Goal: Task Accomplishment & Management: Manage account settings

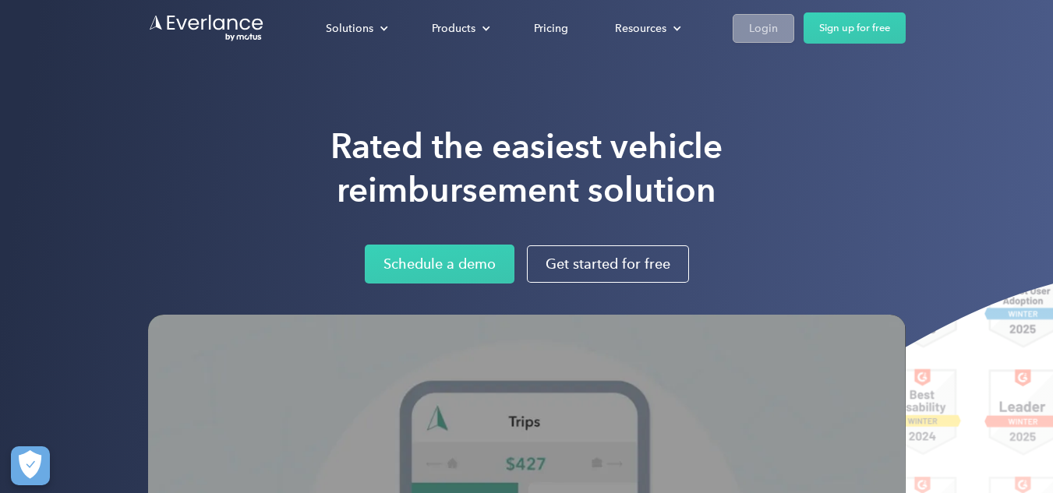
click at [759, 23] on div "Login" at bounding box center [763, 28] width 29 height 19
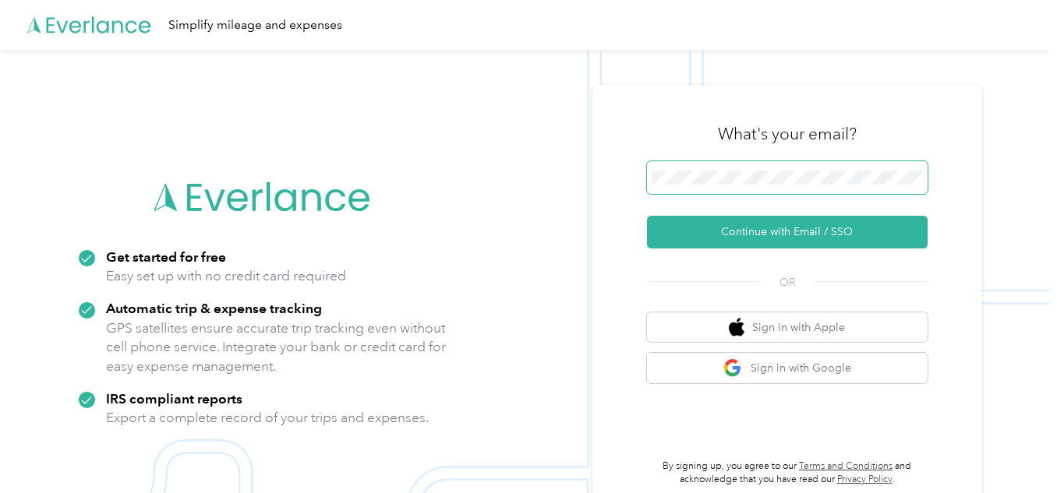
click at [683, 168] on span at bounding box center [787, 177] width 281 height 33
click at [789, 373] on button "Sign in with Google" at bounding box center [787, 368] width 281 height 30
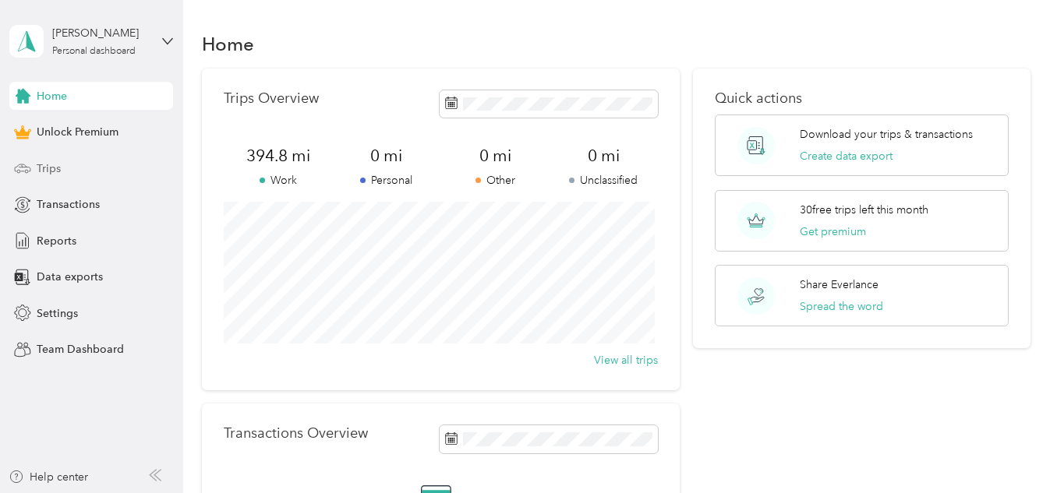
click at [50, 168] on span "Trips" at bounding box center [49, 169] width 24 height 16
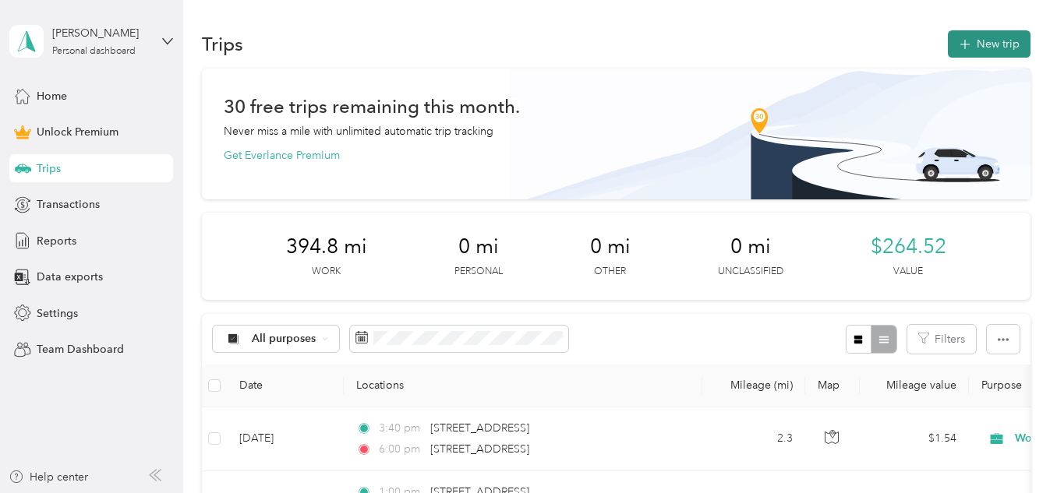
click at [982, 42] on button "New trip" at bounding box center [989, 43] width 83 height 27
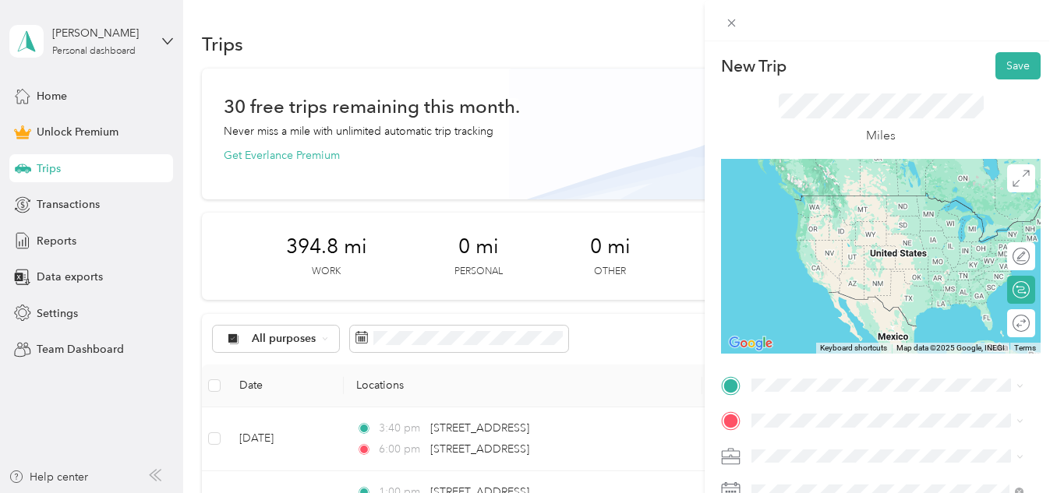
scroll to position [78, 0]
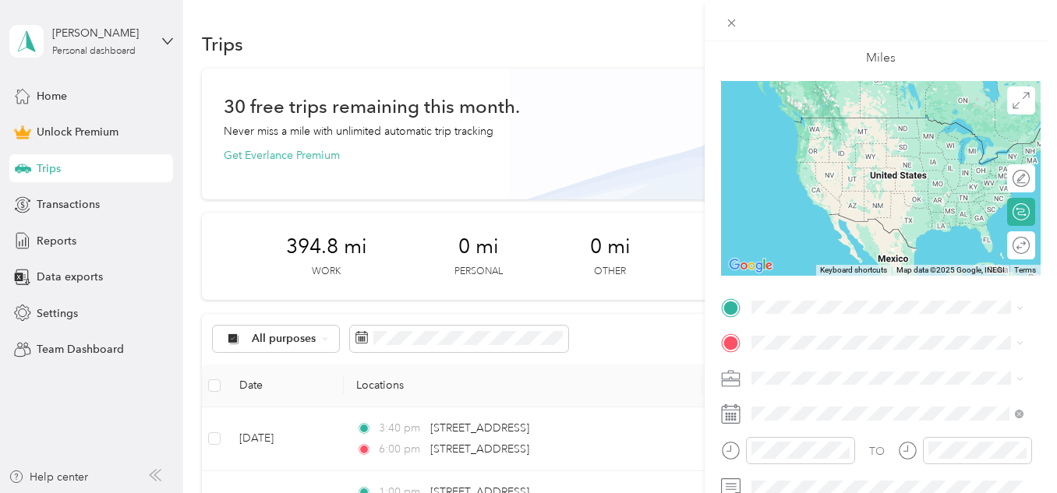
click at [843, 115] on span "[STREET_ADDRESS][US_STATE]" at bounding box center [859, 115] width 156 height 14
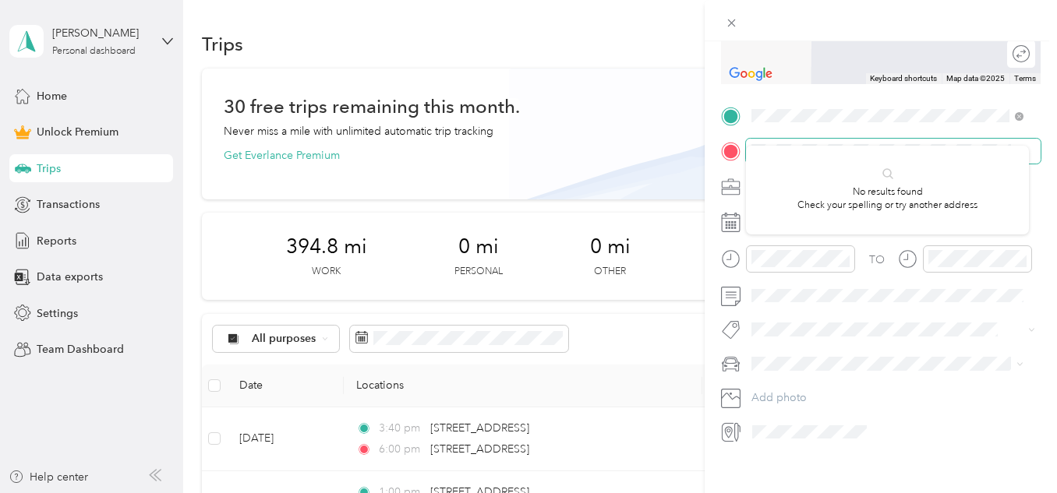
scroll to position [289, 0]
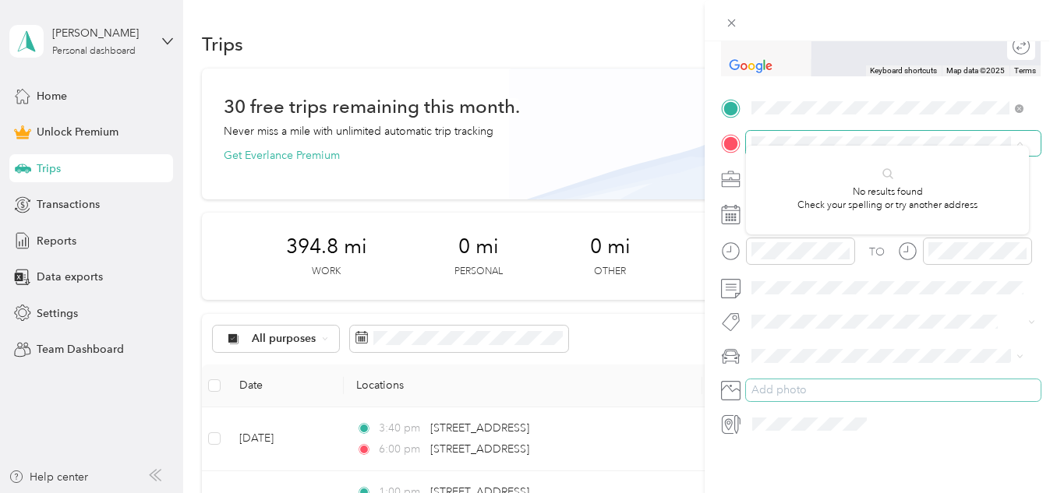
click at [911, 387] on button "Add photo" at bounding box center [893, 391] width 295 height 22
click at [873, 131] on span at bounding box center [893, 143] width 295 height 25
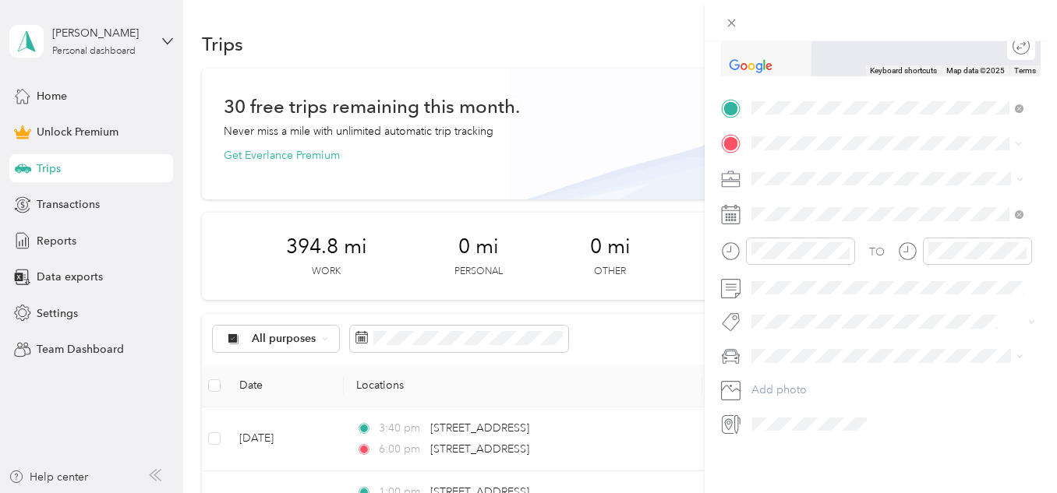
scroll to position [0, 0]
click at [769, 195] on span "Work" at bounding box center [770, 194] width 26 height 13
click at [790, 292] on icon at bounding box center [791, 291] width 16 height 16
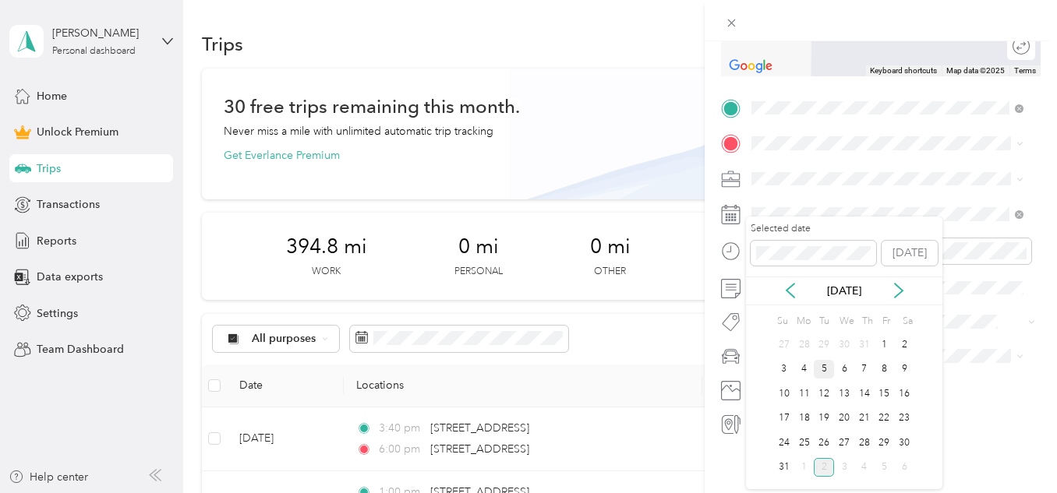
click at [825, 370] on div "5" at bounding box center [824, 369] width 20 height 19
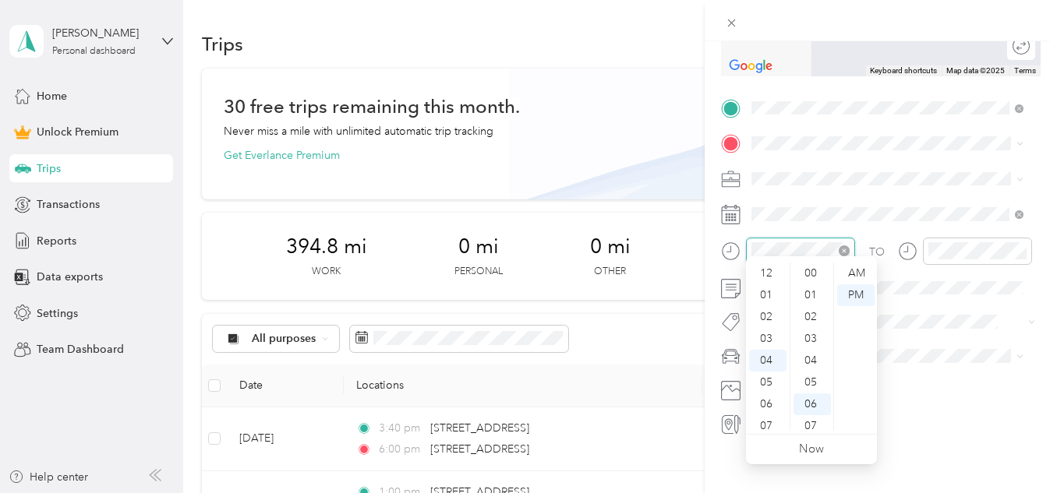
scroll to position [87, 0]
click at [737, 242] on div at bounding box center [788, 251] width 134 height 27
click at [762, 295] on div "01" at bounding box center [767, 295] width 37 height 22
click at [767, 274] on div "12" at bounding box center [767, 274] width 37 height 22
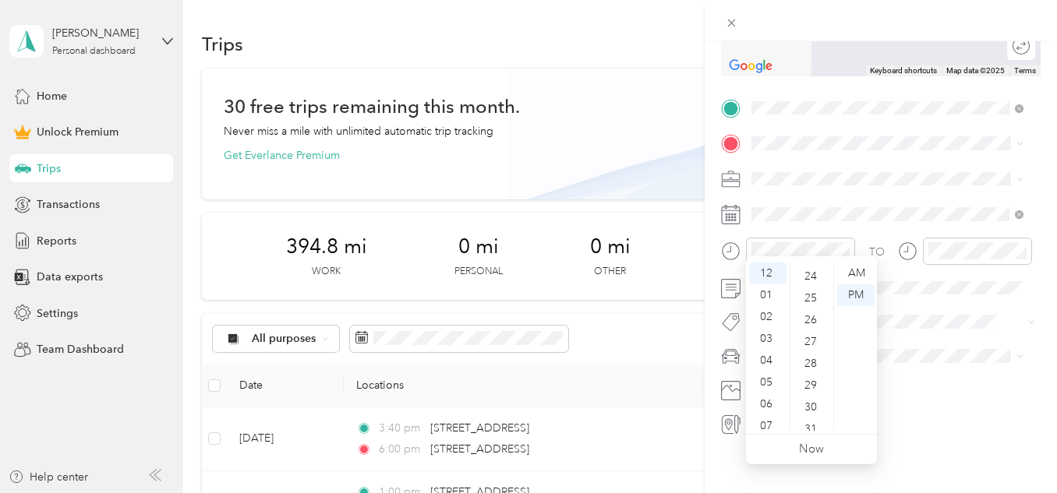
scroll to position [599, 0]
click at [813, 329] on div "30" at bounding box center [811, 330] width 37 height 22
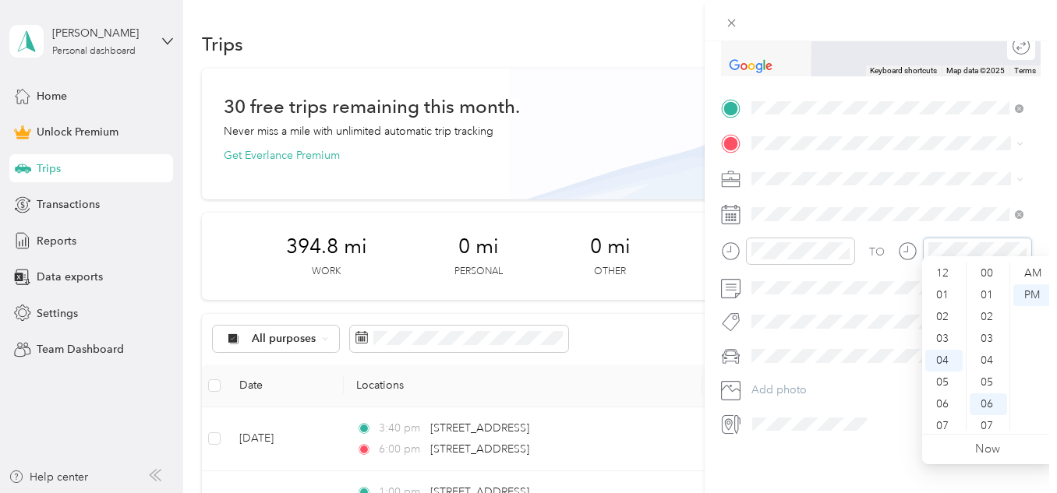
scroll to position [131, 0]
click at [921, 239] on div at bounding box center [965, 251] width 134 height 27
click at [941, 295] on div "01" at bounding box center [943, 295] width 37 height 22
click at [985, 272] on div "00" at bounding box center [988, 274] width 37 height 22
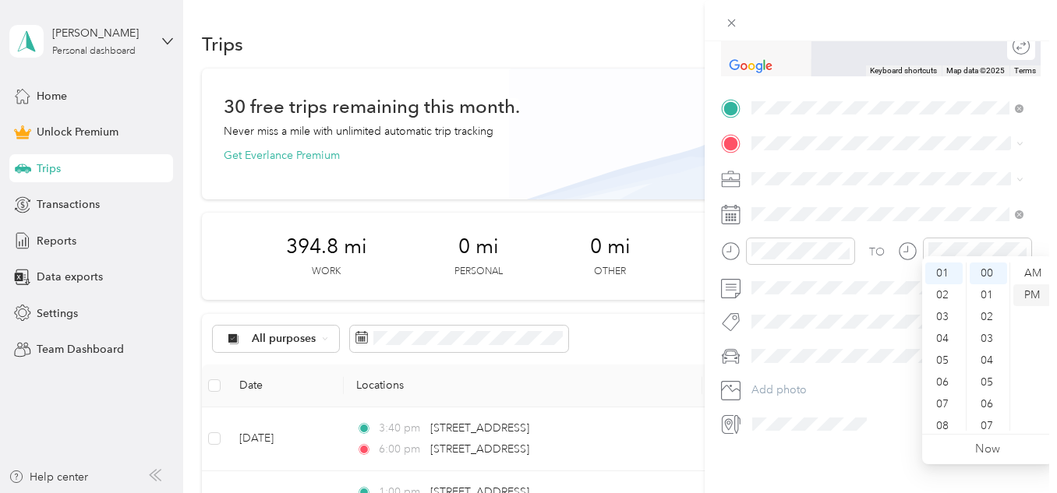
click at [1032, 295] on div "PM" at bounding box center [1031, 295] width 37 height 22
click at [832, 452] on div "New Trip Save This trip cannot be edited because it is either under review, app…" at bounding box center [881, 287] width 352 height 493
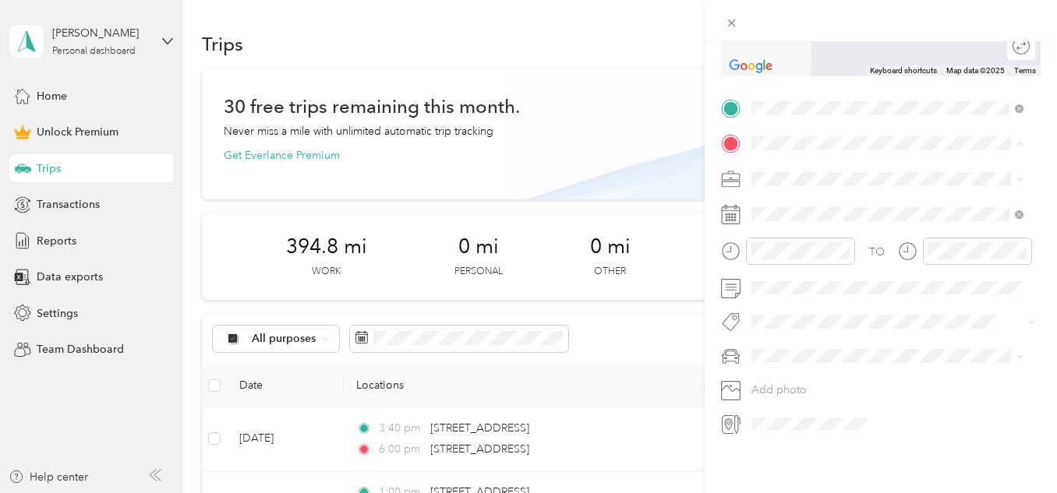
click at [825, 195] on span "[STREET_ADDRESS][US_STATE]" at bounding box center [859, 188] width 156 height 14
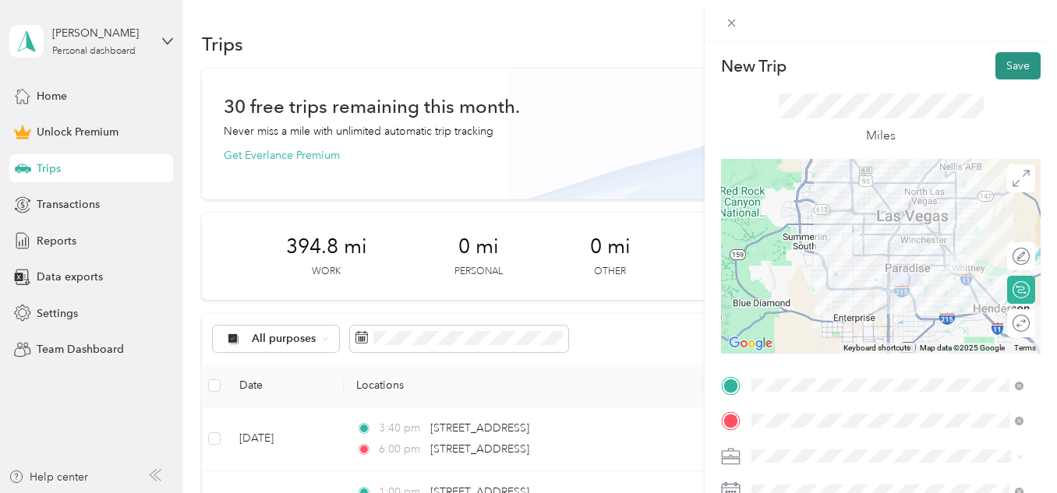
click at [1008, 69] on button "Save" at bounding box center [1017, 65] width 45 height 27
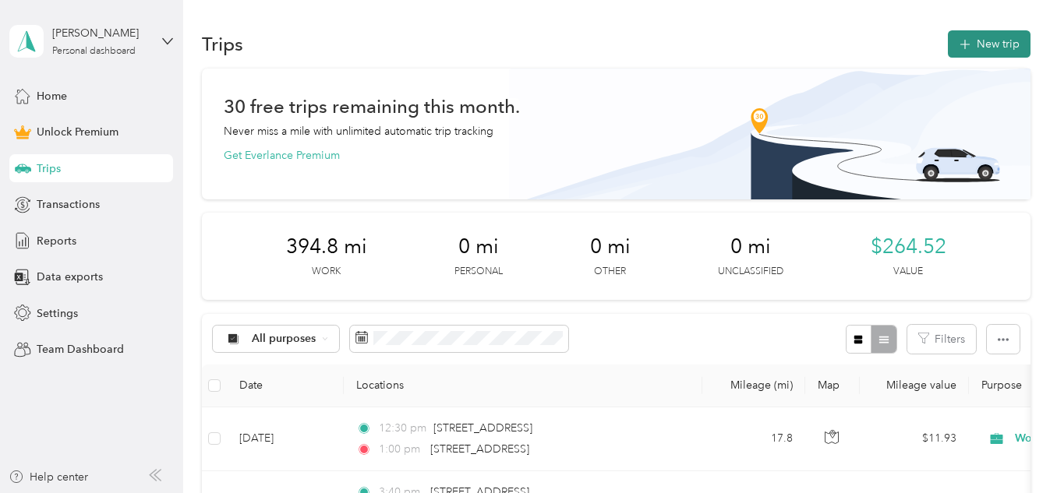
click at [987, 50] on button "New trip" at bounding box center [989, 43] width 83 height 27
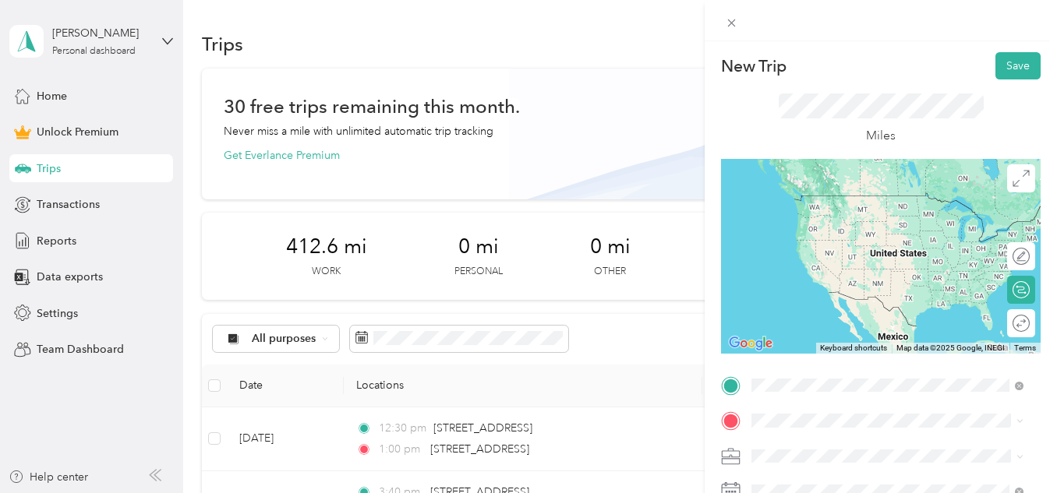
click at [898, 246] on span "[STREET_ADDRESS][US_STATE]" at bounding box center [859, 239] width 156 height 14
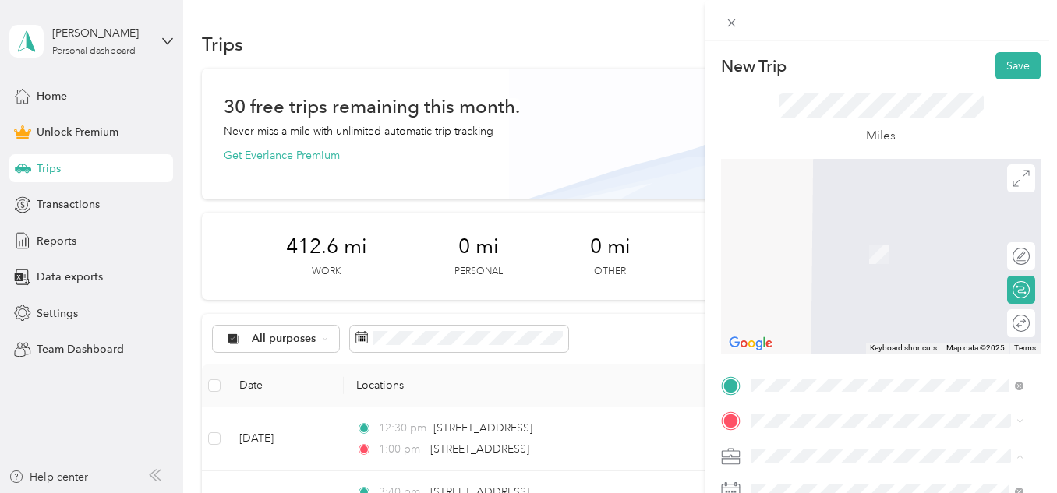
click at [770, 241] on div "Work" at bounding box center [887, 238] width 261 height 16
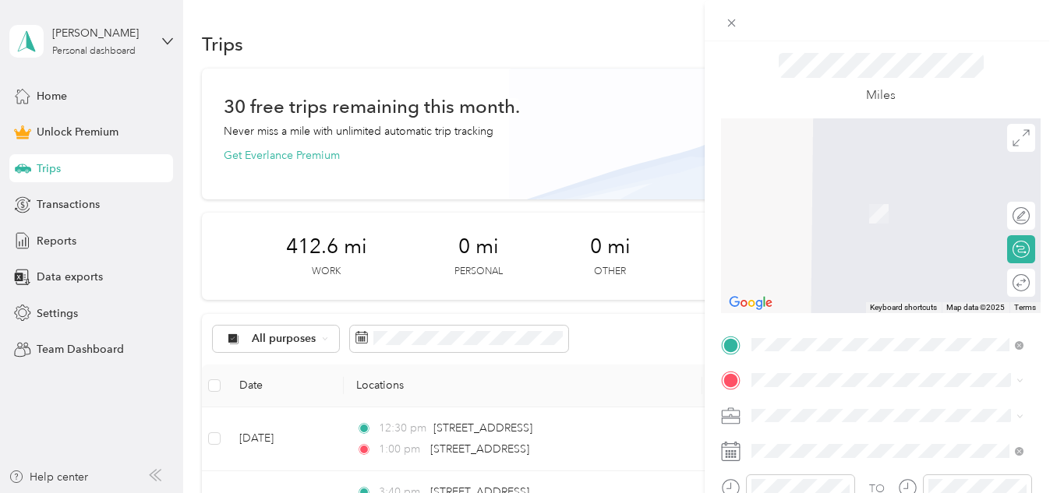
scroll to position [78, 0]
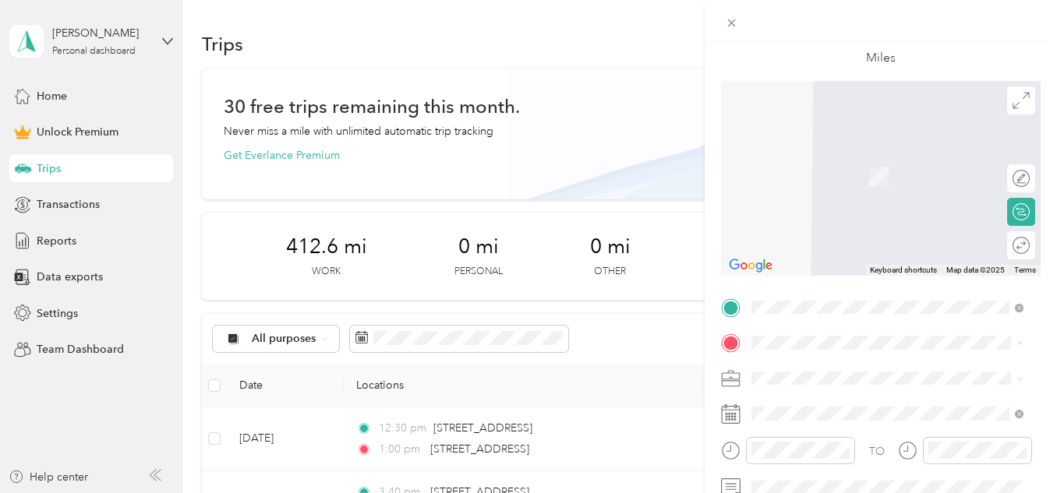
click at [797, 154] on span "[STREET_ADDRESS][US_STATE]" at bounding box center [859, 154] width 156 height 14
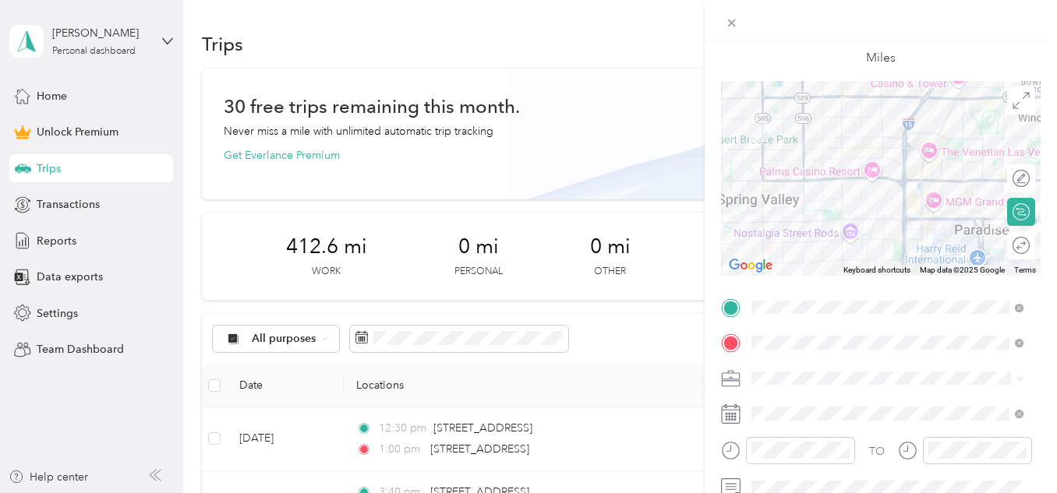
click at [732, 420] on rect at bounding box center [732, 420] width 2 height 2
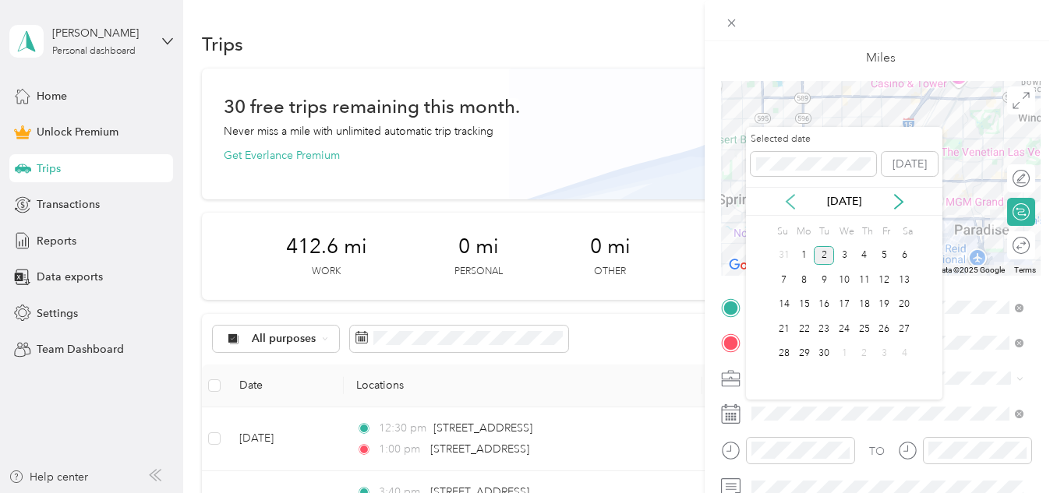
click at [790, 199] on icon at bounding box center [790, 202] width 8 height 14
click at [843, 277] on div "6" at bounding box center [844, 279] width 20 height 19
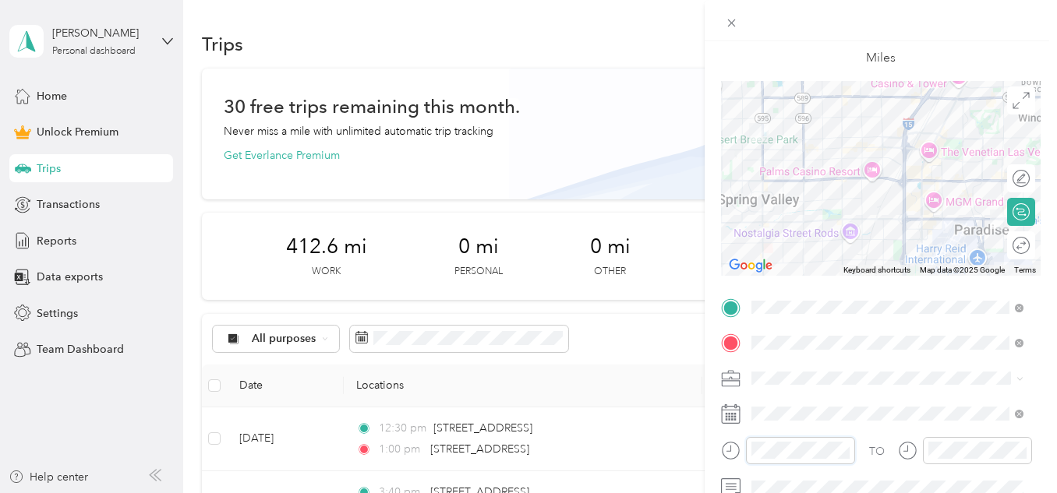
click at [730, 451] on div at bounding box center [788, 450] width 134 height 27
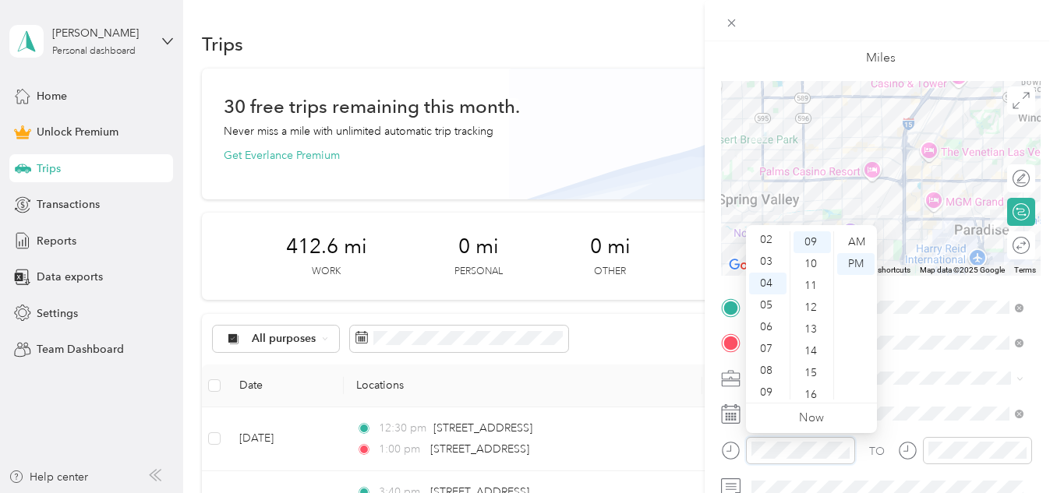
scroll to position [94, 0]
click at [762, 389] on div "11" at bounding box center [767, 389] width 37 height 22
click at [857, 242] on div "AM" at bounding box center [855, 242] width 37 height 22
click at [807, 244] on div "00" at bounding box center [811, 242] width 37 height 22
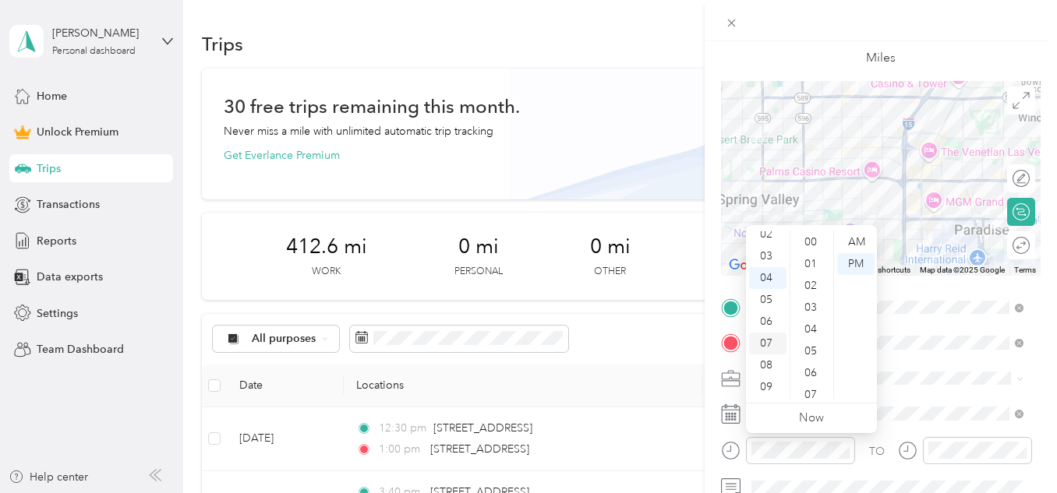
scroll to position [94, 0]
click at [767, 383] on div "11" at bounding box center [767, 389] width 37 height 22
click at [811, 241] on div "00" at bounding box center [811, 242] width 37 height 22
click at [859, 238] on div "AM" at bounding box center [855, 242] width 37 height 22
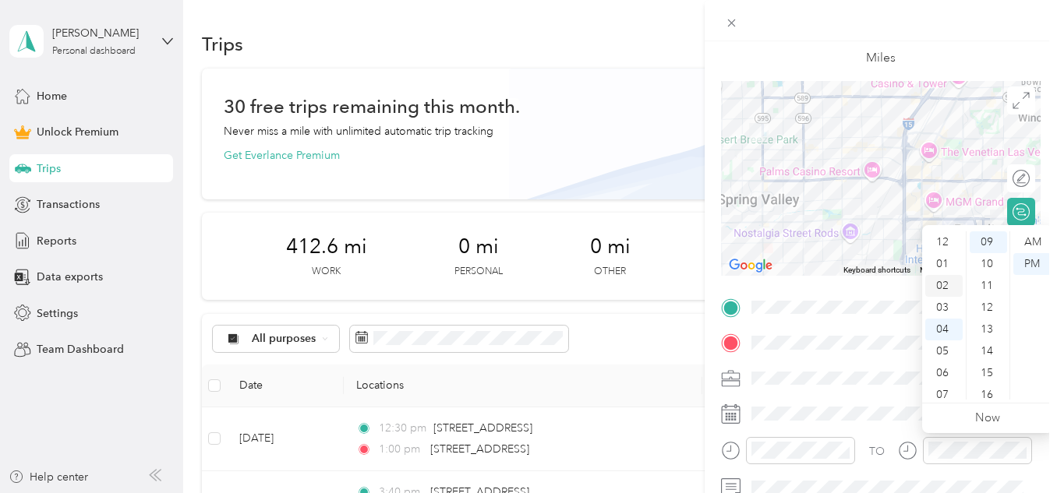
click at [939, 286] on div "02" at bounding box center [943, 286] width 37 height 22
click at [987, 383] on div "30" at bounding box center [988, 389] width 37 height 22
click at [883, 476] on span at bounding box center [893, 487] width 295 height 25
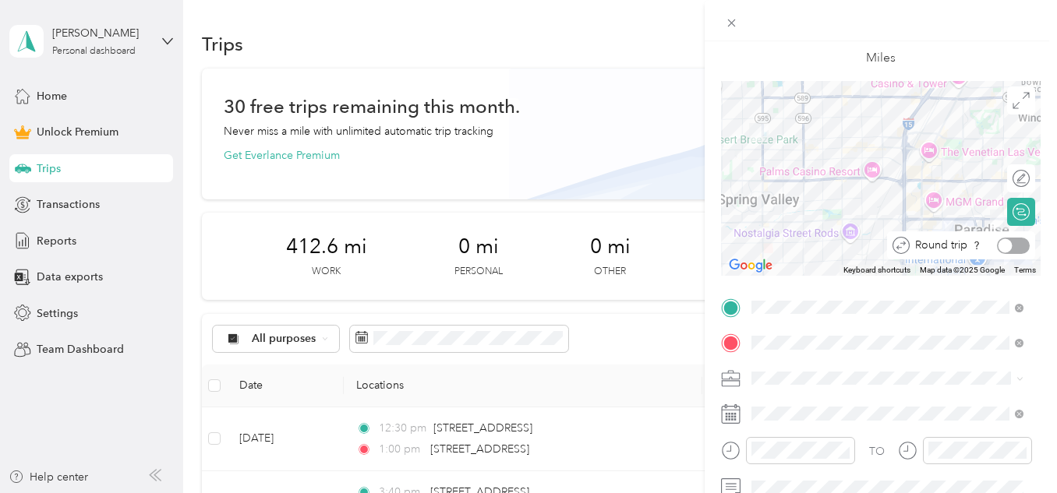
click at [1007, 248] on div at bounding box center [1013, 246] width 33 height 16
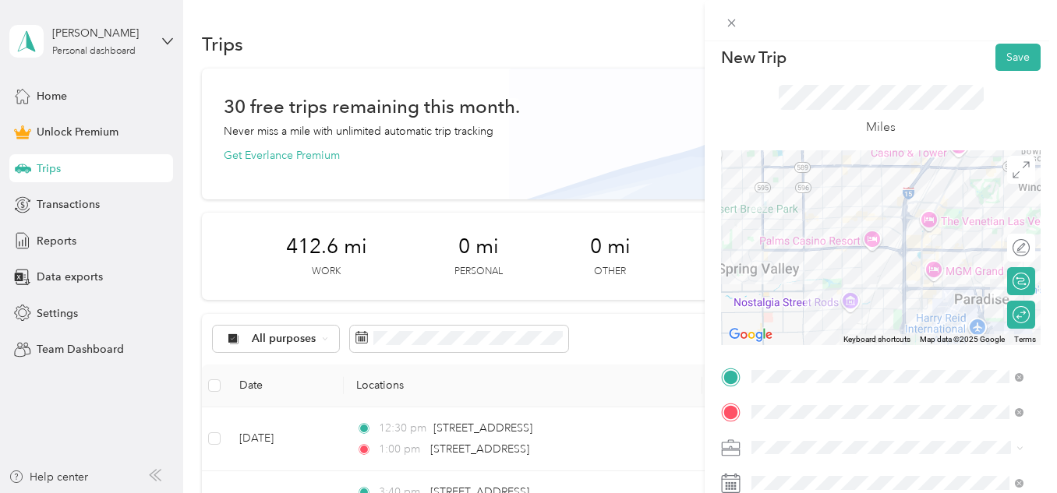
scroll to position [0, 0]
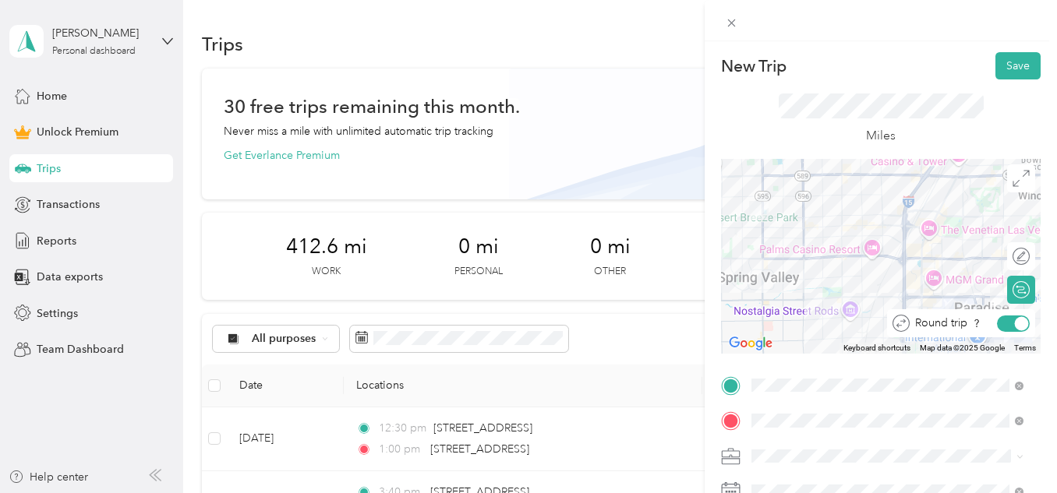
click at [1000, 326] on div at bounding box center [1013, 324] width 33 height 16
click at [1012, 323] on div at bounding box center [1013, 324] width 33 height 16
click at [1005, 63] on button "Save" at bounding box center [1017, 65] width 45 height 27
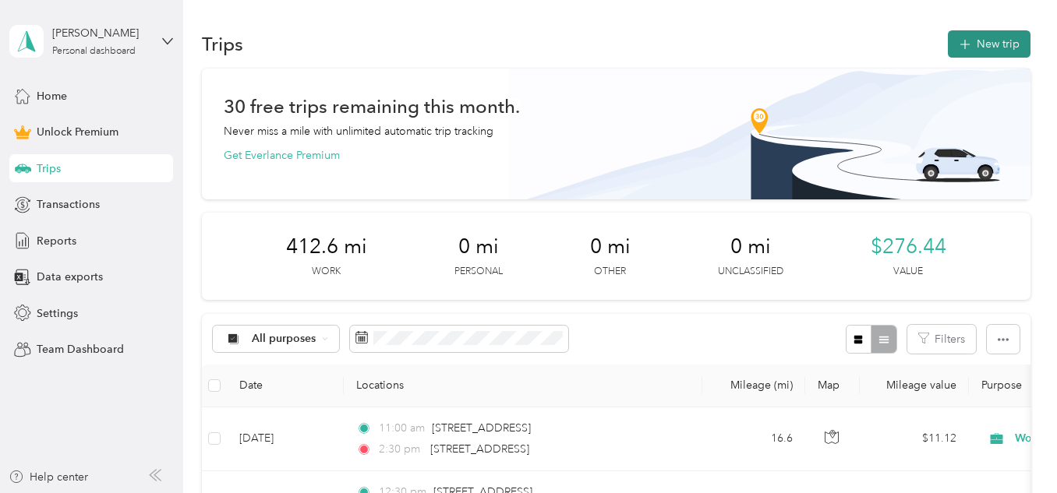
click at [987, 48] on button "New trip" at bounding box center [989, 43] width 83 height 27
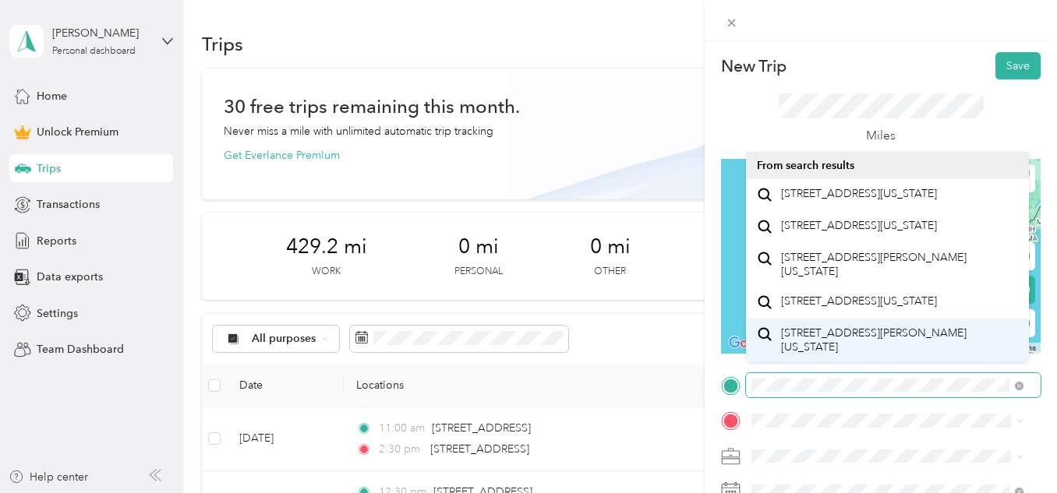
scroll to position [78, 0]
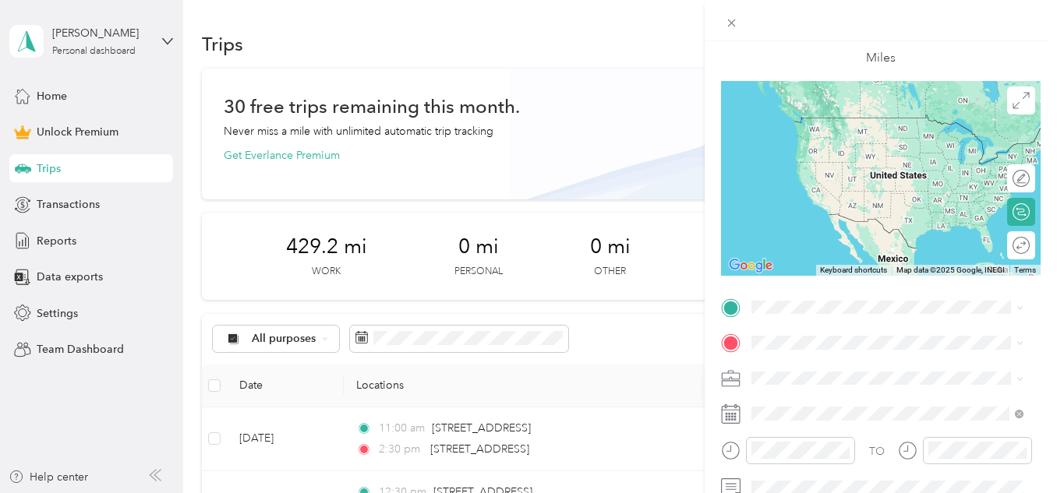
click at [892, 122] on span "[STREET_ADDRESS][US_STATE]" at bounding box center [859, 115] width 156 height 14
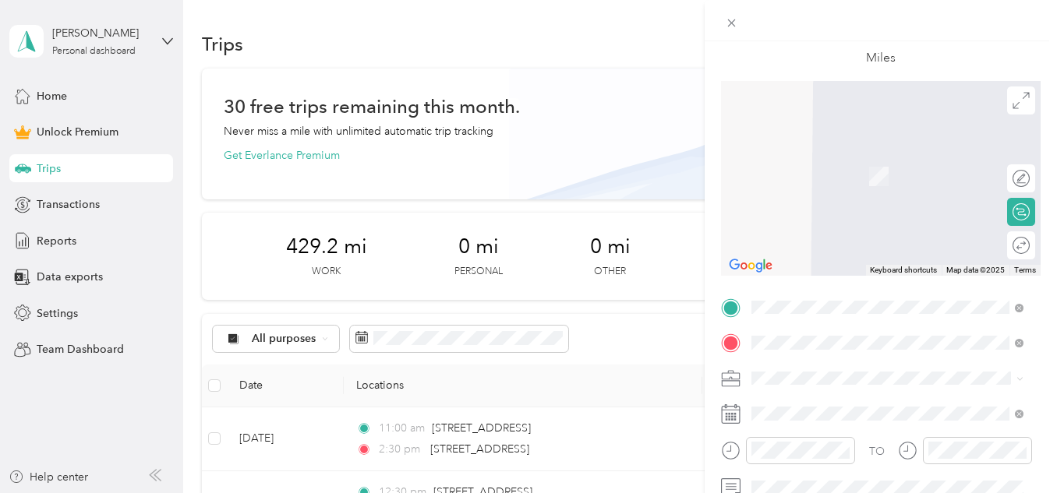
click at [863, 161] on span "[STREET_ADDRESS][US_STATE]" at bounding box center [859, 154] width 156 height 14
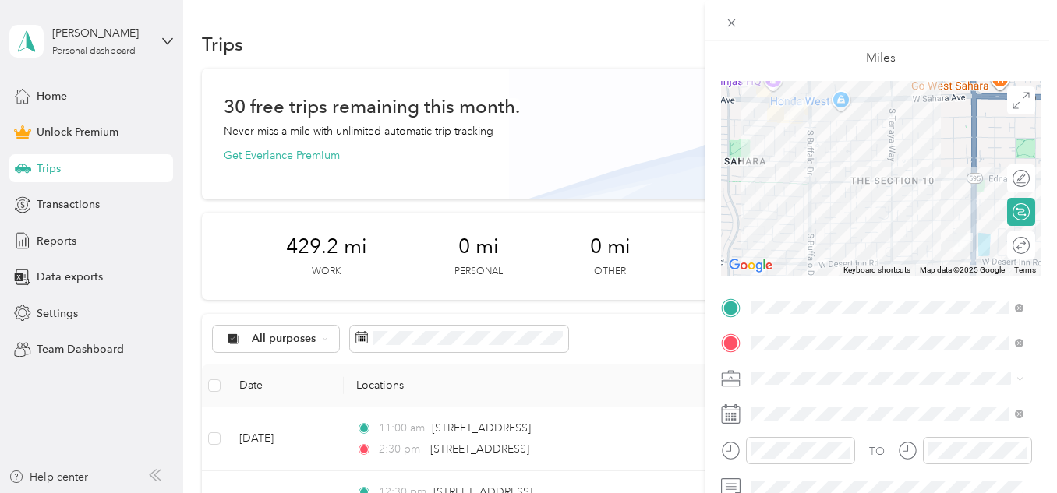
click at [770, 162] on div "Work" at bounding box center [887, 160] width 261 height 16
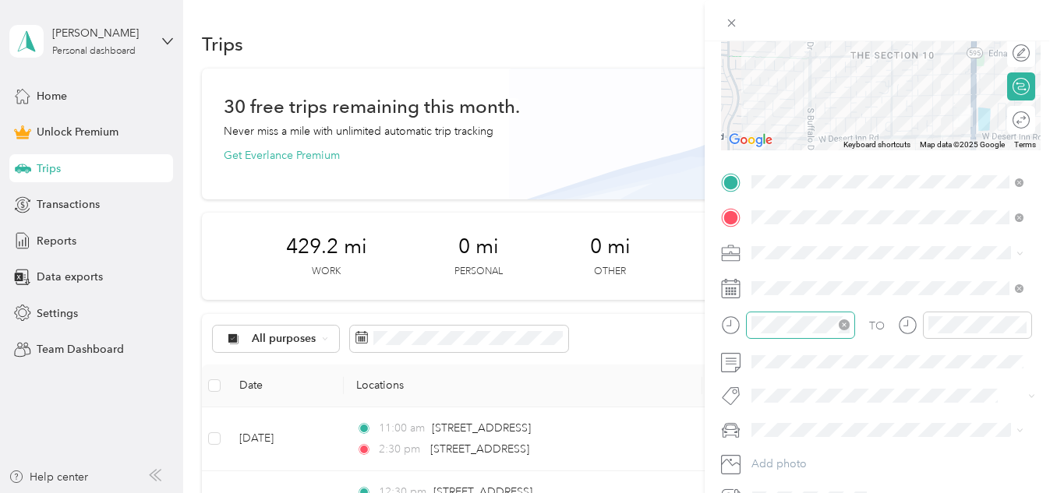
scroll to position [234, 0]
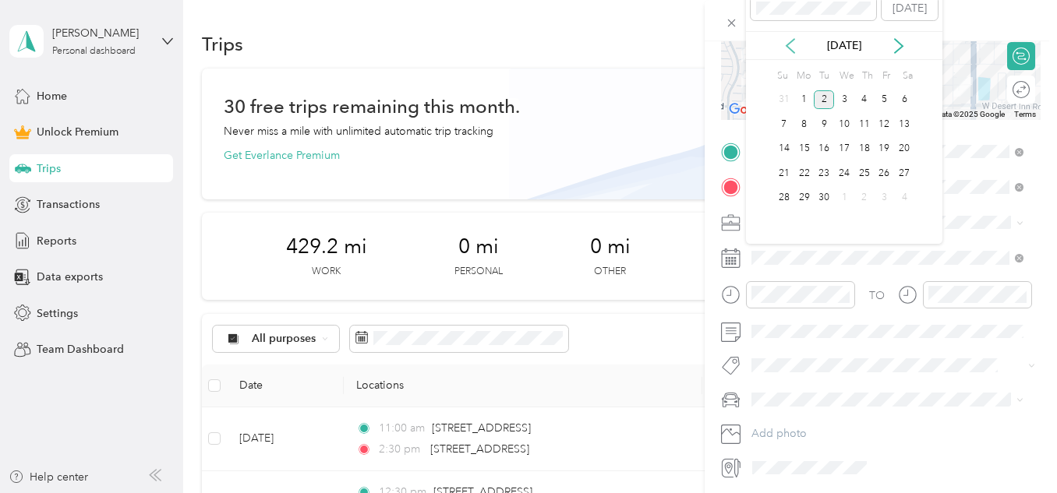
click at [787, 51] on icon at bounding box center [791, 46] width 16 height 16
click at [887, 127] on div "8" at bounding box center [884, 124] width 20 height 19
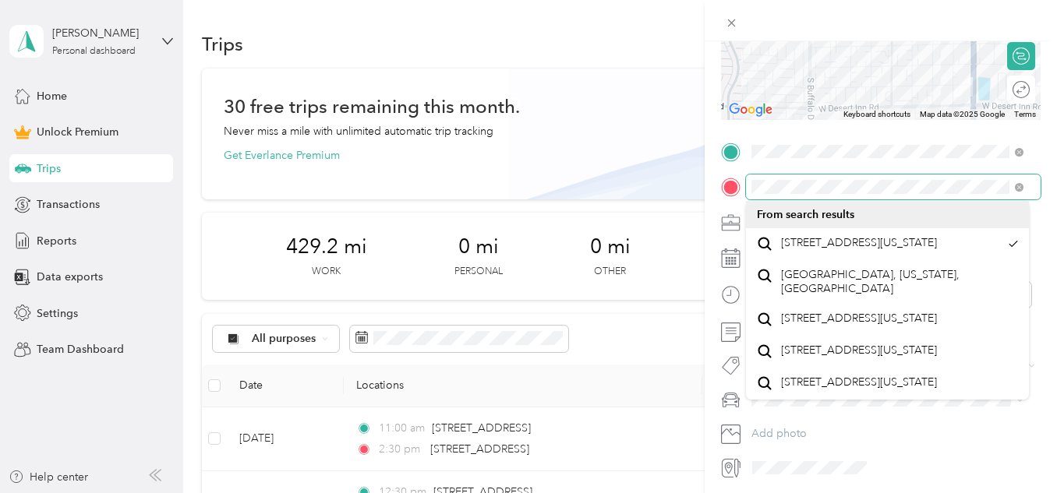
scroll to position [0, 72]
click at [1048, 182] on div "New Trip Save This trip cannot be edited because it is either under review, app…" at bounding box center [881, 287] width 352 height 493
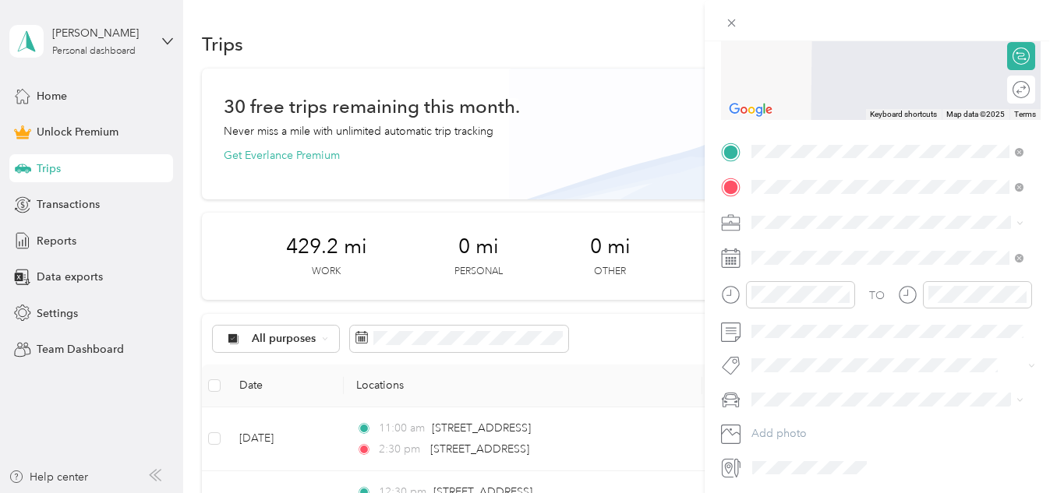
click at [932, 250] on span "[STREET_ADDRESS][US_STATE]" at bounding box center [859, 243] width 156 height 14
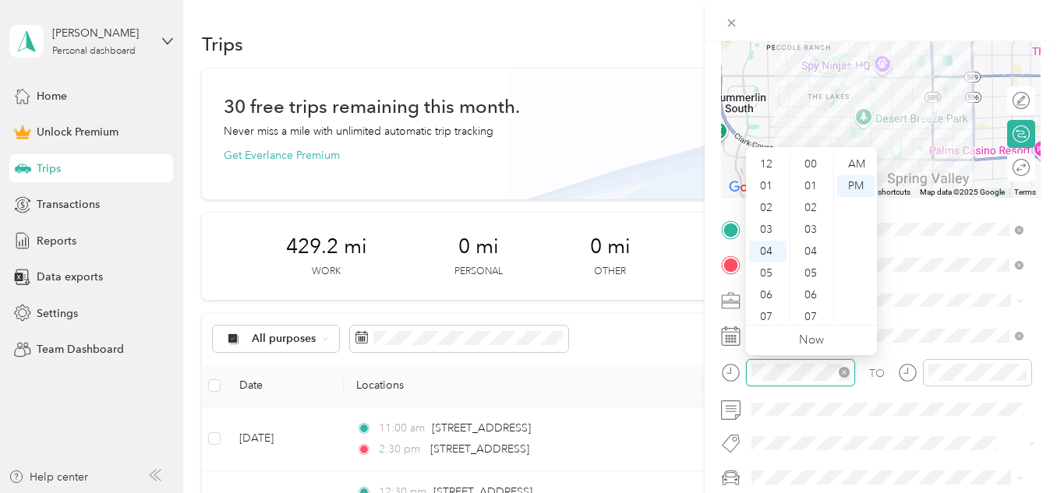
scroll to position [87, 0]
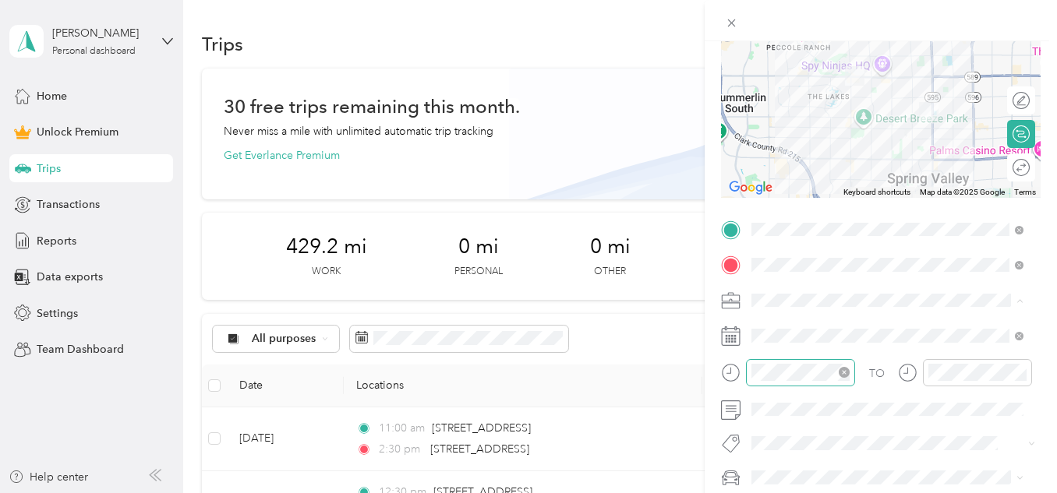
click at [846, 370] on icon "close-circle" at bounding box center [844, 372] width 11 height 11
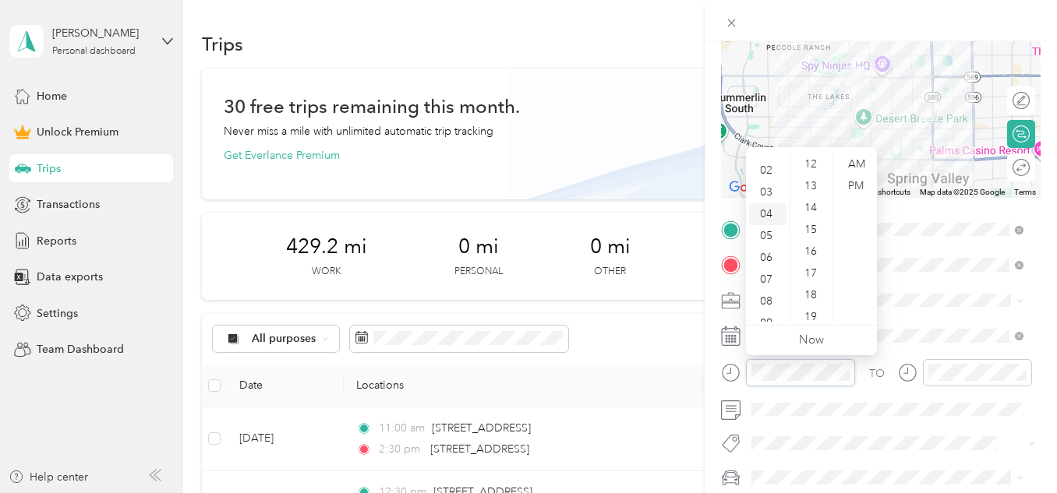
scroll to position [0, 0]
click at [766, 228] on div "03" at bounding box center [767, 230] width 37 height 22
click at [856, 189] on div "PM" at bounding box center [855, 186] width 37 height 22
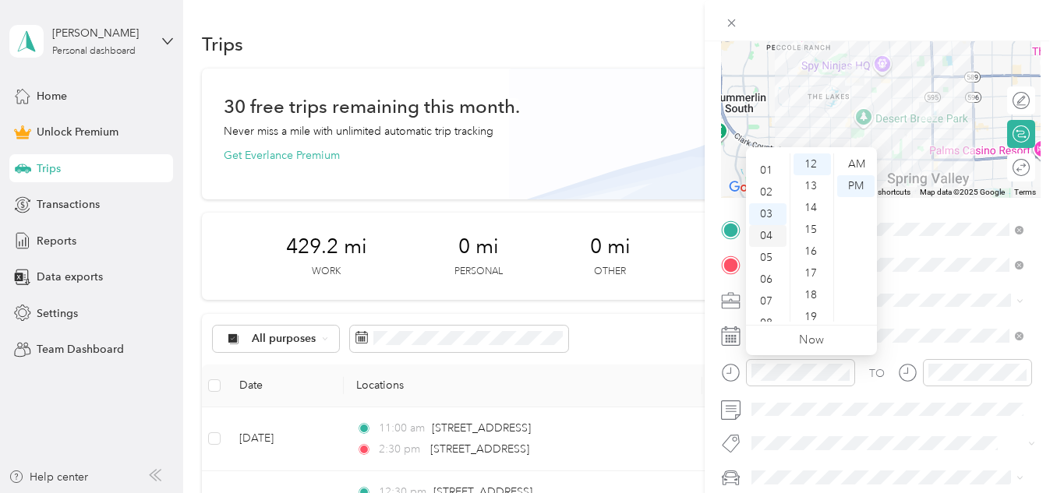
click at [771, 233] on div "04" at bounding box center [767, 236] width 37 height 22
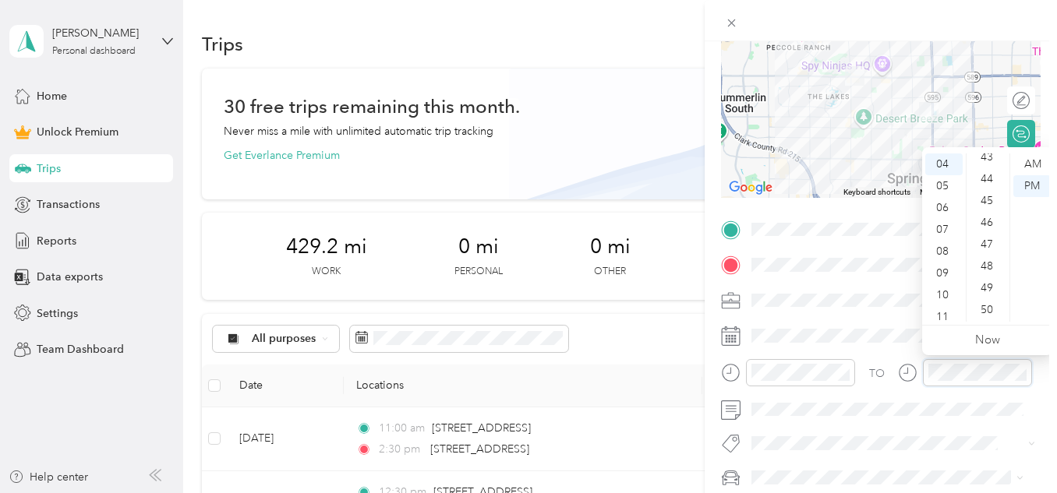
scroll to position [963, 0]
click at [985, 182] on div "45" at bounding box center [988, 183] width 37 height 22
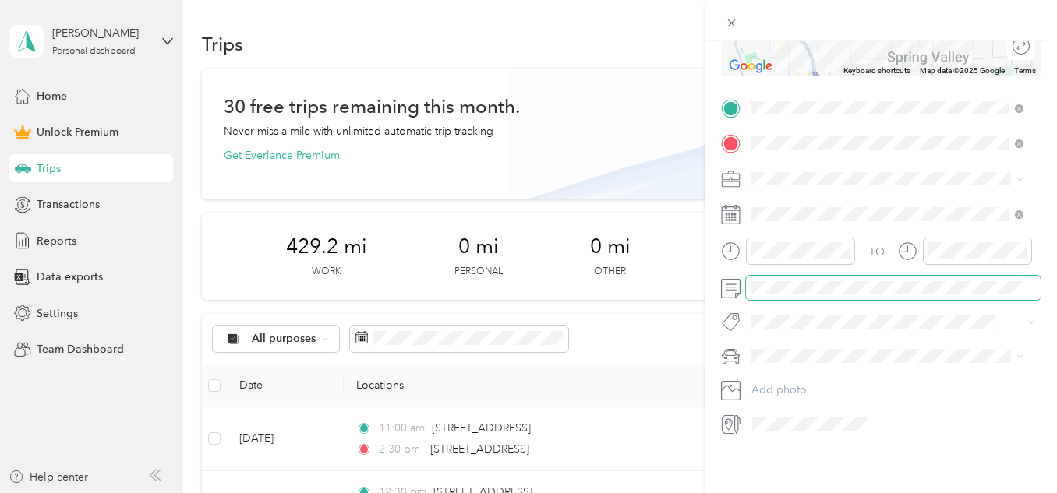
scroll to position [0, 0]
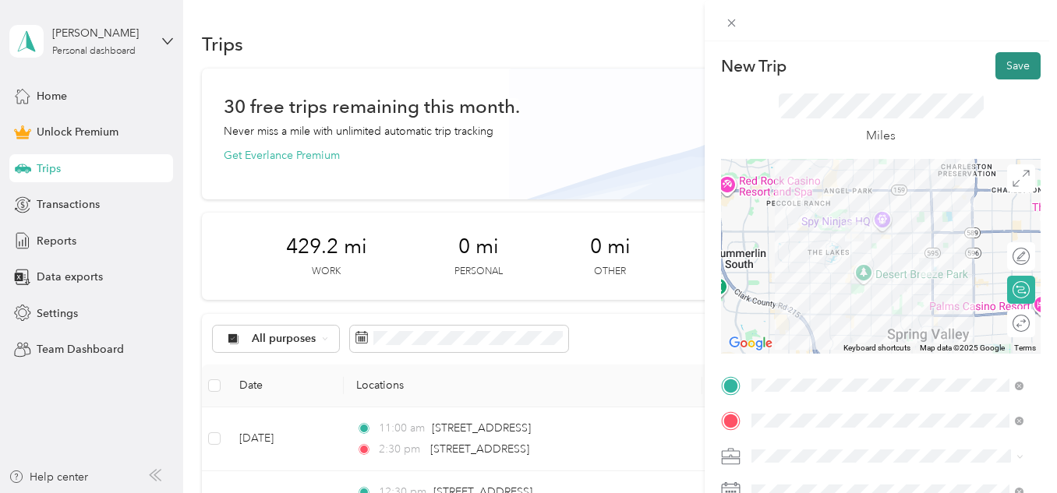
click at [1005, 64] on button "Save" at bounding box center [1017, 65] width 45 height 27
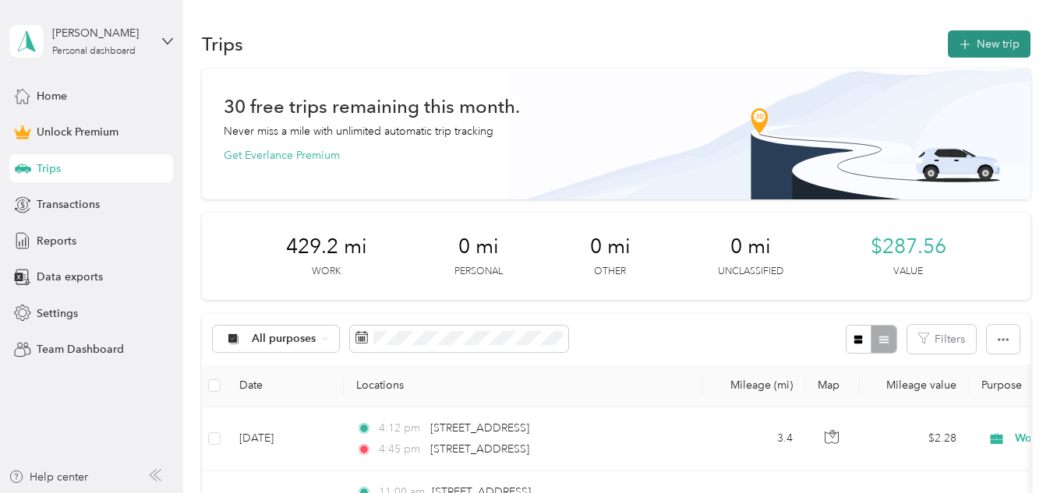
click at [985, 47] on button "New trip" at bounding box center [989, 43] width 83 height 27
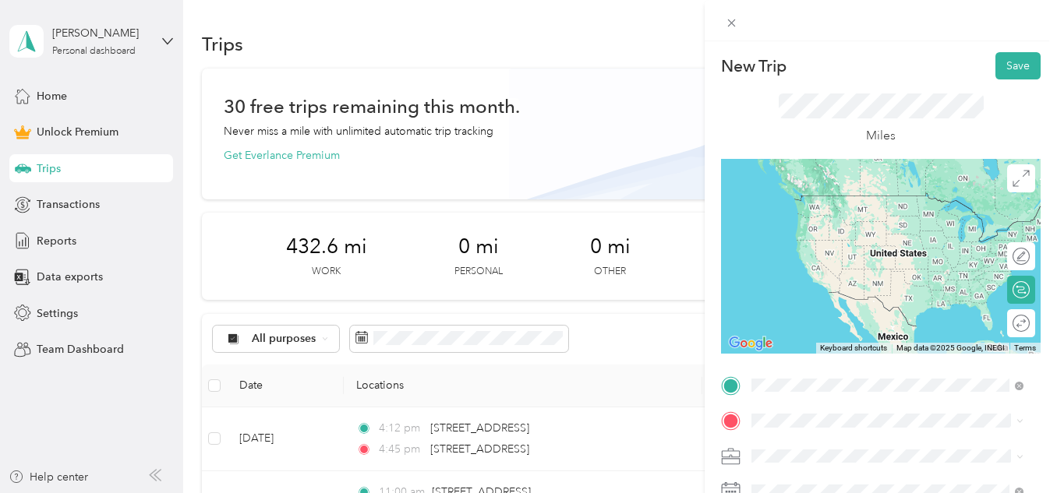
click at [834, 202] on span "[STREET_ADDRESS][US_STATE]" at bounding box center [859, 196] width 156 height 14
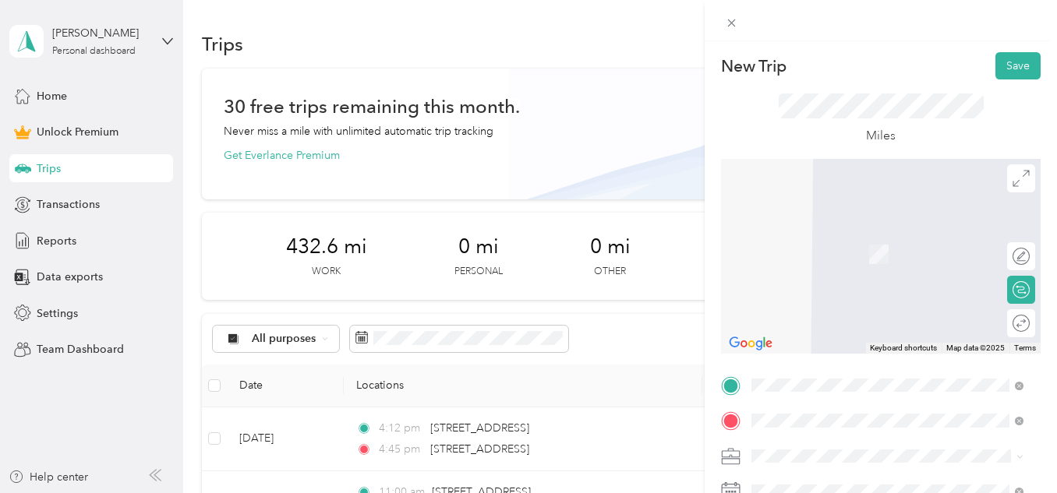
click at [912, 238] on span "[STREET_ADDRESS][US_STATE]" at bounding box center [859, 231] width 156 height 14
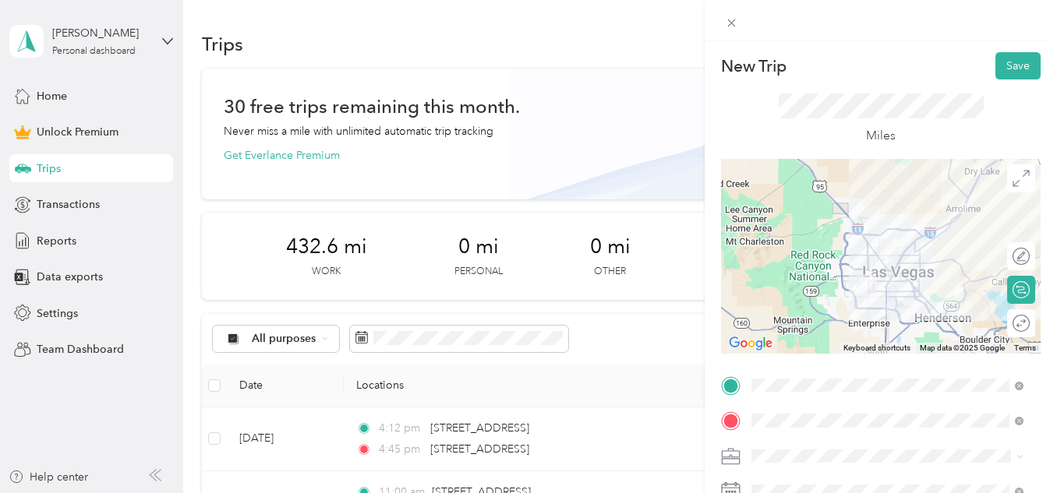
click at [774, 242] on li "Work" at bounding box center [887, 230] width 283 height 27
click at [1047, 327] on div at bounding box center [1047, 324] width 0 height 16
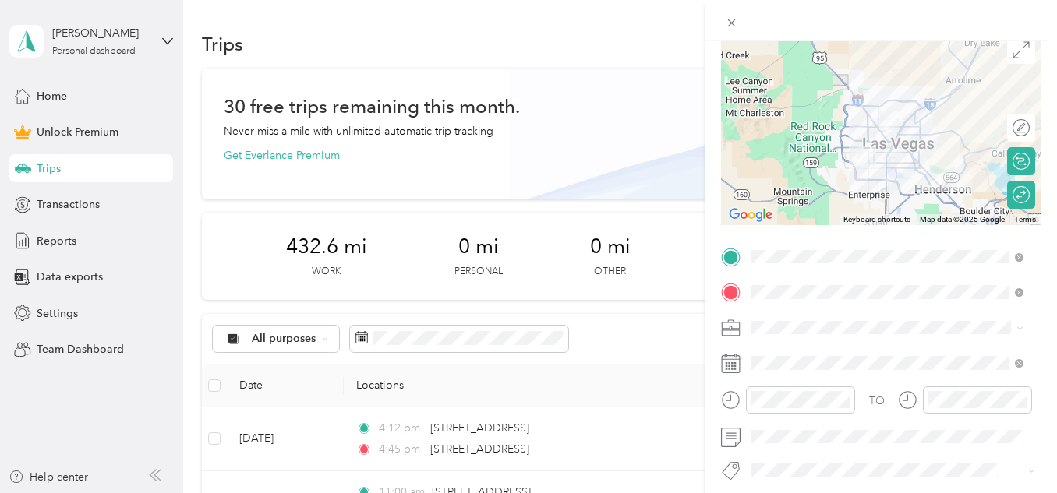
scroll to position [156, 0]
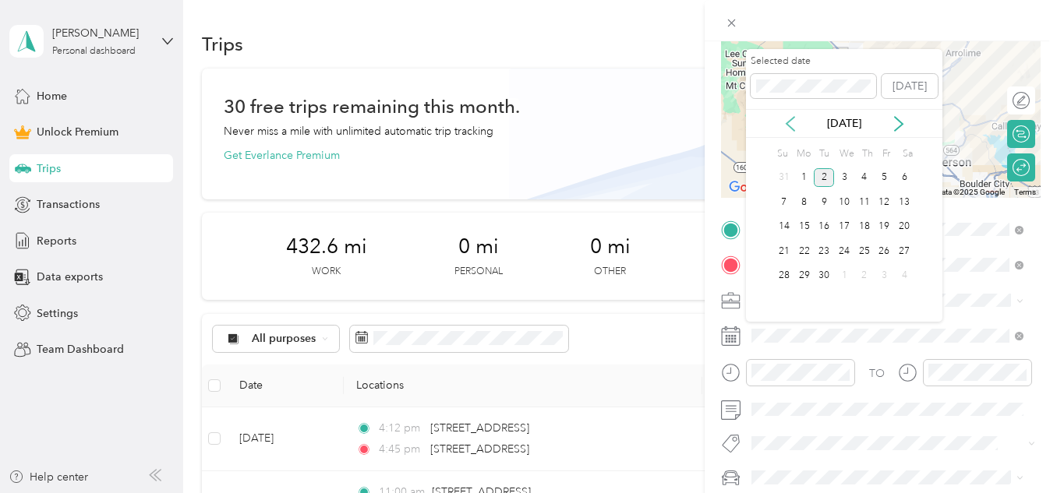
click at [786, 122] on icon at bounding box center [791, 124] width 16 height 16
click at [807, 224] on div "11" at bounding box center [804, 226] width 20 height 19
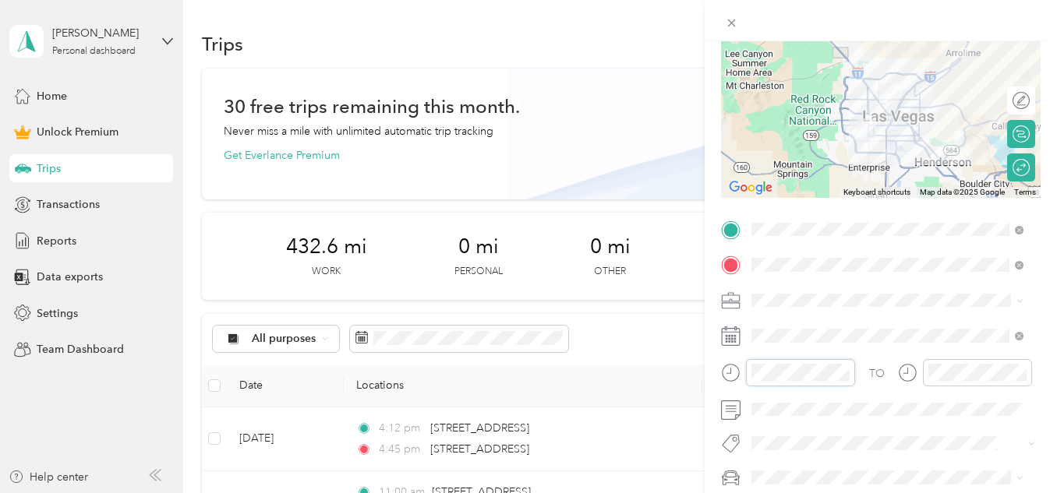
click at [706, 374] on form "New Trip Save This trip cannot be edited because it is either under review, app…" at bounding box center [881, 227] width 352 height 662
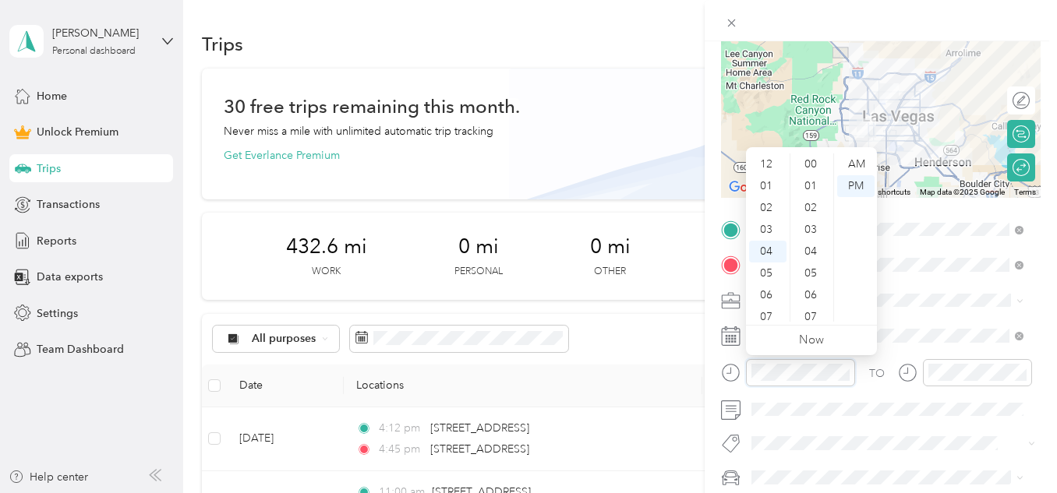
scroll to position [349, 0]
click at [864, 163] on div "AM" at bounding box center [855, 165] width 37 height 22
click at [768, 289] on div "10" at bounding box center [767, 289] width 37 height 22
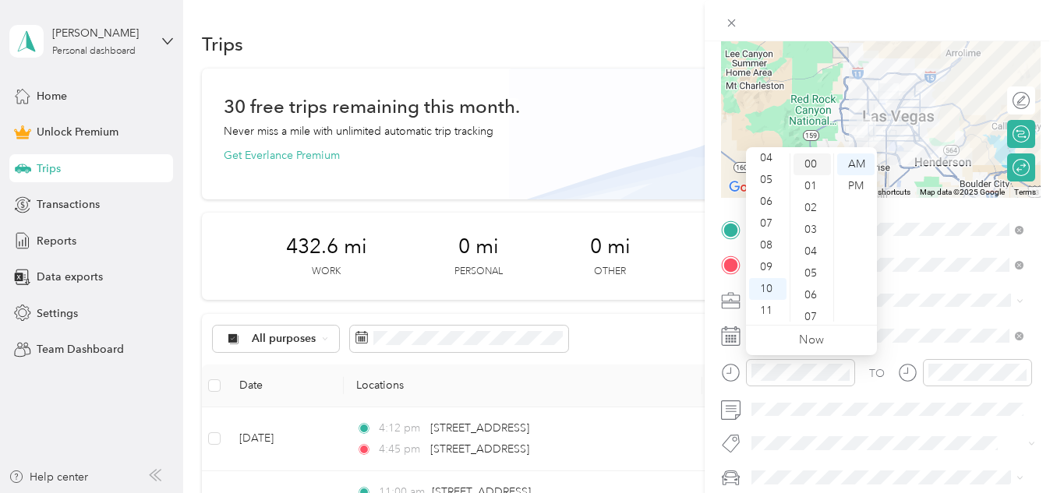
click at [812, 164] on div "00" at bounding box center [811, 165] width 37 height 22
click at [852, 167] on div "AM" at bounding box center [855, 165] width 37 height 22
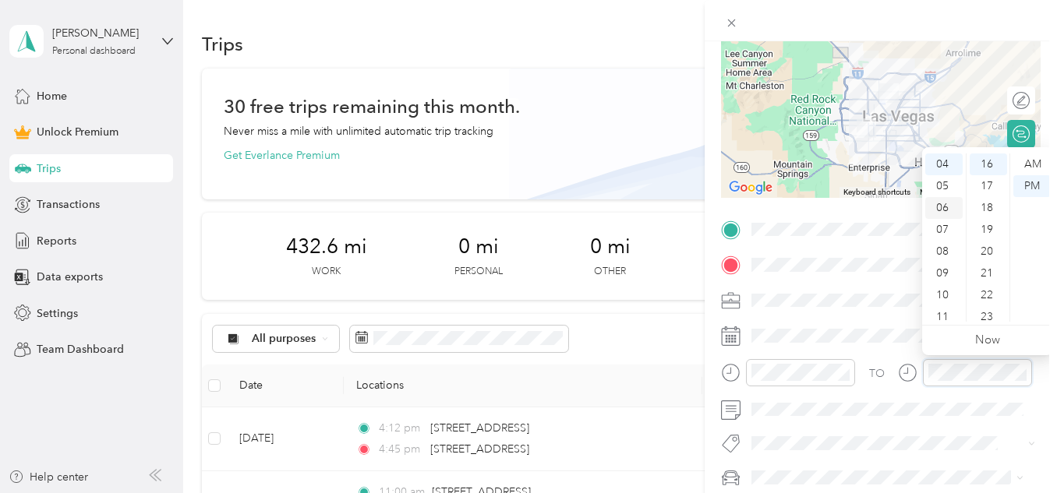
scroll to position [9, 0]
click at [941, 199] on div "02" at bounding box center [943, 199] width 37 height 22
click at [987, 165] on div "00" at bounding box center [988, 165] width 37 height 22
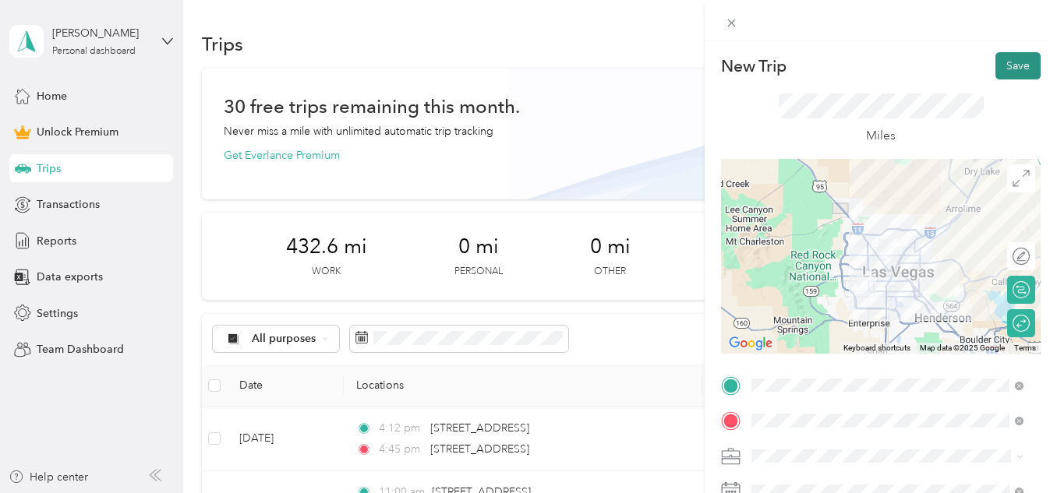
click at [1003, 68] on button "Save" at bounding box center [1017, 65] width 45 height 27
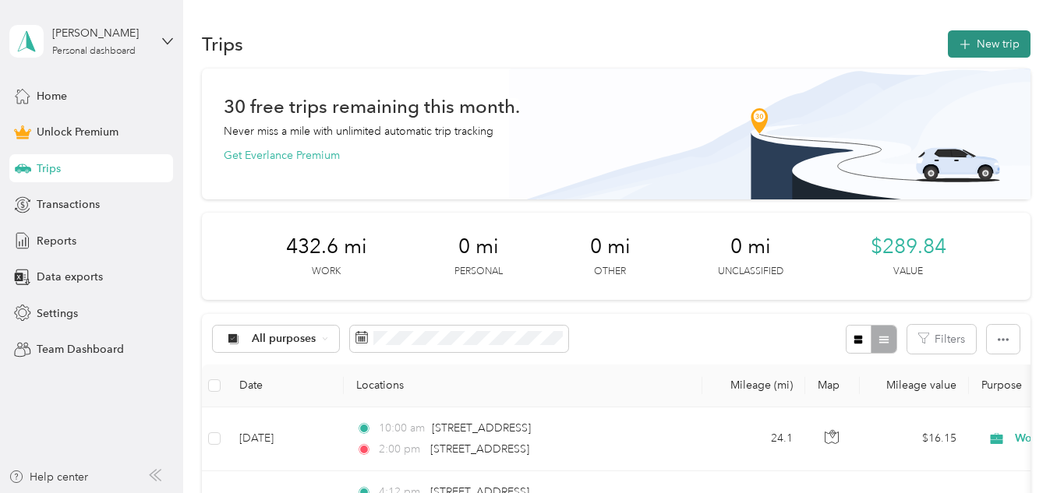
click at [991, 47] on button "New trip" at bounding box center [989, 43] width 83 height 27
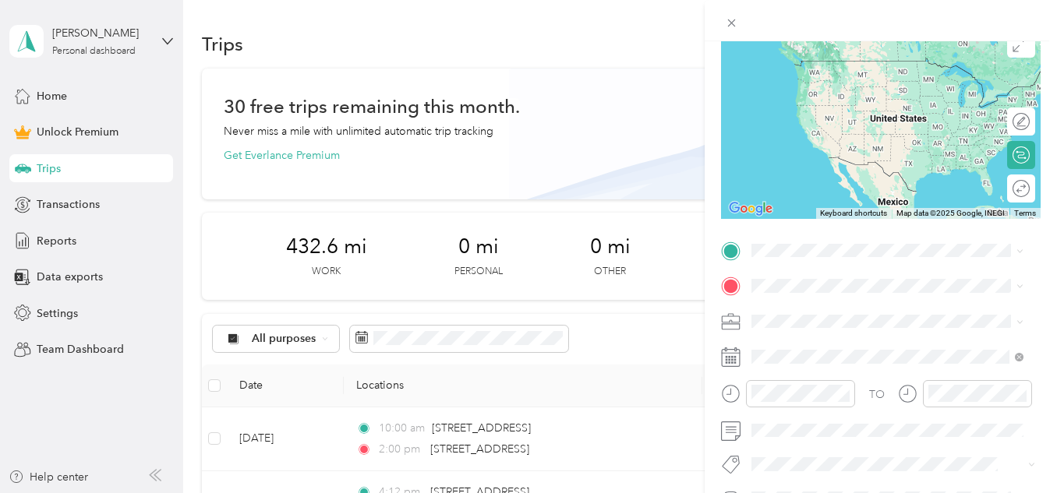
scroll to position [156, 0]
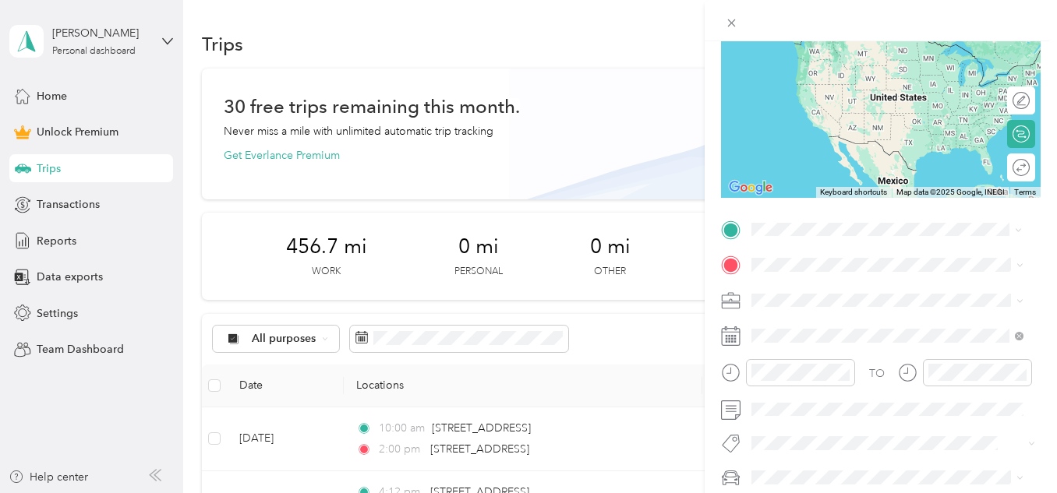
click at [833, 293] on span "[STREET_ADDRESS][US_STATE]" at bounding box center [859, 286] width 156 height 14
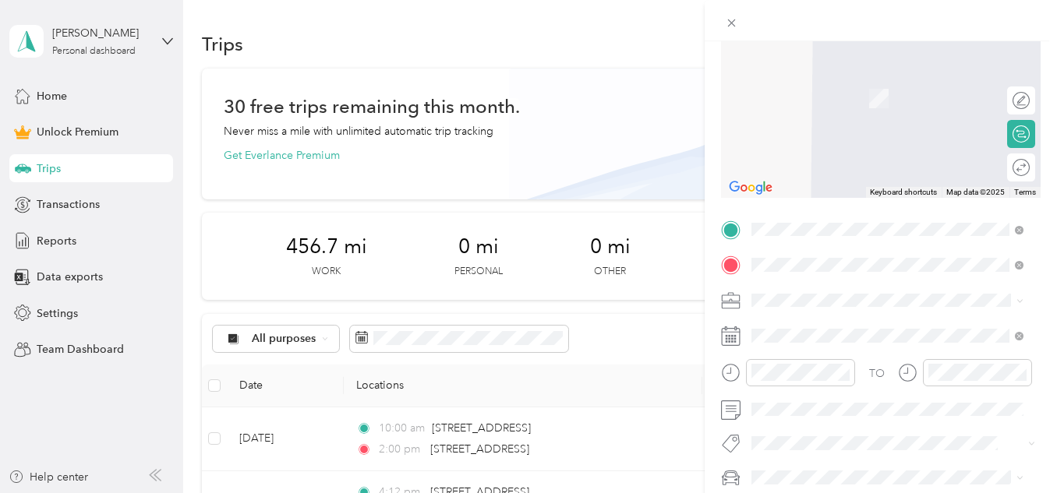
click at [918, 79] on span "[STREET_ADDRESS][PERSON_NAME][US_STATE]" at bounding box center [900, 82] width 238 height 27
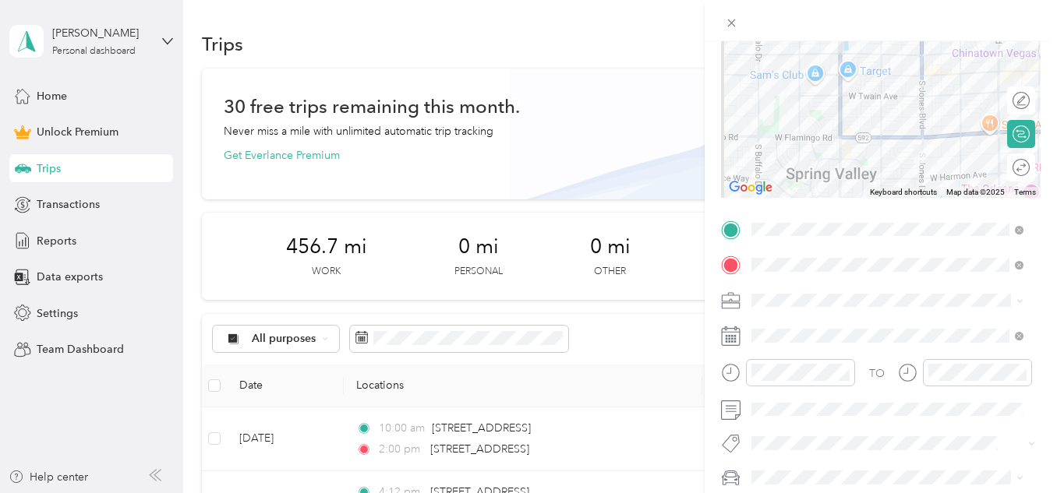
click at [773, 79] on span "Work" at bounding box center [770, 82] width 26 height 13
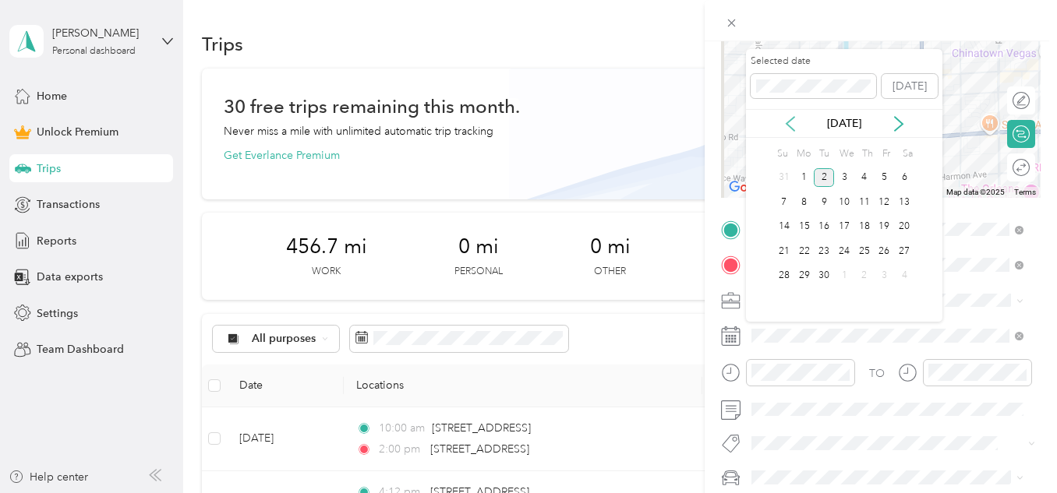
click at [788, 126] on icon at bounding box center [791, 124] width 16 height 16
click at [826, 226] on div "12" at bounding box center [824, 226] width 20 height 19
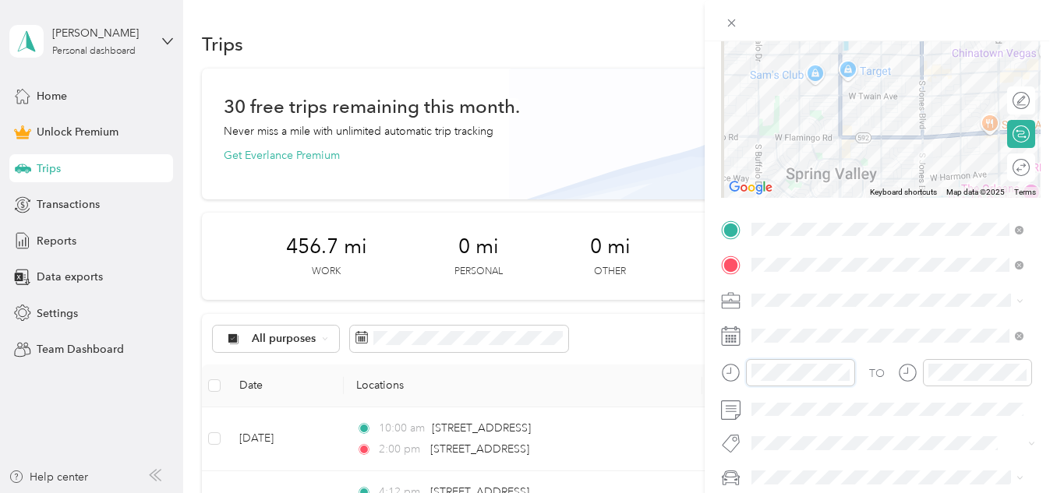
click at [720, 374] on form "New Trip Save This trip cannot be edited because it is either under review, app…" at bounding box center [881, 227] width 352 height 662
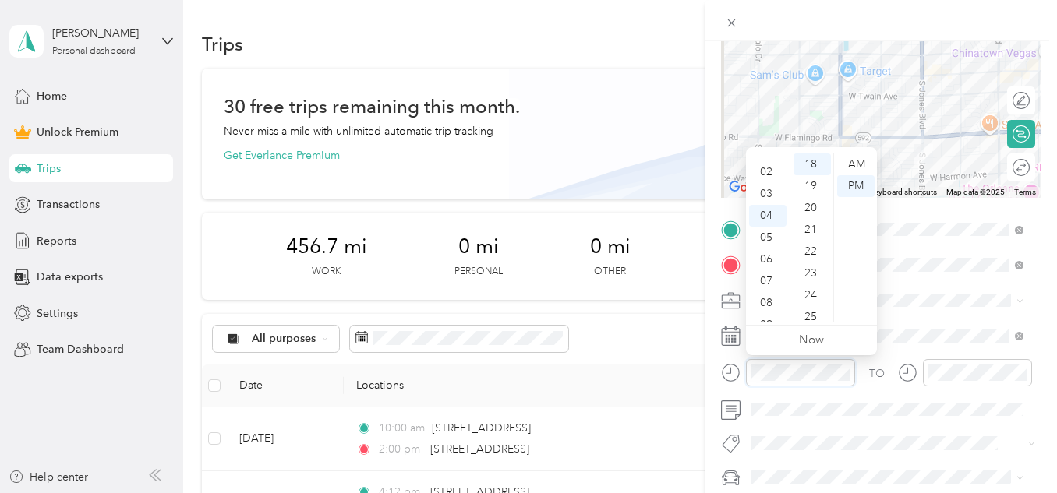
scroll to position [9, 0]
click at [761, 194] on div "02" at bounding box center [767, 199] width 37 height 22
click at [766, 185] on div "01" at bounding box center [767, 186] width 37 height 22
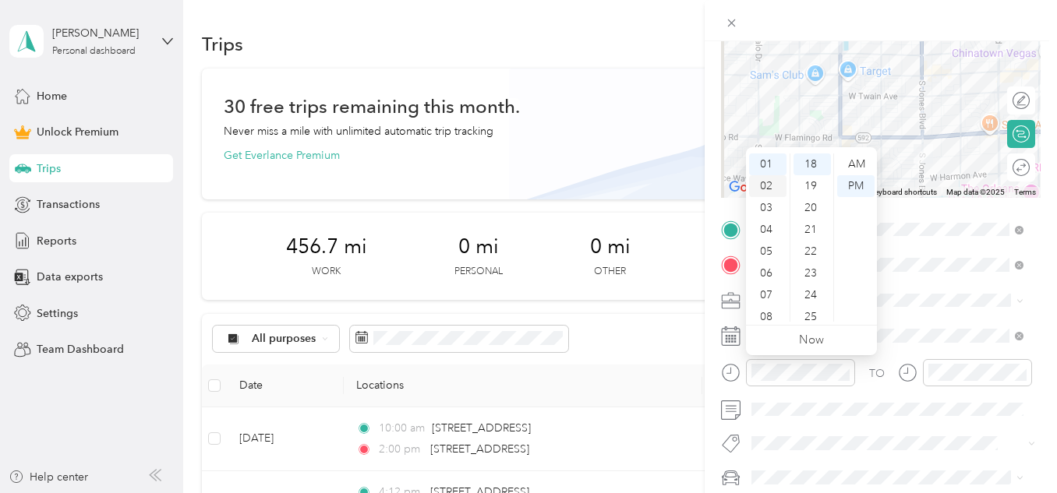
click at [768, 188] on div "02" at bounding box center [767, 186] width 37 height 22
click at [811, 161] on div "00" at bounding box center [811, 165] width 37 height 22
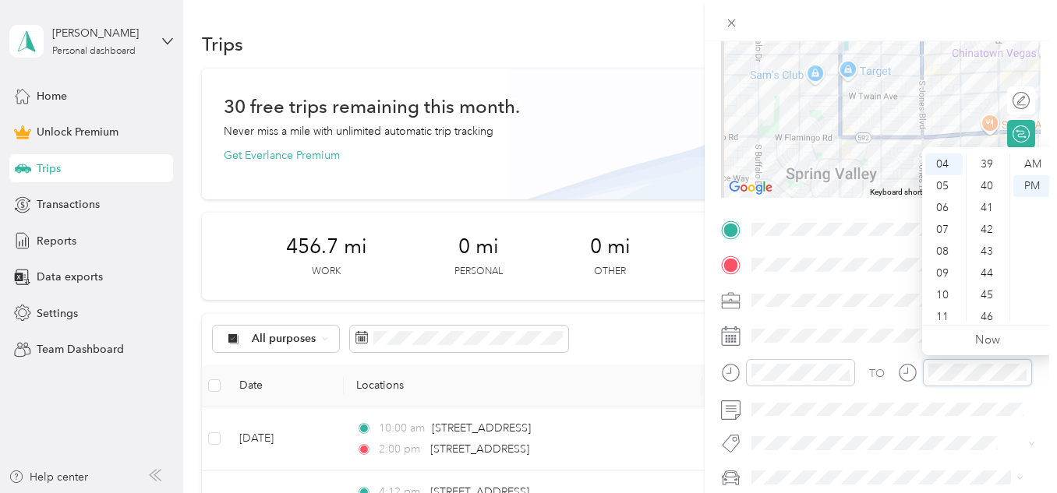
scroll to position [860, 0]
click at [986, 287] on div "45" at bounding box center [988, 286] width 37 height 22
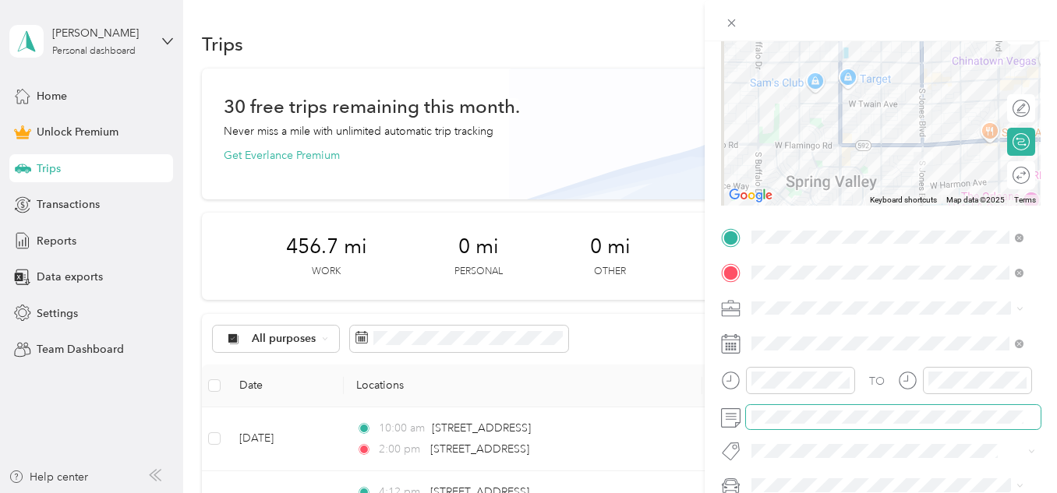
scroll to position [0, 0]
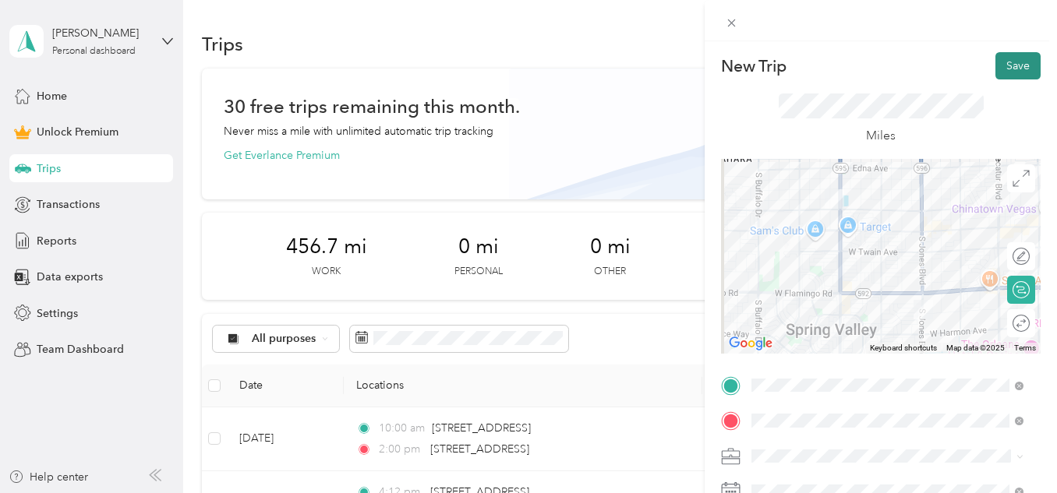
click at [1013, 69] on button "Save" at bounding box center [1017, 65] width 45 height 27
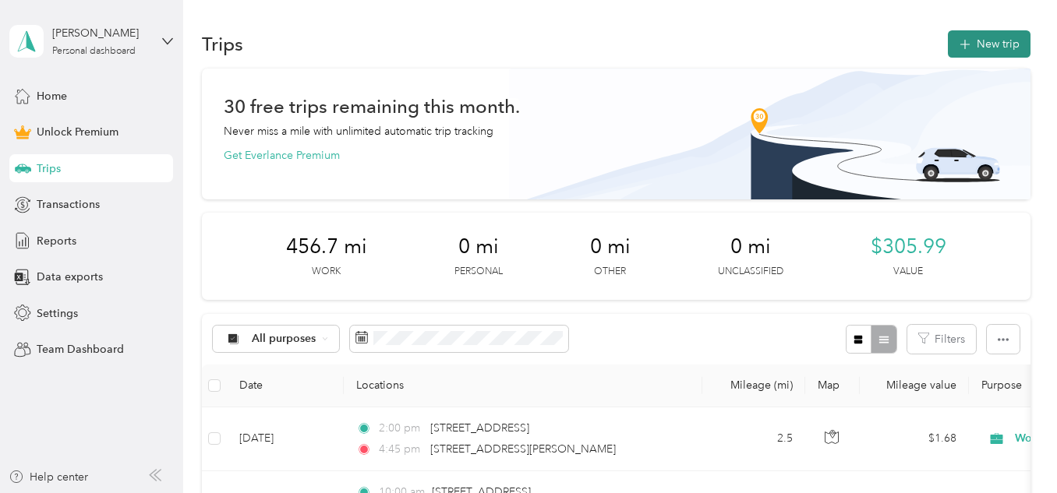
click at [994, 41] on button "New trip" at bounding box center [989, 43] width 83 height 27
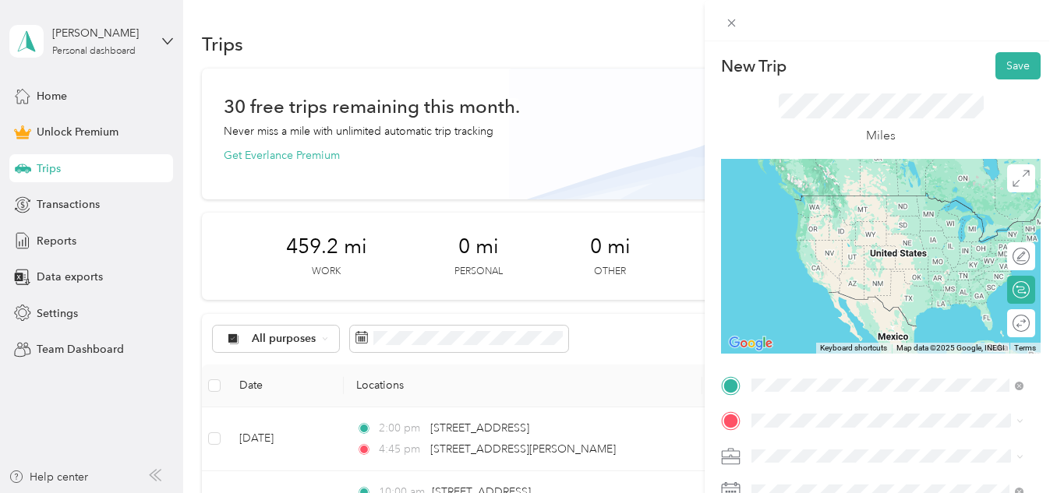
click at [905, 246] on span "[STREET_ADDRESS][US_STATE]" at bounding box center [859, 239] width 156 height 14
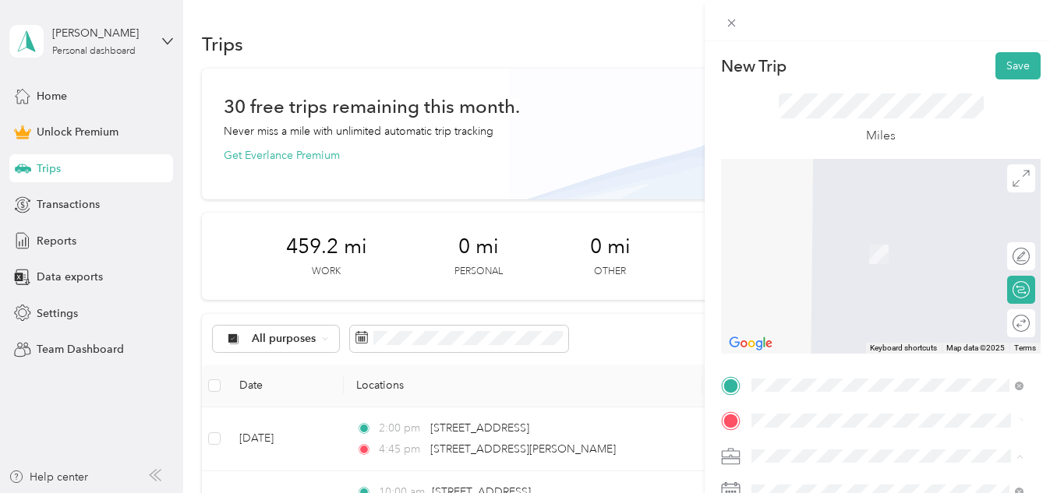
click at [768, 240] on div "Work" at bounding box center [887, 238] width 261 height 16
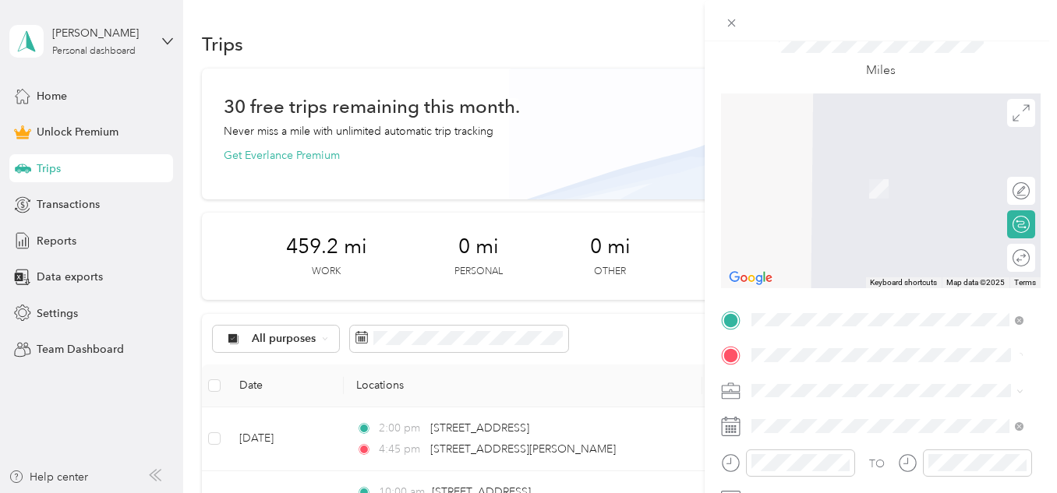
scroll to position [156, 0]
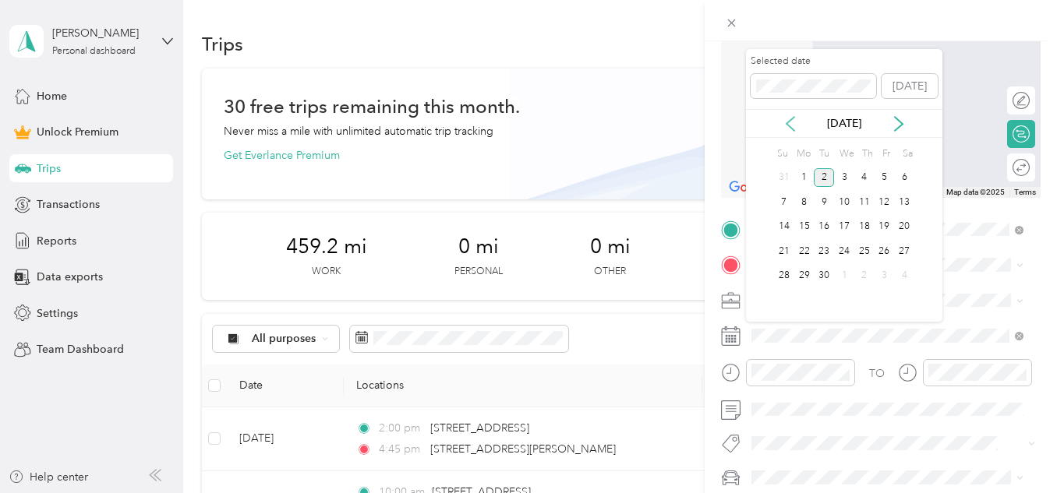
click at [786, 123] on icon at bounding box center [790, 124] width 8 height 14
click at [886, 226] on div "15" at bounding box center [884, 226] width 20 height 19
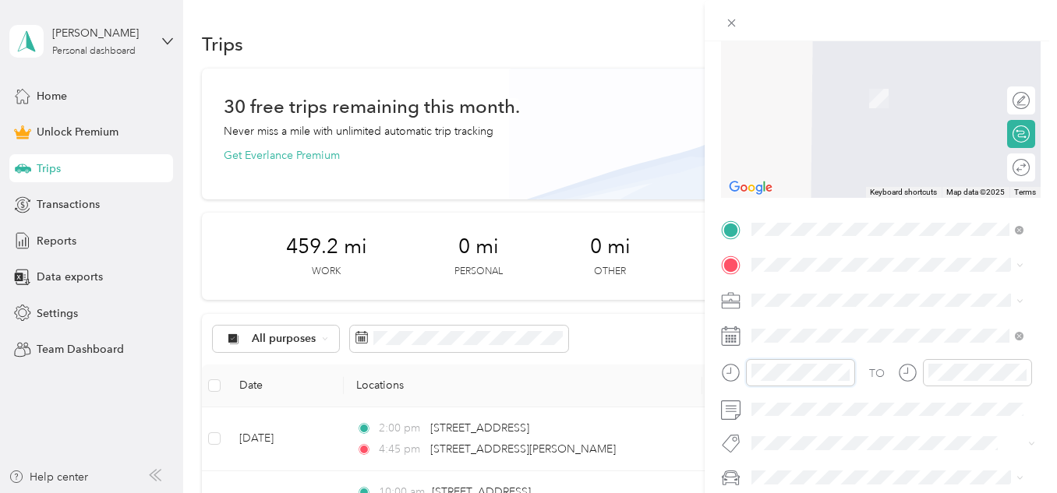
click at [709, 376] on form "New Trip Save This trip cannot be edited because it is either under review, app…" at bounding box center [881, 227] width 352 height 662
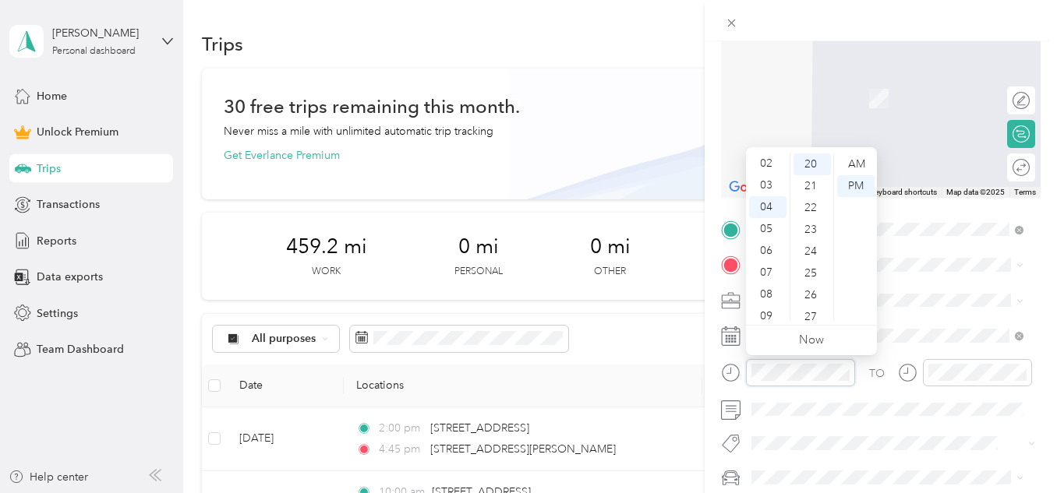
scroll to position [9, 0]
click at [767, 221] on div "03" at bounding box center [767, 221] width 37 height 22
click at [766, 199] on div "02" at bounding box center [767, 199] width 37 height 22
click at [812, 240] on div "45" at bounding box center [811, 242] width 37 height 22
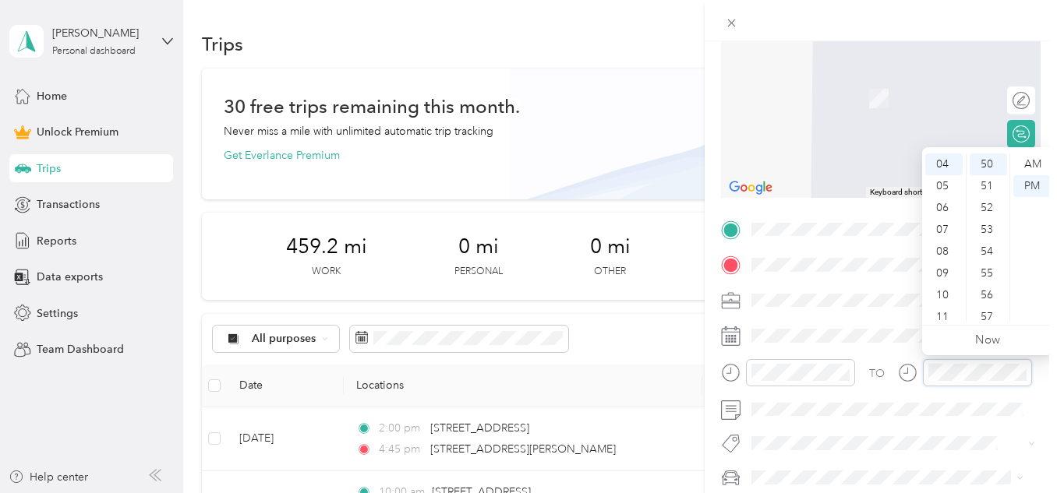
scroll to position [1091, 0]
click at [1029, 182] on div "PM" at bounding box center [1031, 186] width 37 height 22
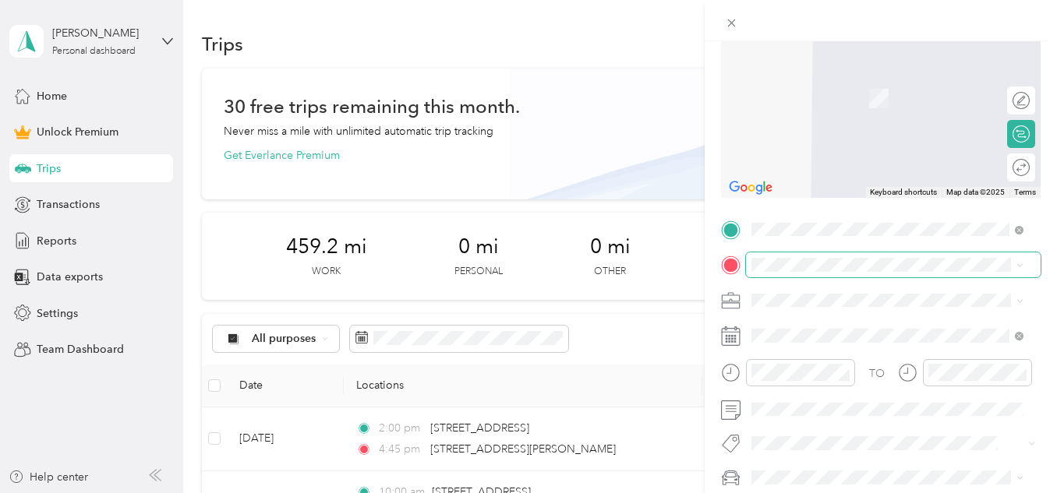
click at [832, 272] on span at bounding box center [893, 265] width 295 height 25
click at [810, 70] on span "[STREET_ADDRESS][US_STATE]" at bounding box center [859, 73] width 156 height 14
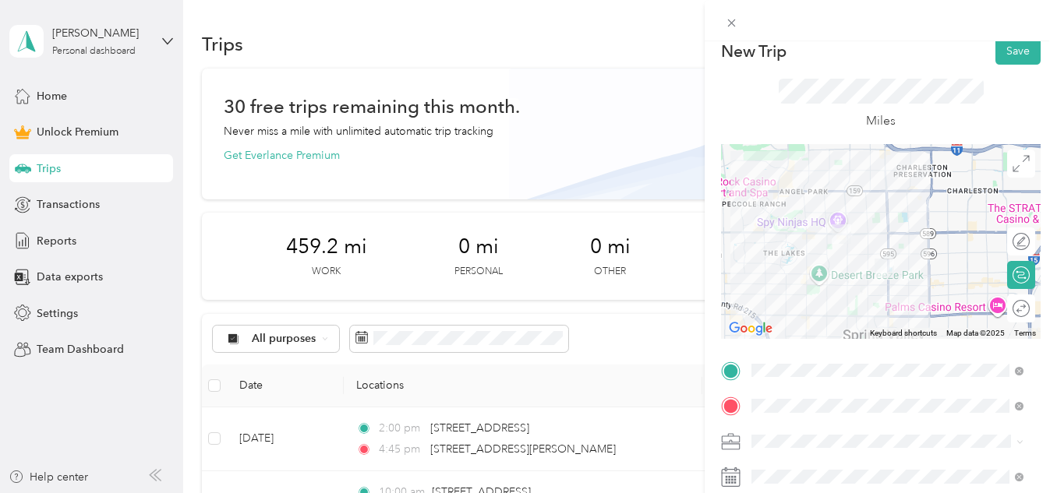
scroll to position [0, 0]
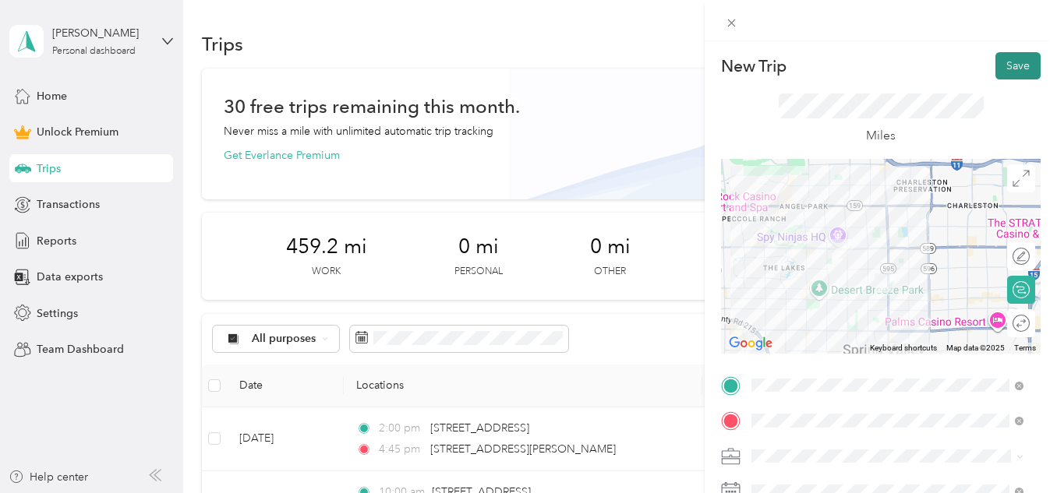
click at [1005, 62] on button "Save" at bounding box center [1017, 65] width 45 height 27
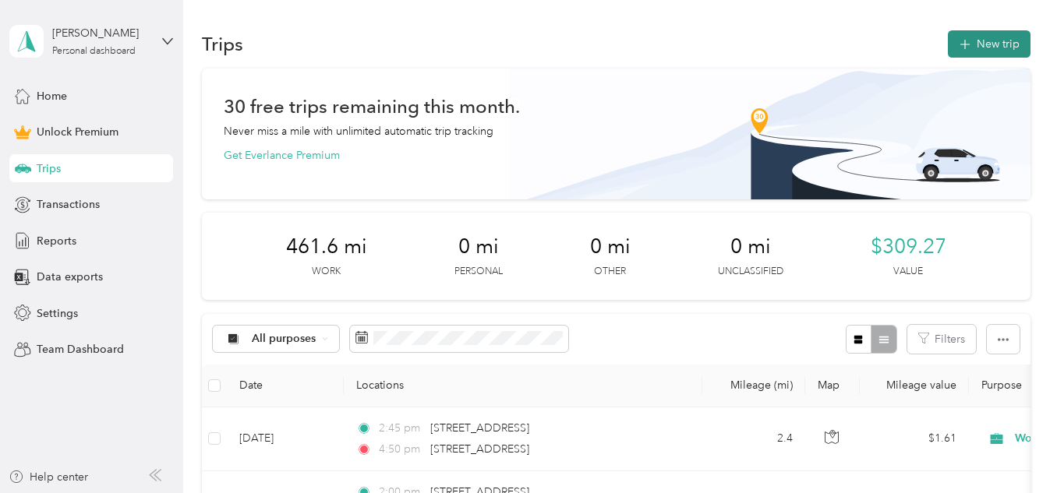
click at [985, 47] on button "New trip" at bounding box center [989, 43] width 83 height 27
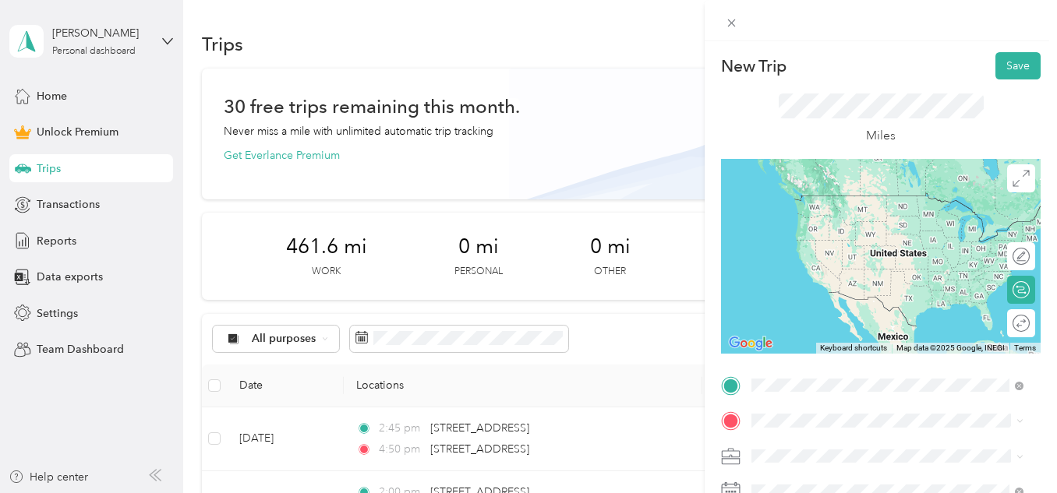
click at [857, 246] on span "[STREET_ADDRESS][US_STATE]" at bounding box center [859, 239] width 156 height 14
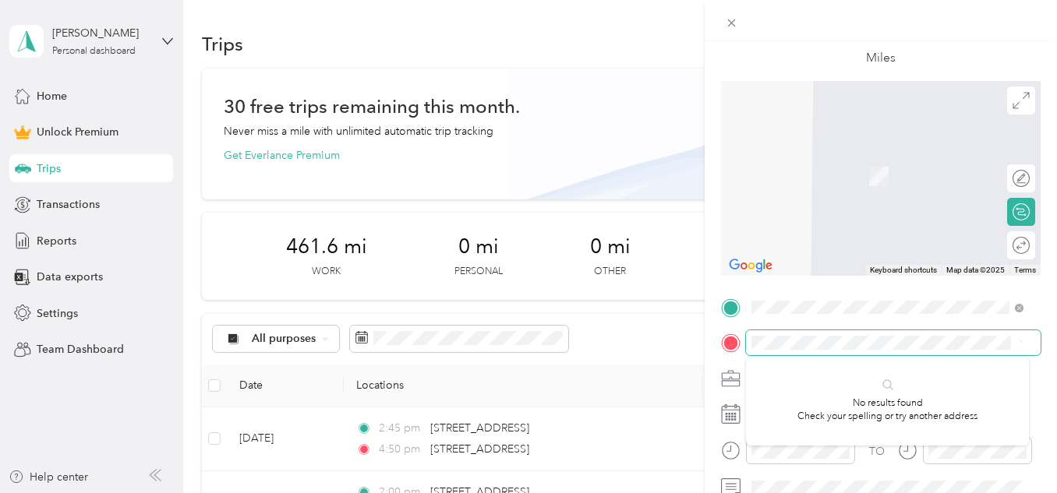
click at [627, 346] on div "New Trip Save This trip cannot be edited because it is either under review, app…" at bounding box center [528, 246] width 1057 height 493
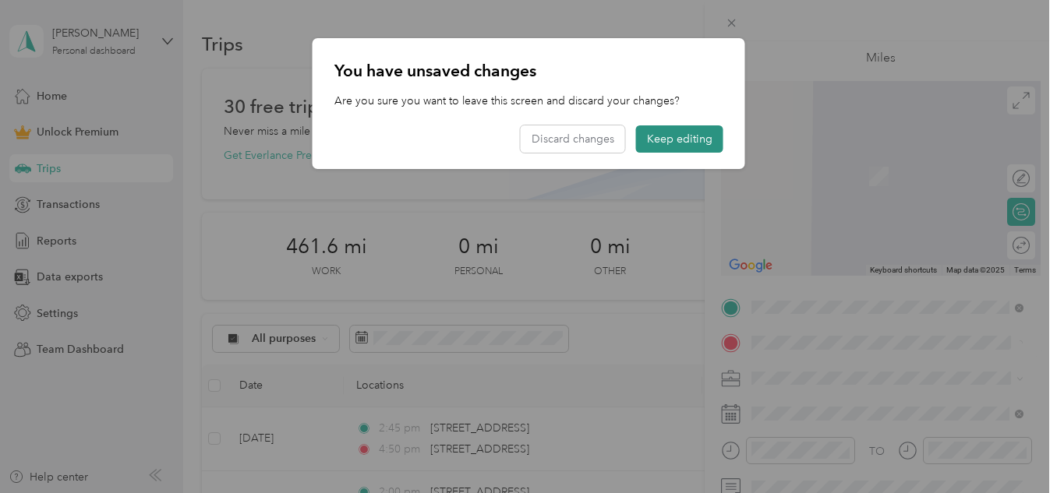
click at [687, 143] on button "Keep editing" at bounding box center [679, 138] width 87 height 27
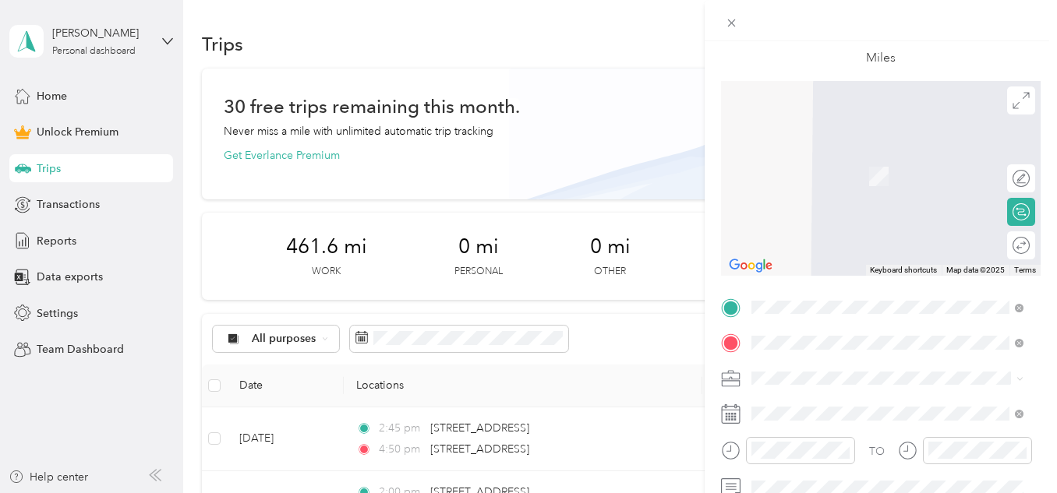
click at [859, 406] on span "[STREET_ADDRESS][US_STATE]" at bounding box center [859, 399] width 156 height 14
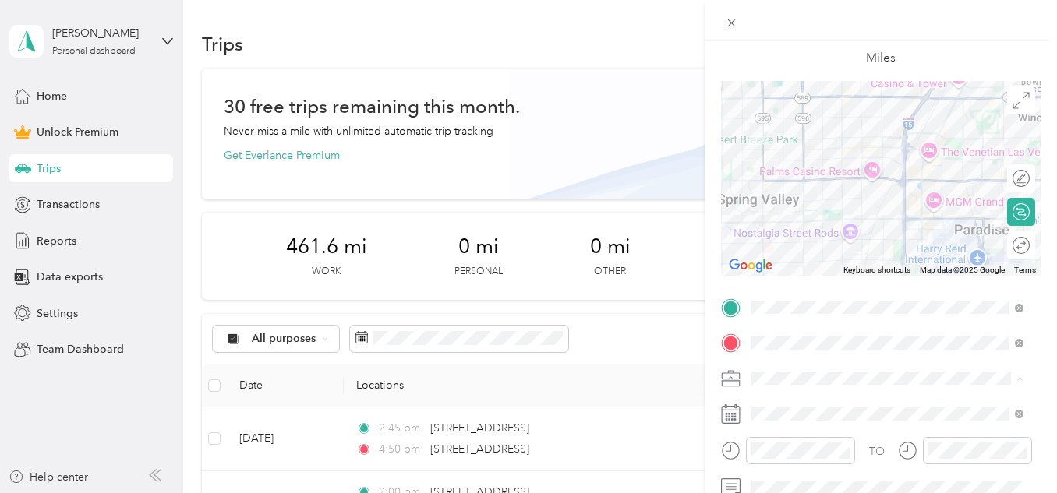
click at [764, 163] on li "Work" at bounding box center [887, 160] width 283 height 27
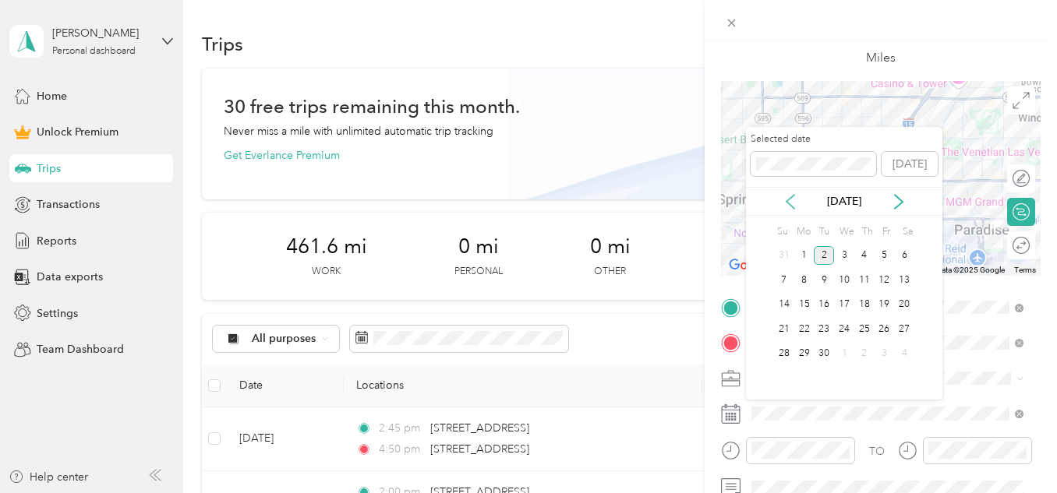
click at [793, 200] on icon at bounding box center [791, 202] width 16 height 16
click at [826, 327] on div "19" at bounding box center [824, 329] width 20 height 19
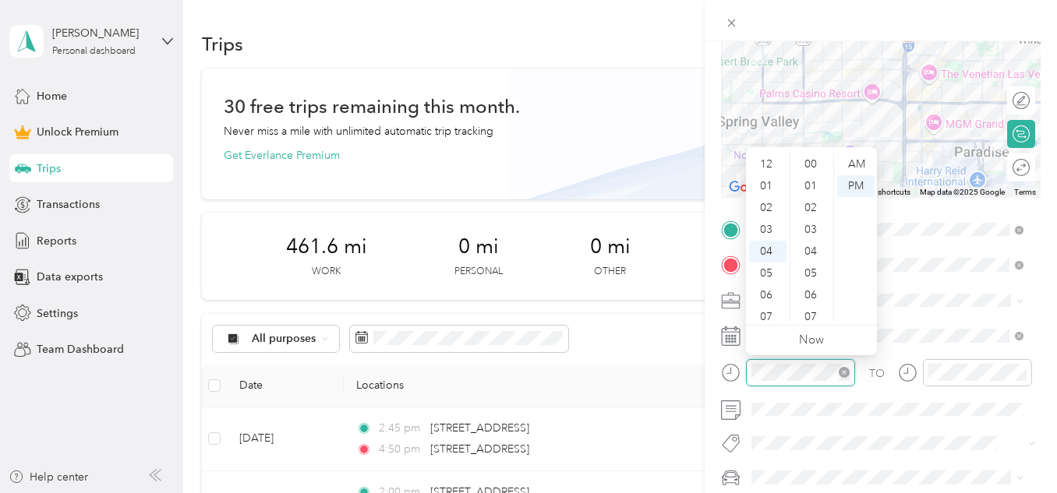
scroll to position [87, 0]
click at [719, 370] on form "New Trip Save This trip cannot be edited because it is either under review, app…" at bounding box center [881, 227] width 352 height 662
click at [856, 162] on div "AM" at bounding box center [855, 165] width 37 height 22
click at [766, 309] on div "11" at bounding box center [767, 311] width 37 height 22
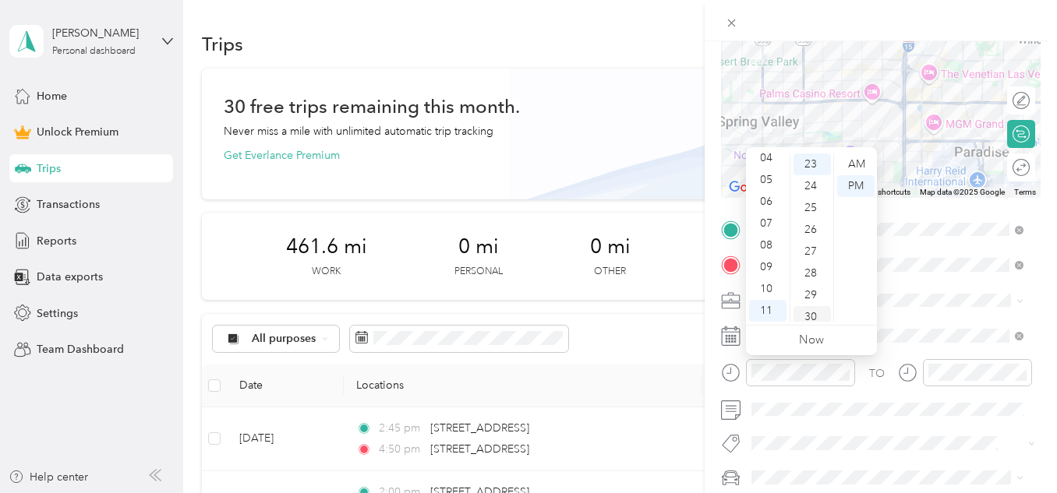
click at [811, 316] on div "30" at bounding box center [811, 317] width 37 height 22
click at [862, 156] on div "AM" at bounding box center [855, 165] width 37 height 22
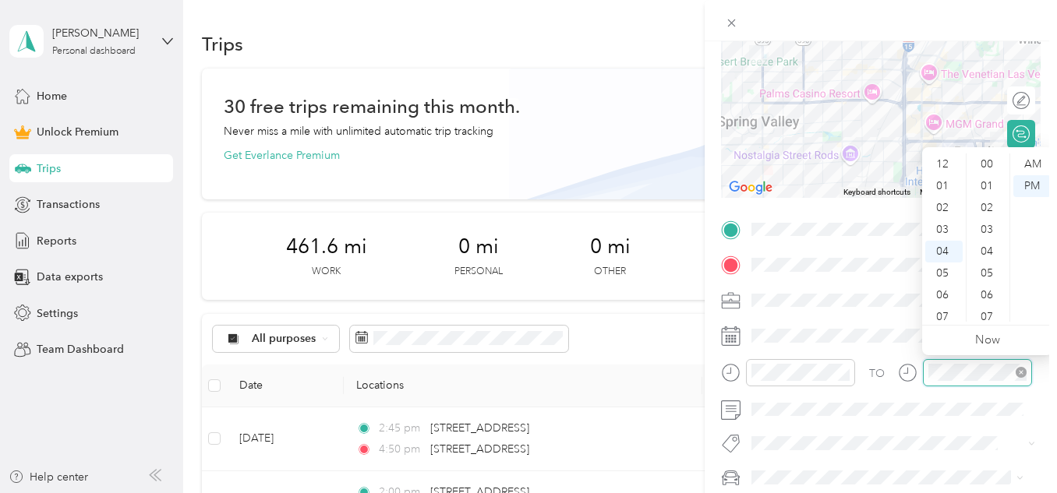
scroll to position [502, 0]
click at [904, 381] on div at bounding box center [965, 372] width 134 height 27
click at [944, 210] on div "02" at bounding box center [943, 208] width 37 height 22
click at [988, 164] on div "00" at bounding box center [988, 165] width 37 height 22
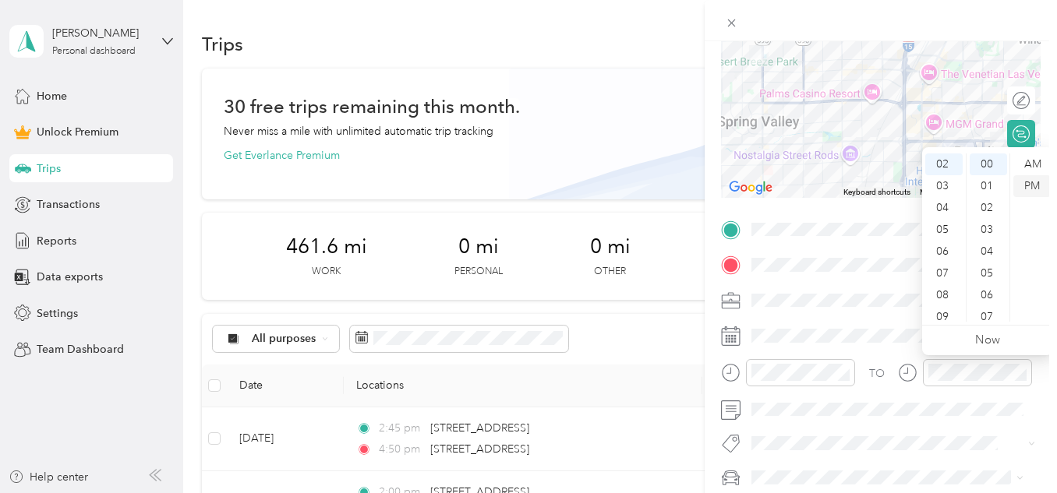
click at [1038, 182] on div "PM" at bounding box center [1031, 186] width 37 height 22
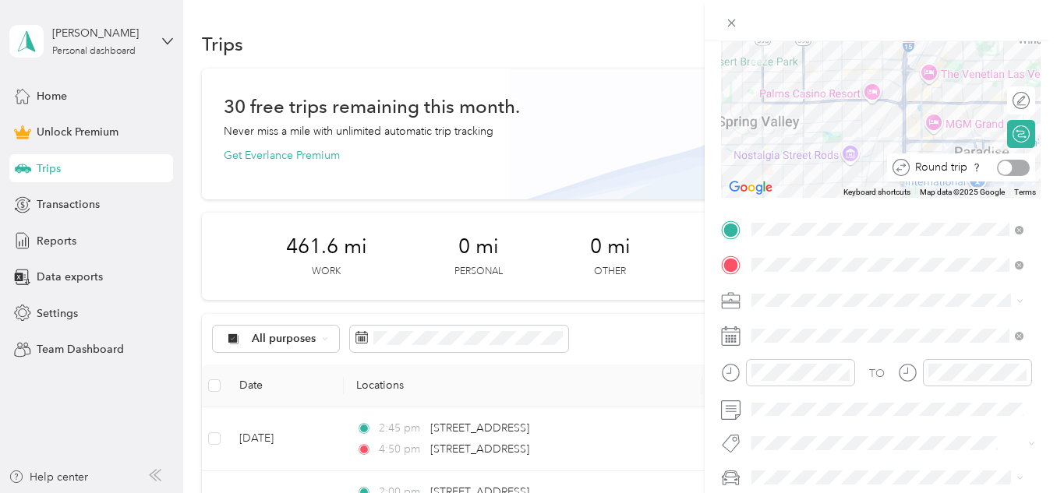
click at [1005, 169] on div at bounding box center [1013, 168] width 33 height 16
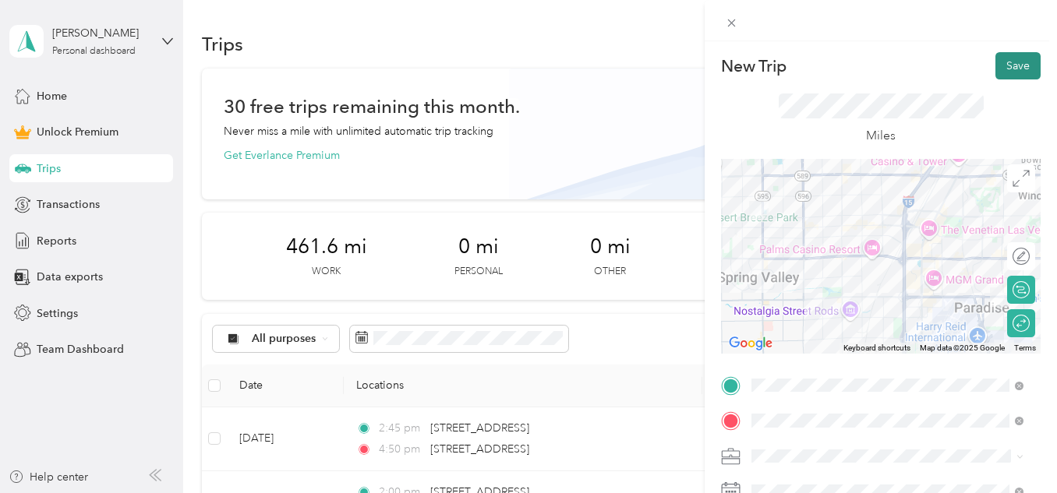
click at [1009, 63] on button "Save" at bounding box center [1017, 65] width 45 height 27
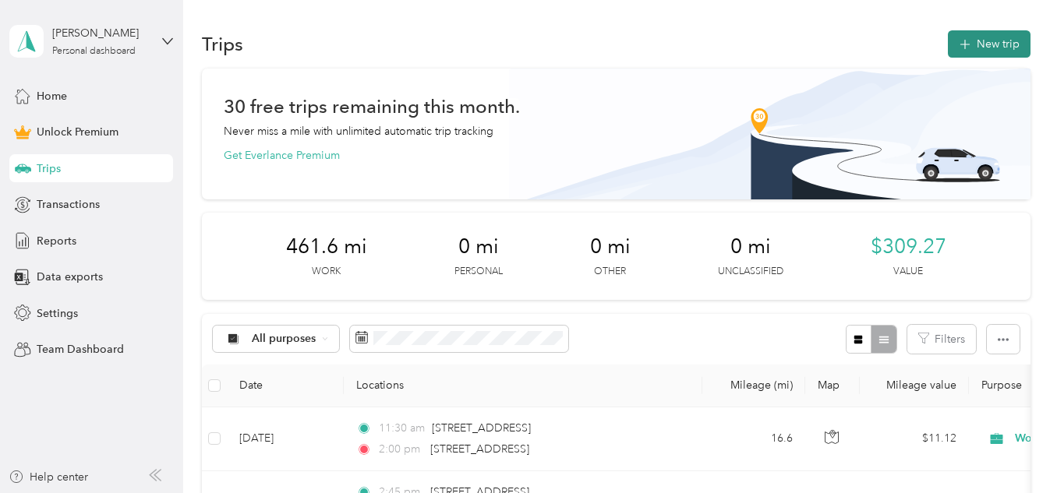
click at [991, 47] on button "New trip" at bounding box center [989, 43] width 83 height 27
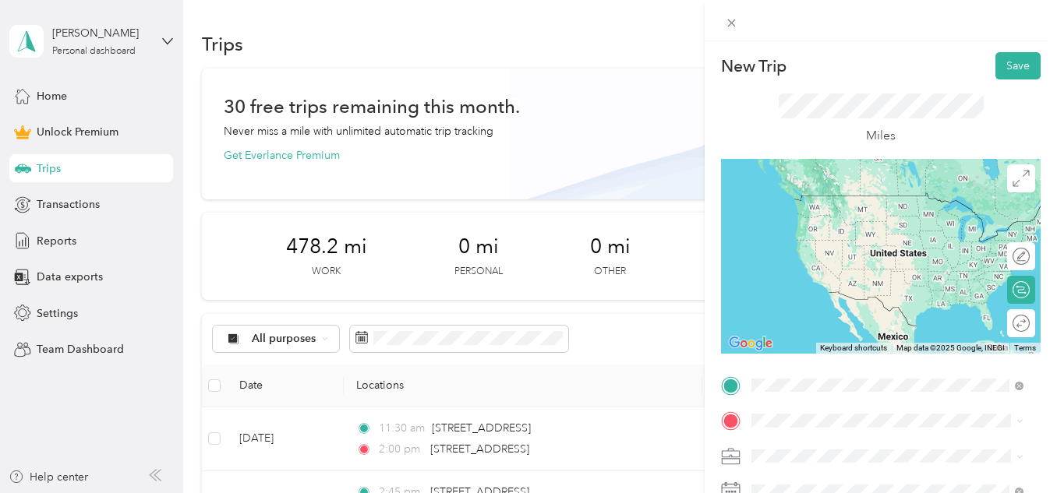
click at [864, 196] on span "[STREET_ADDRESS][US_STATE]" at bounding box center [859, 196] width 156 height 14
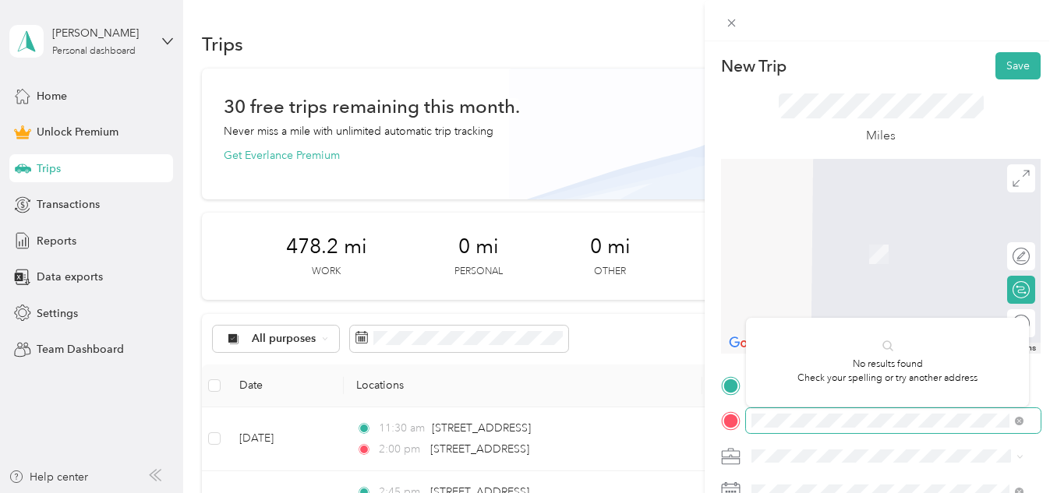
scroll to position [0, 195]
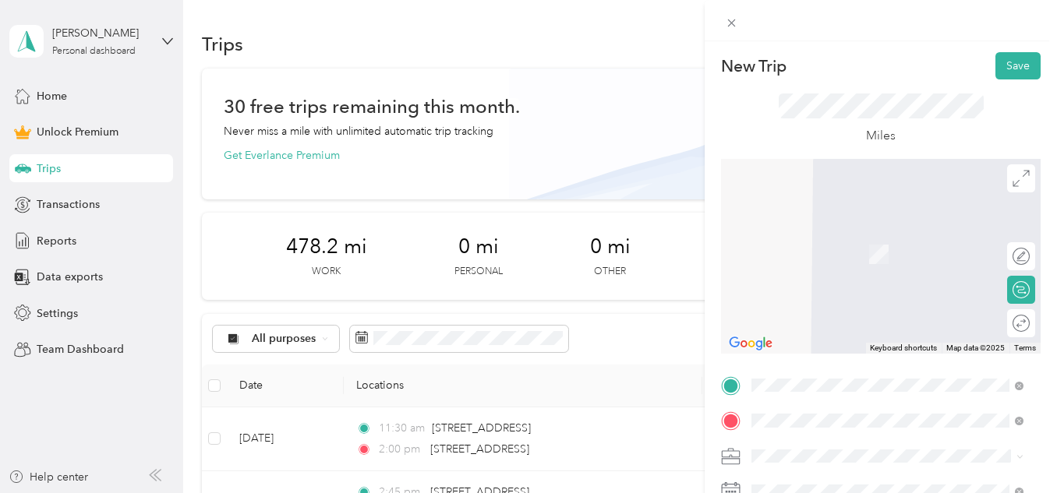
click at [862, 241] on span "[STREET_ADDRESS][PERSON_NAME][US_STATE]" at bounding box center [900, 237] width 238 height 27
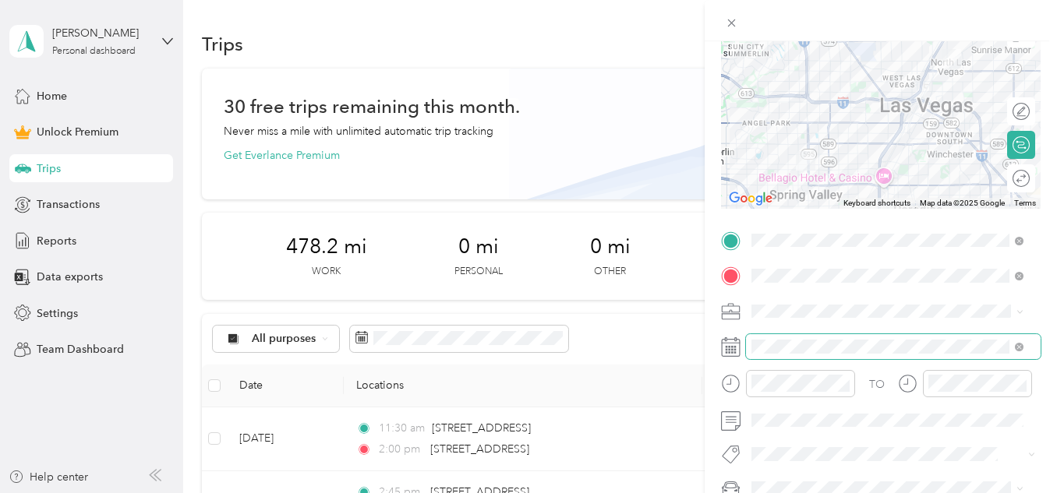
scroll to position [156, 0]
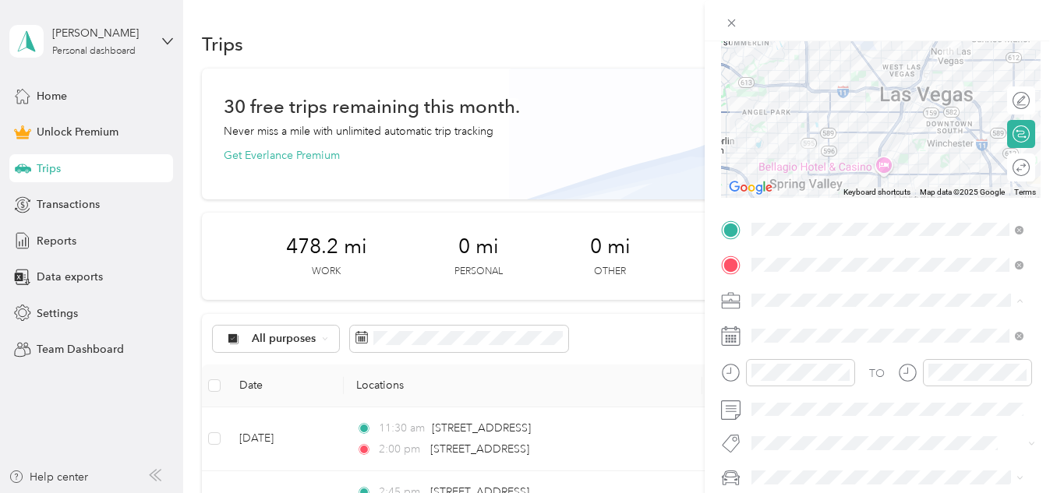
click at [764, 79] on span "Work" at bounding box center [770, 82] width 26 height 13
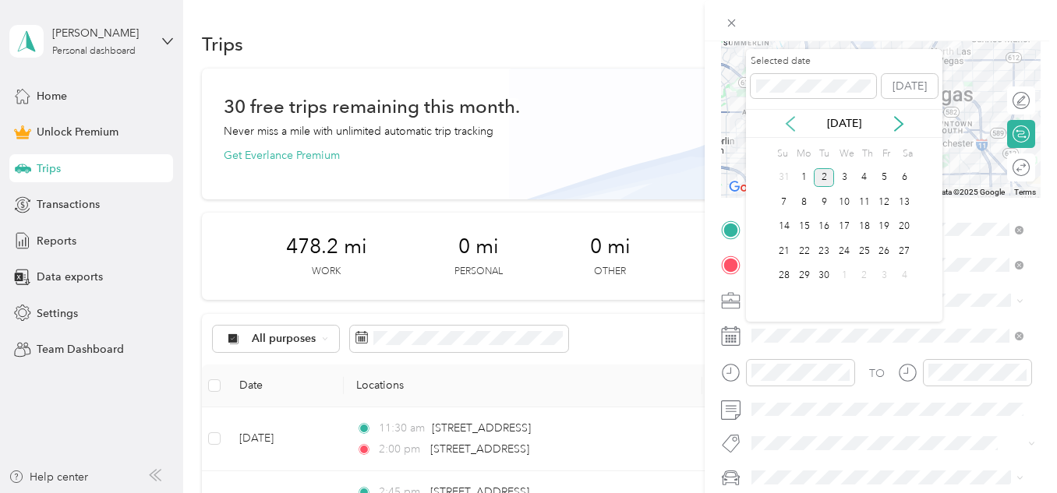
click at [788, 122] on icon at bounding box center [790, 124] width 8 height 14
click at [888, 248] on div "22" at bounding box center [884, 251] width 20 height 19
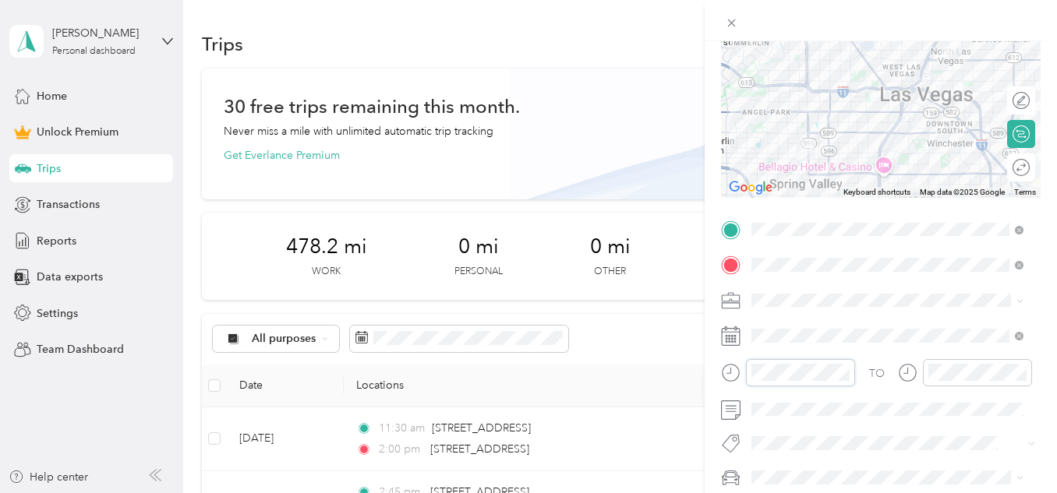
click at [728, 378] on div at bounding box center [788, 372] width 134 height 27
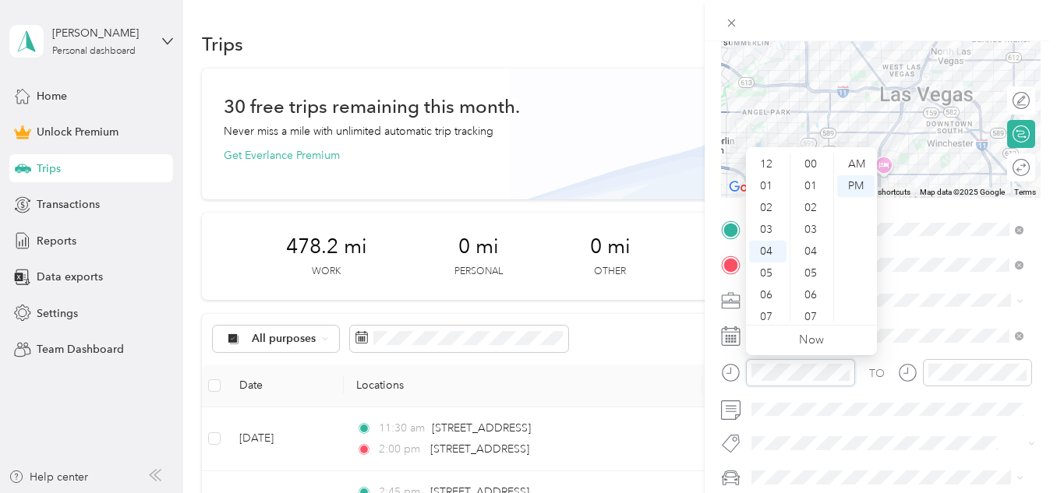
scroll to position [546, 0]
click at [858, 182] on div "PM" at bounding box center [855, 186] width 37 height 22
click at [865, 189] on div "PM" at bounding box center [855, 186] width 37 height 22
click at [764, 225] on div "03" at bounding box center [767, 230] width 37 height 22
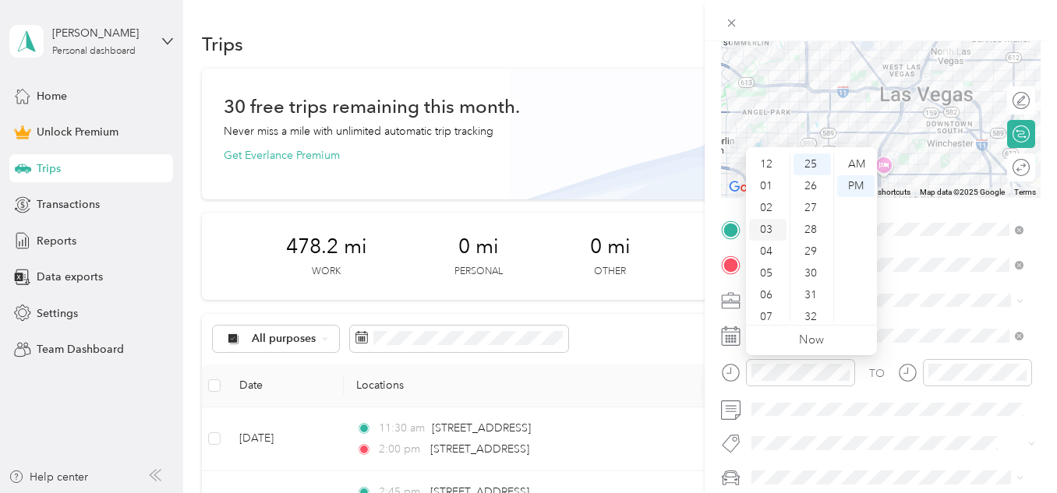
scroll to position [65, 0]
click at [818, 270] on div "30" at bounding box center [811, 274] width 37 height 22
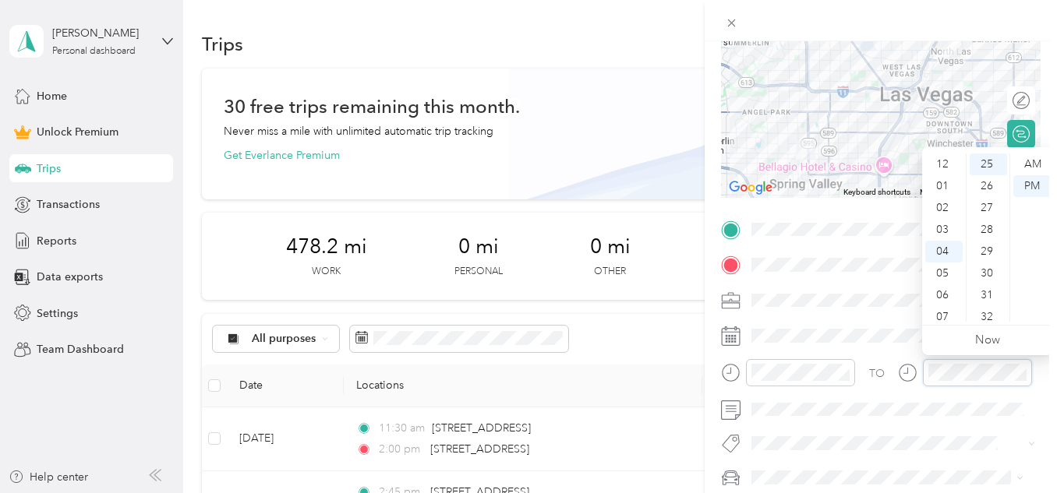
scroll to position [94, 0]
click at [940, 221] on div "07" at bounding box center [943, 224] width 37 height 22
click at [987, 161] on div "00" at bounding box center [988, 165] width 37 height 22
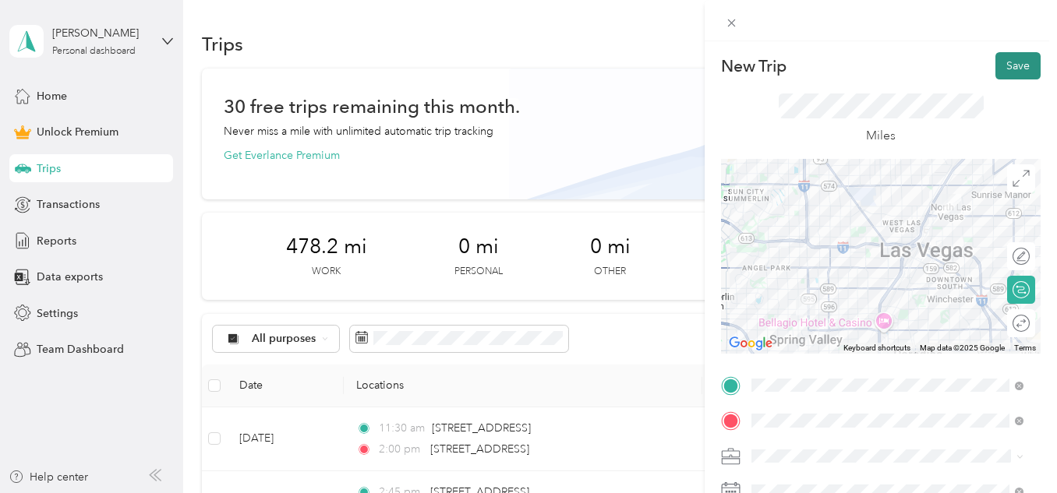
click at [1008, 64] on button "Save" at bounding box center [1017, 65] width 45 height 27
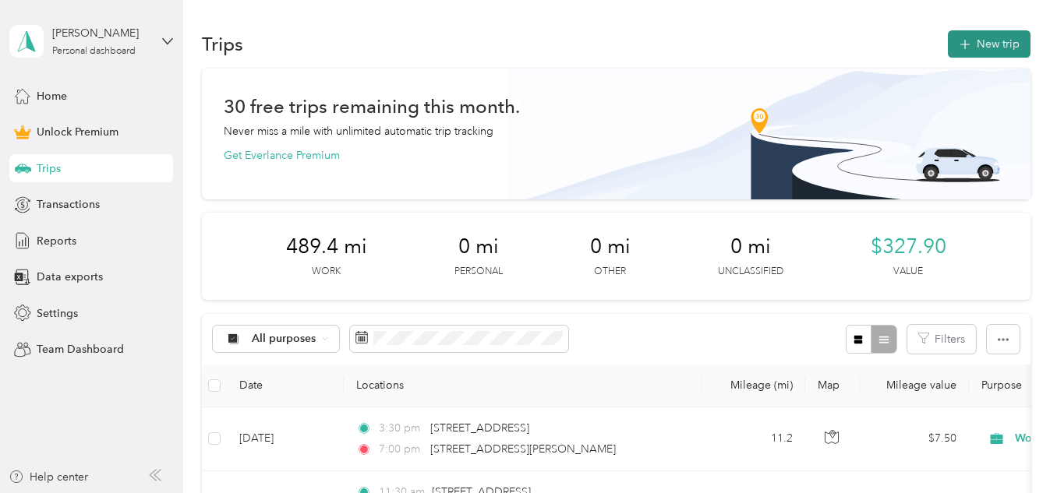
click at [984, 46] on button "New trip" at bounding box center [989, 43] width 83 height 27
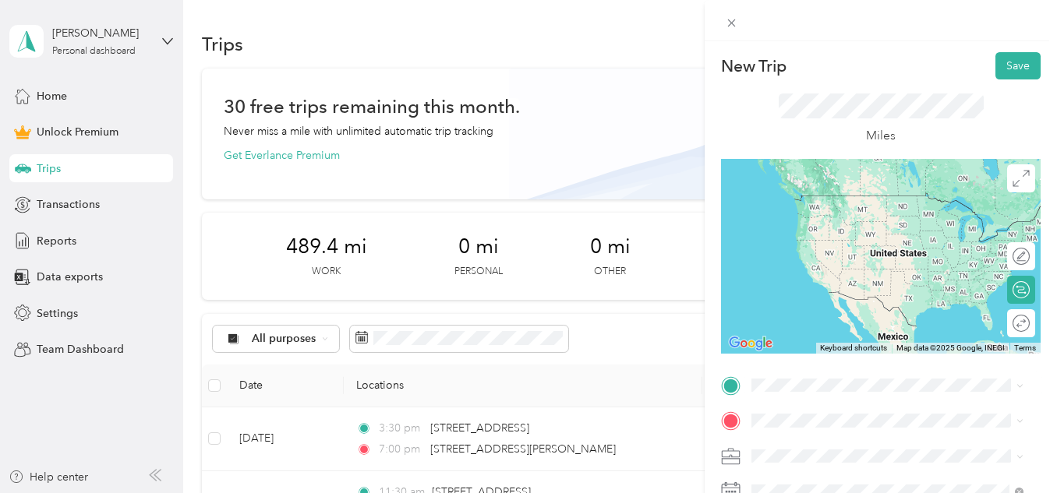
click at [894, 201] on span "[STREET_ADDRESS][US_STATE]" at bounding box center [859, 194] width 156 height 14
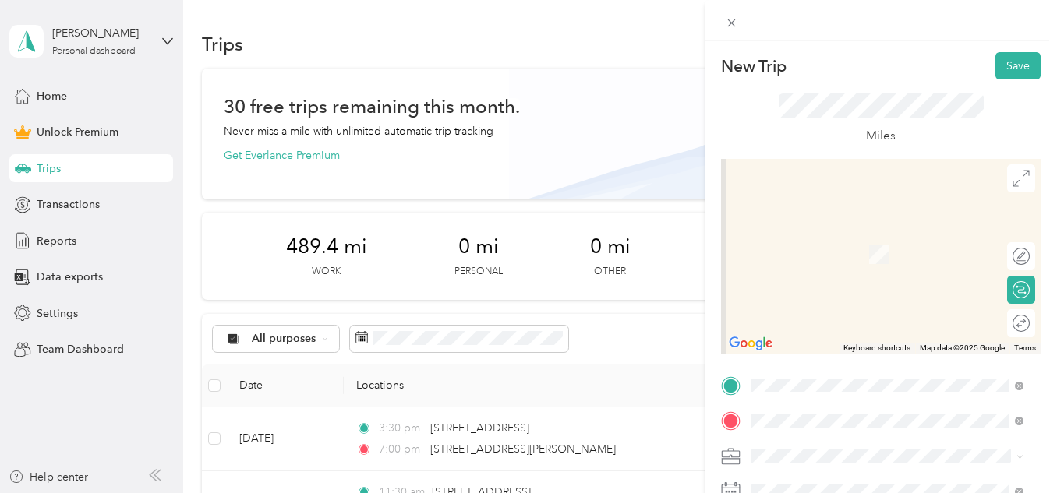
click at [937, 238] on span "[STREET_ADDRESS][US_STATE]" at bounding box center [859, 231] width 156 height 14
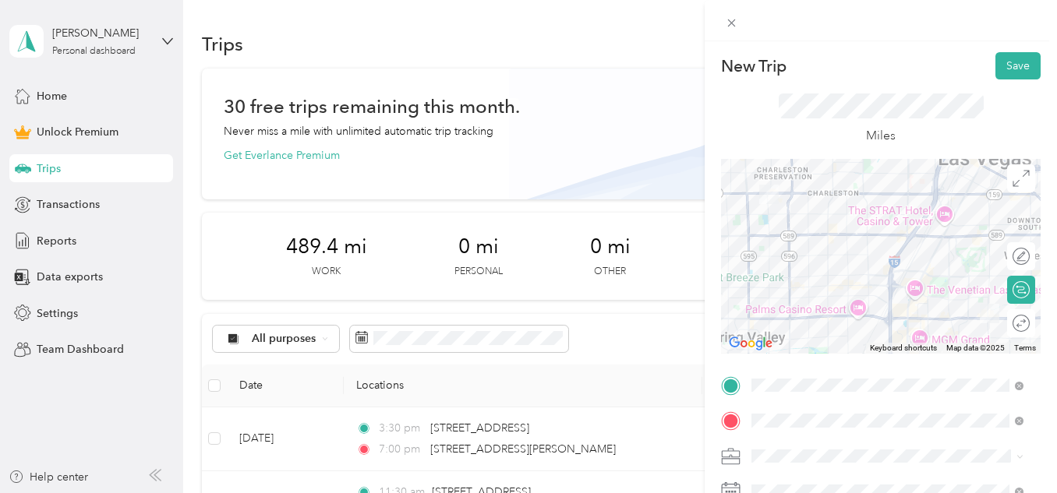
scroll to position [78, 0]
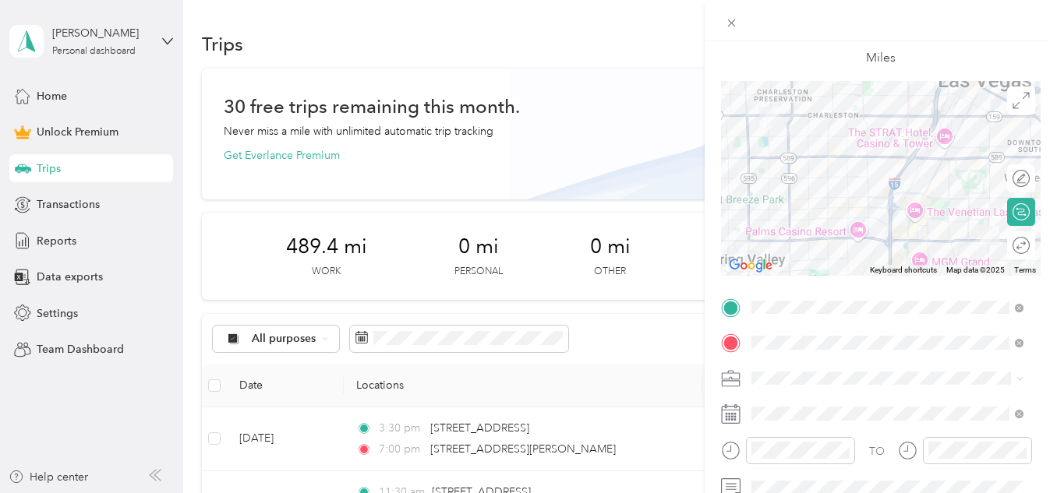
click at [773, 158] on span "Work" at bounding box center [770, 160] width 26 height 13
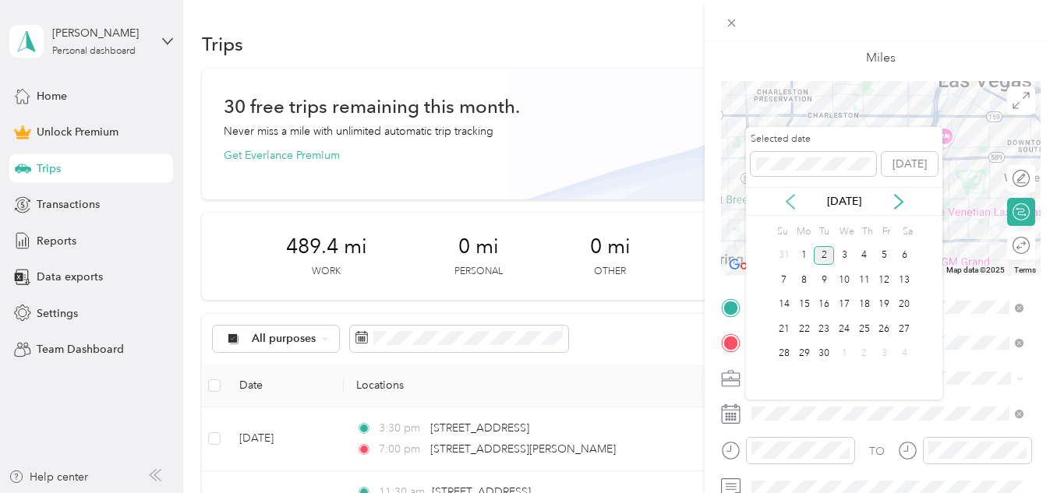
click at [787, 196] on icon at bounding box center [791, 202] width 16 height 16
click at [803, 356] on div "25" at bounding box center [804, 353] width 20 height 19
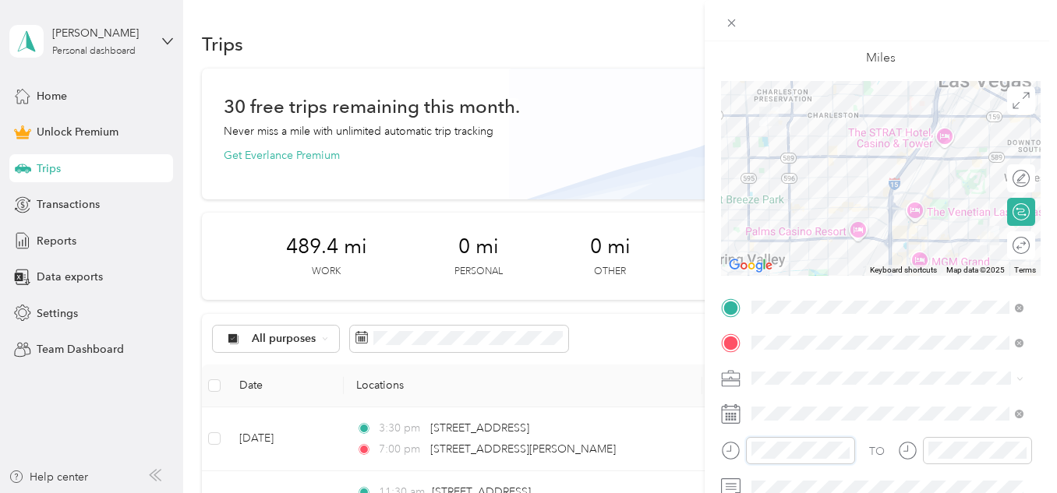
click at [732, 452] on div at bounding box center [788, 450] width 134 height 27
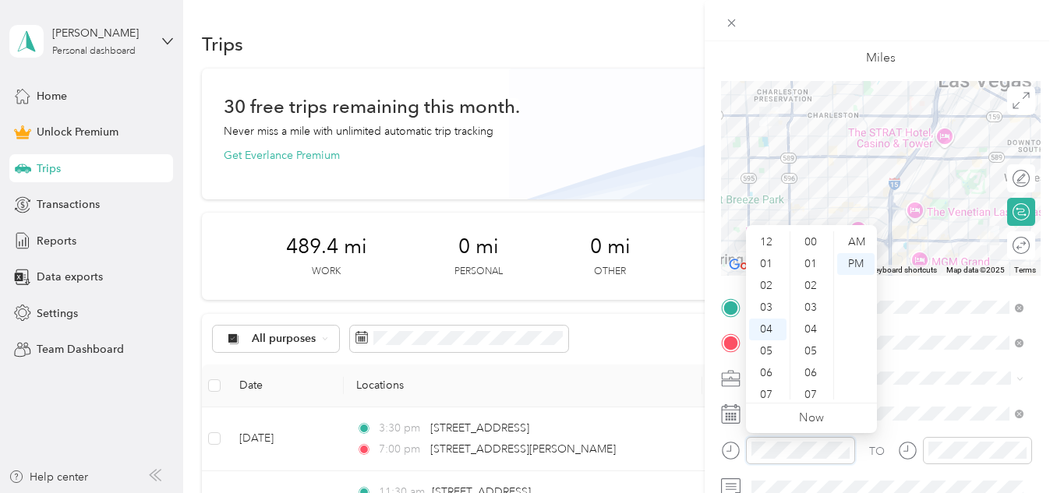
scroll to position [589, 0]
click at [860, 264] on div "PM" at bounding box center [855, 264] width 37 height 22
click at [859, 263] on div "PM" at bounding box center [855, 264] width 37 height 22
click at [812, 242] on div "00" at bounding box center [811, 242] width 37 height 22
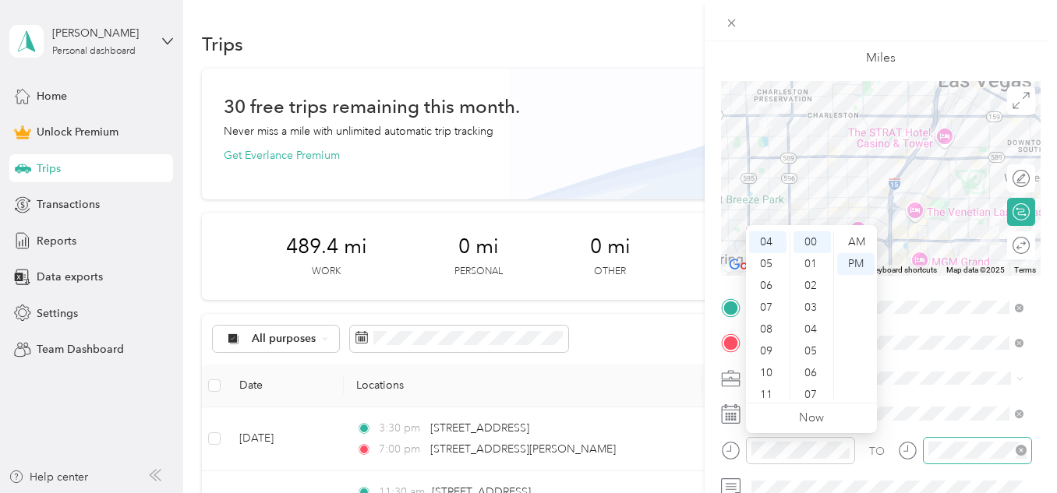
click at [951, 439] on div at bounding box center [977, 450] width 109 height 27
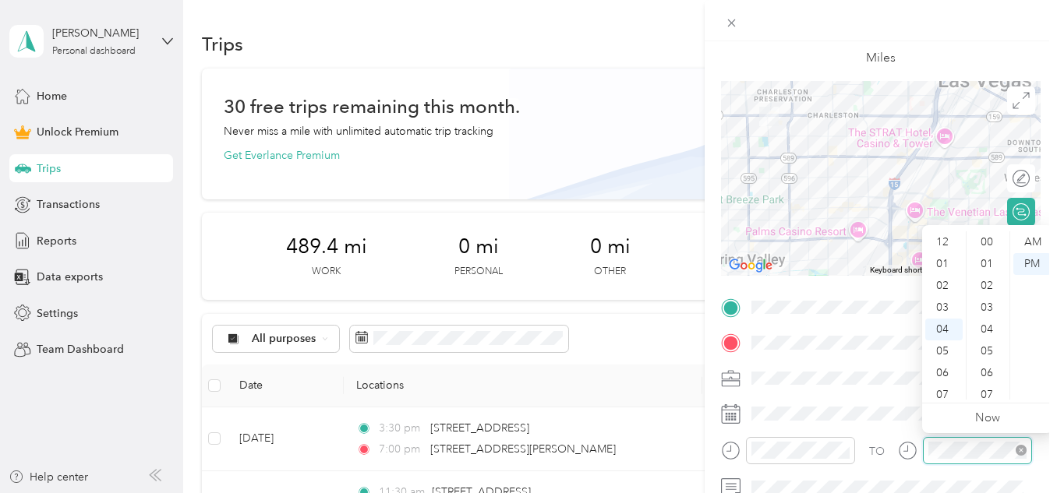
scroll to position [589, 0]
click at [944, 265] on div "05" at bounding box center [943, 264] width 37 height 22
click at [989, 383] on div "30" at bounding box center [988, 386] width 37 height 22
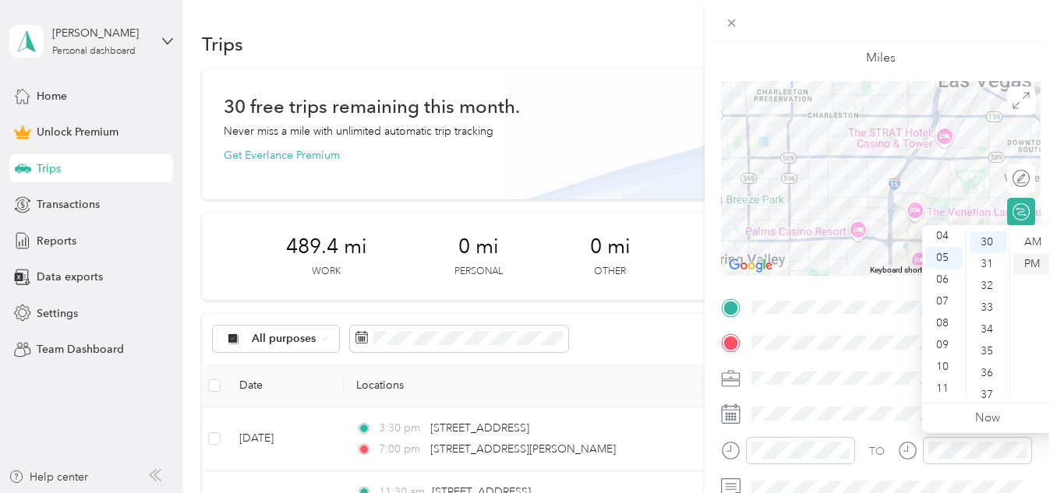
click at [1036, 256] on div "PM" at bounding box center [1031, 264] width 37 height 22
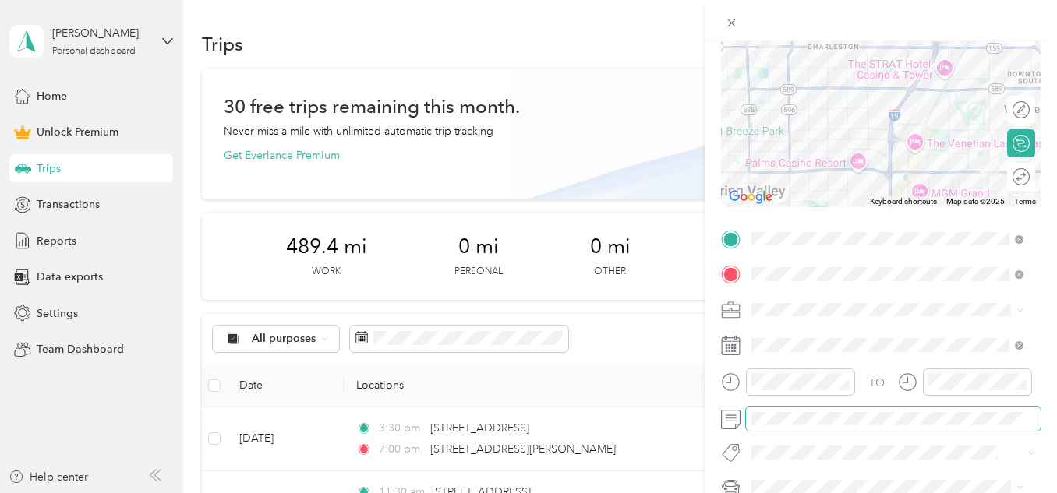
scroll to position [0, 0]
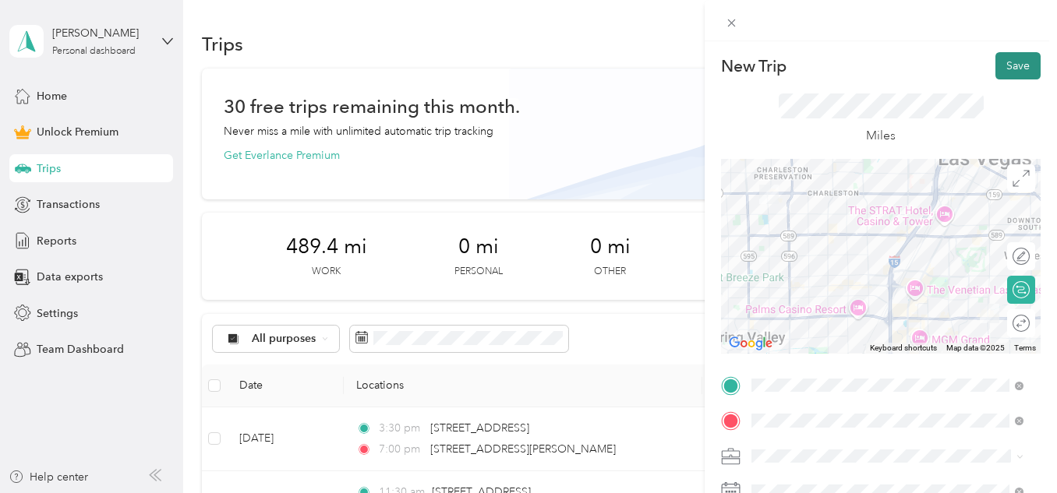
click at [1012, 65] on button "Save" at bounding box center [1017, 65] width 45 height 27
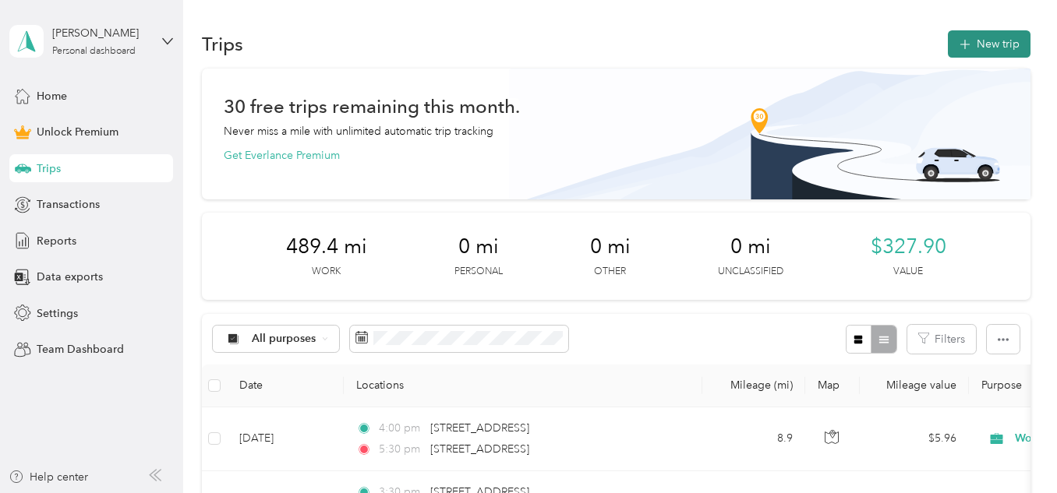
click at [991, 47] on button "New trip" at bounding box center [989, 43] width 83 height 27
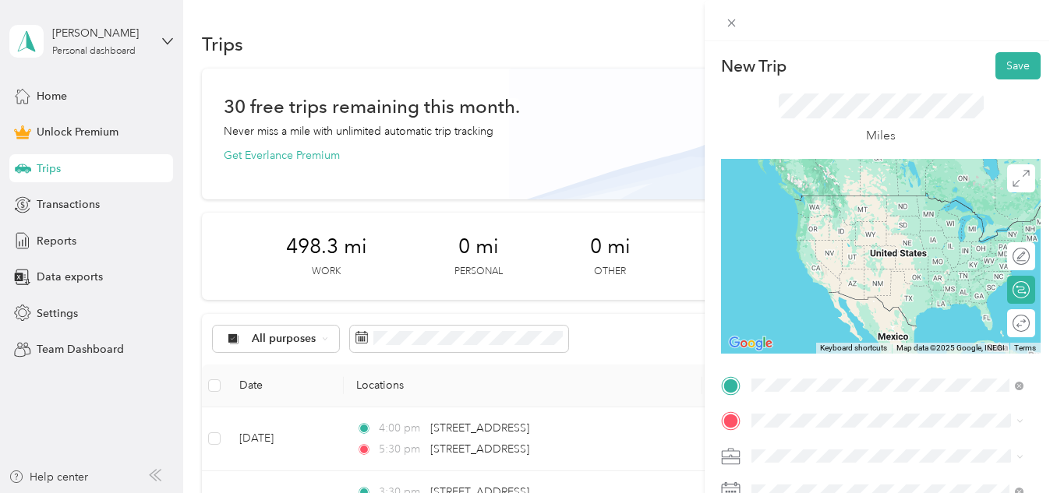
click at [861, 202] on span "[STREET_ADDRESS][US_STATE]" at bounding box center [859, 196] width 156 height 14
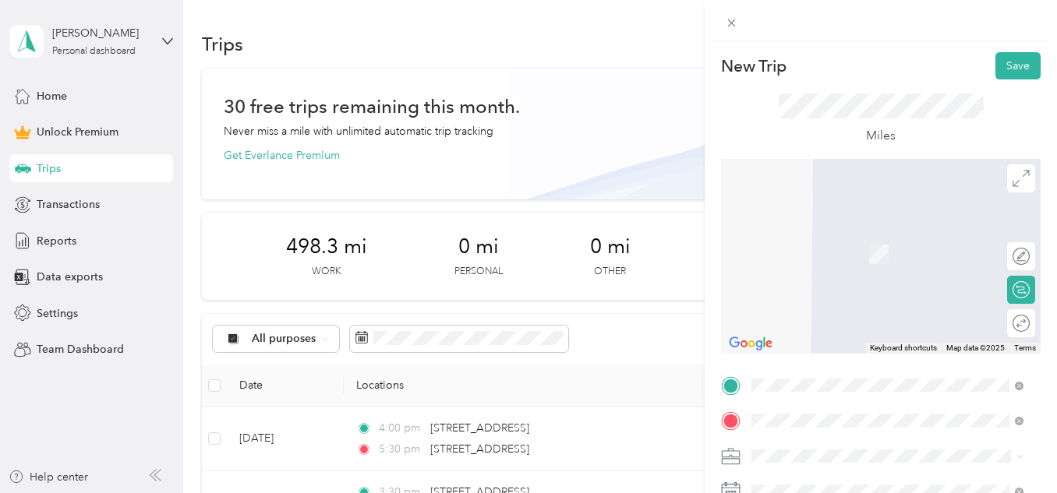
click at [877, 243] on span "[STREET_ADDRESS][PERSON_NAME][US_STATE]" at bounding box center [900, 237] width 238 height 27
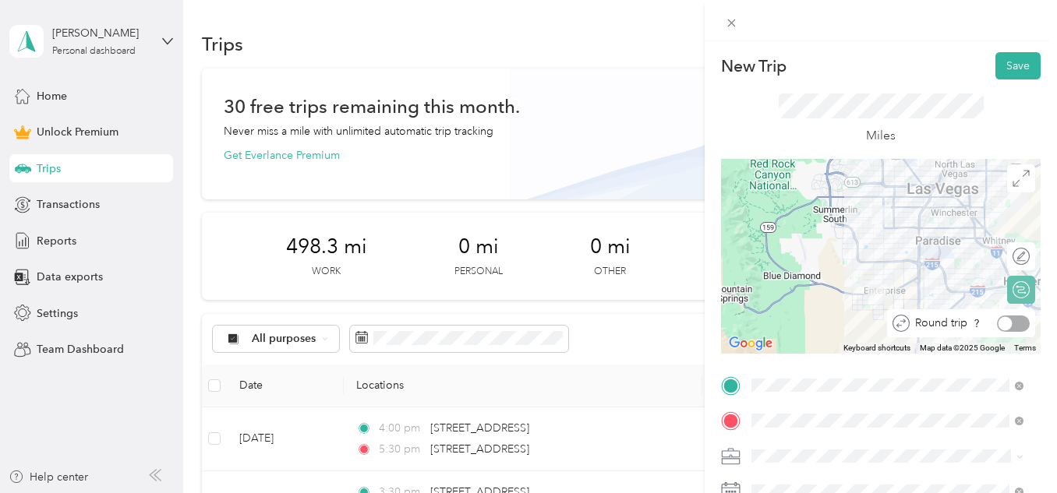
click at [1011, 323] on div at bounding box center [1013, 324] width 33 height 16
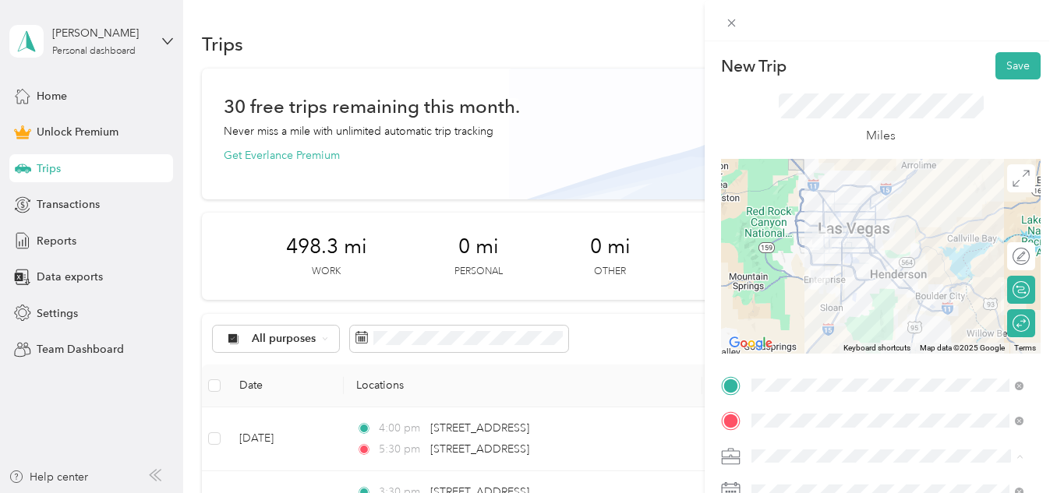
click at [768, 238] on span "Work" at bounding box center [770, 237] width 26 height 13
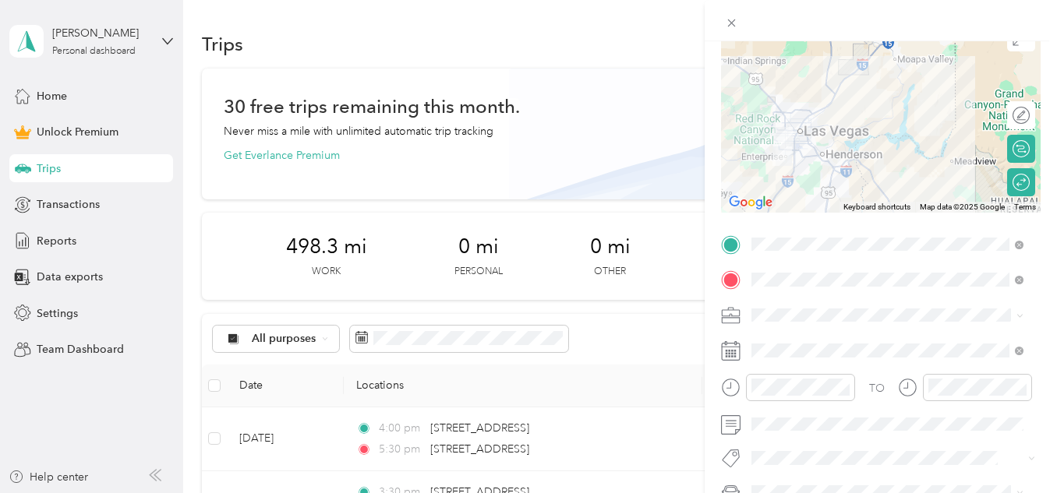
scroll to position [156, 0]
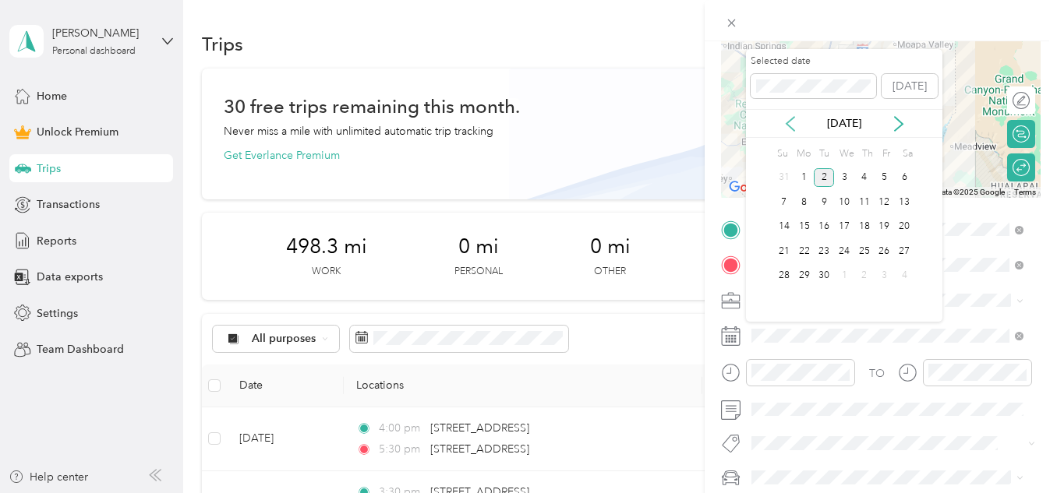
click at [789, 123] on icon at bounding box center [791, 124] width 16 height 16
click at [823, 274] on div "26" at bounding box center [824, 276] width 20 height 19
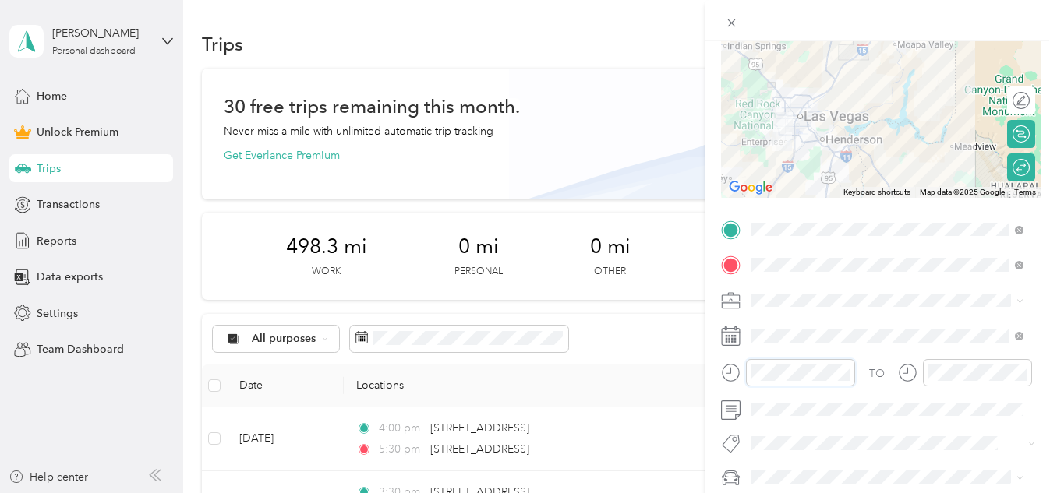
click at [728, 383] on div at bounding box center [788, 372] width 134 height 27
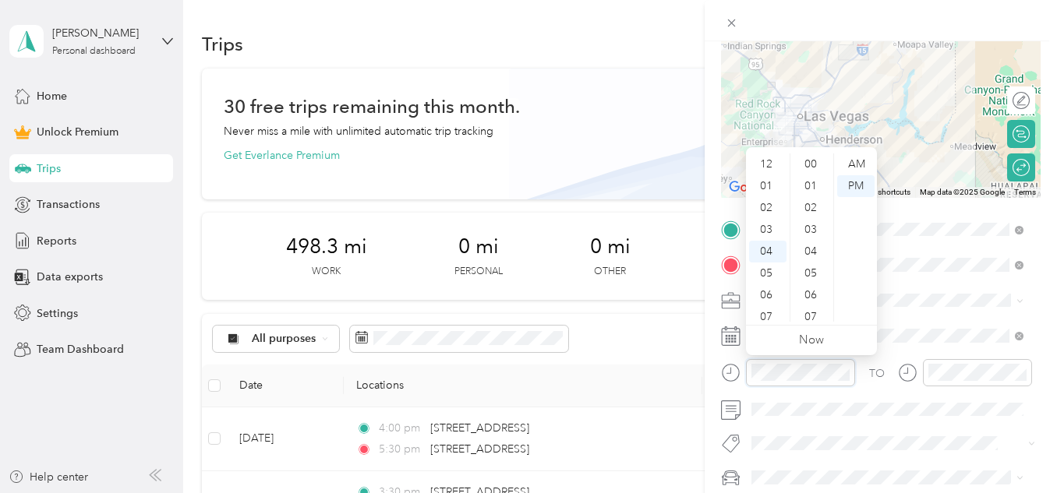
scroll to position [655, 0]
click at [739, 369] on div at bounding box center [788, 372] width 134 height 27
click at [860, 162] on div "AM" at bounding box center [855, 165] width 37 height 22
click at [766, 289] on div "10" at bounding box center [767, 289] width 37 height 22
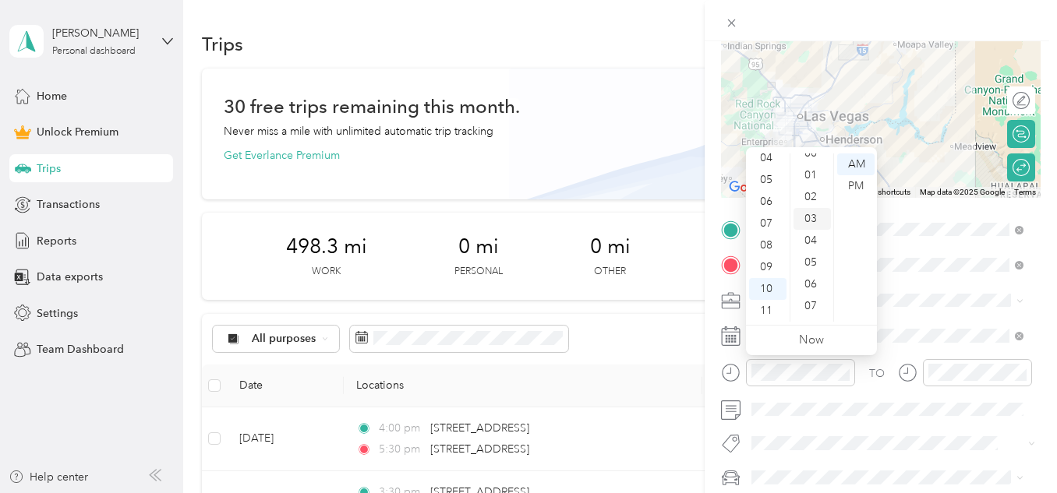
scroll to position [0, 0]
click at [810, 158] on div "00" at bounding box center [811, 165] width 37 height 22
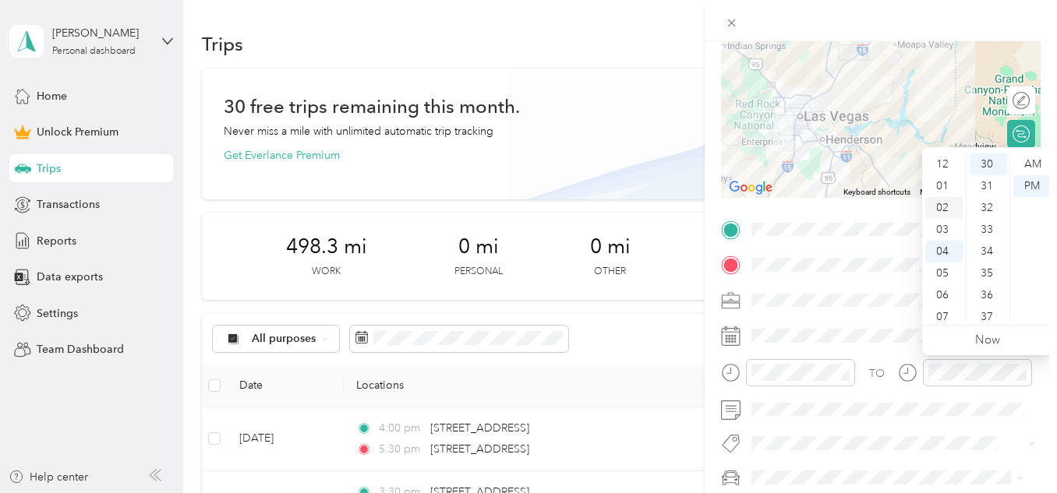
click at [942, 207] on div "02" at bounding box center [943, 208] width 37 height 22
click at [985, 162] on div "00" at bounding box center [988, 165] width 37 height 22
click at [1033, 191] on div "PM" at bounding box center [1031, 186] width 37 height 22
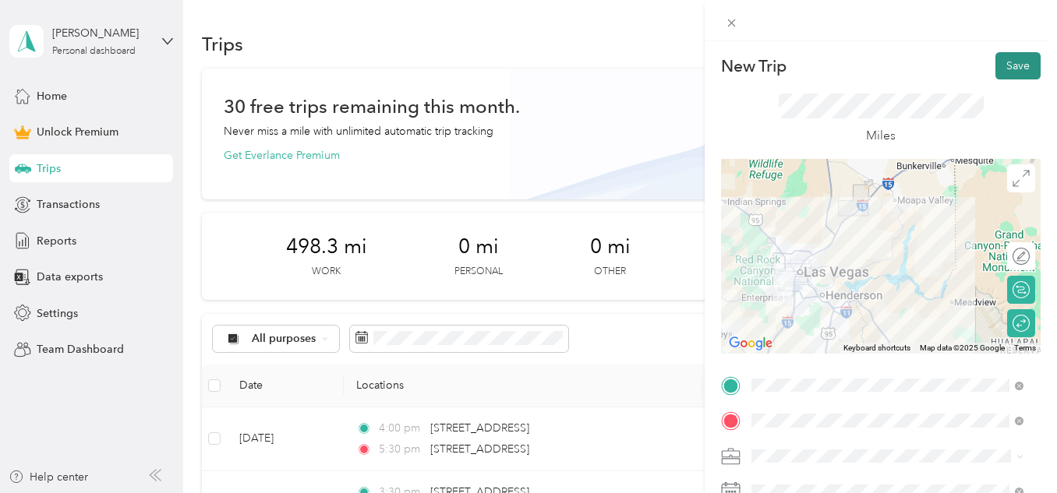
click at [1009, 62] on button "Save" at bounding box center [1017, 65] width 45 height 27
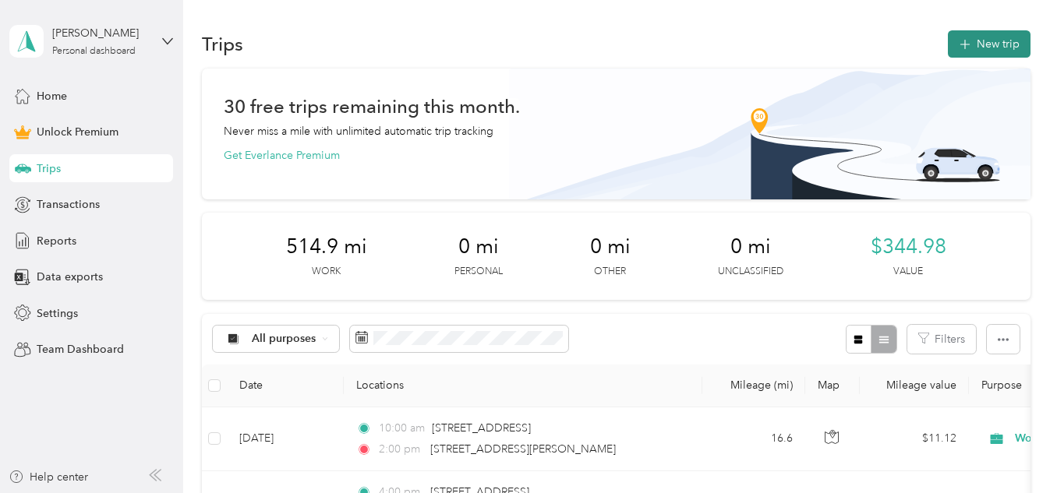
click at [995, 41] on button "New trip" at bounding box center [989, 43] width 83 height 27
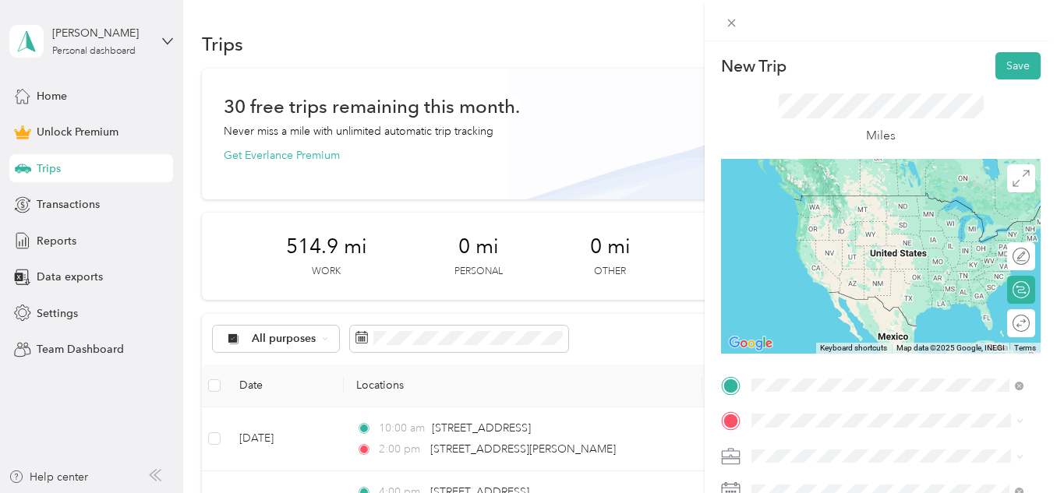
click at [901, 197] on span "[STREET_ADDRESS][US_STATE]" at bounding box center [859, 196] width 156 height 14
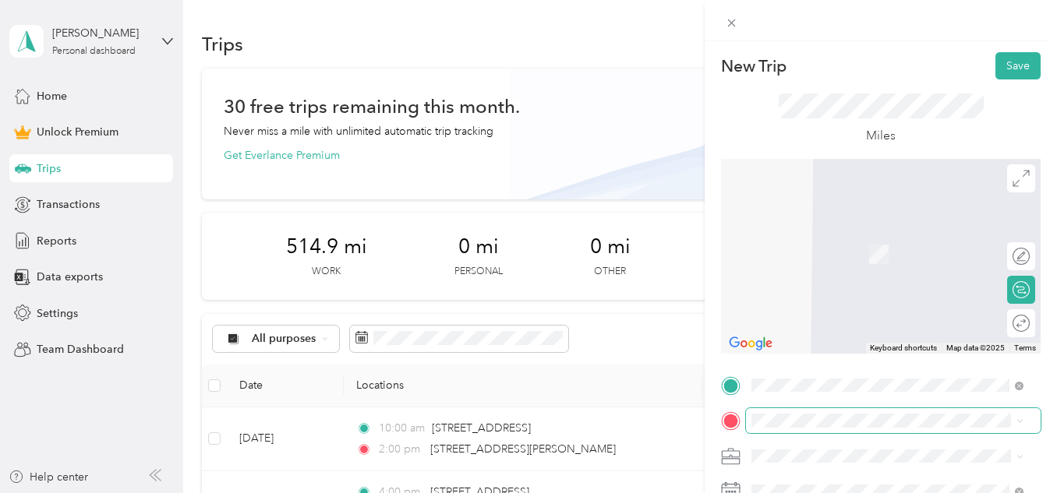
click at [769, 411] on span at bounding box center [893, 420] width 295 height 25
click at [774, 242] on li "Work" at bounding box center [887, 237] width 283 height 27
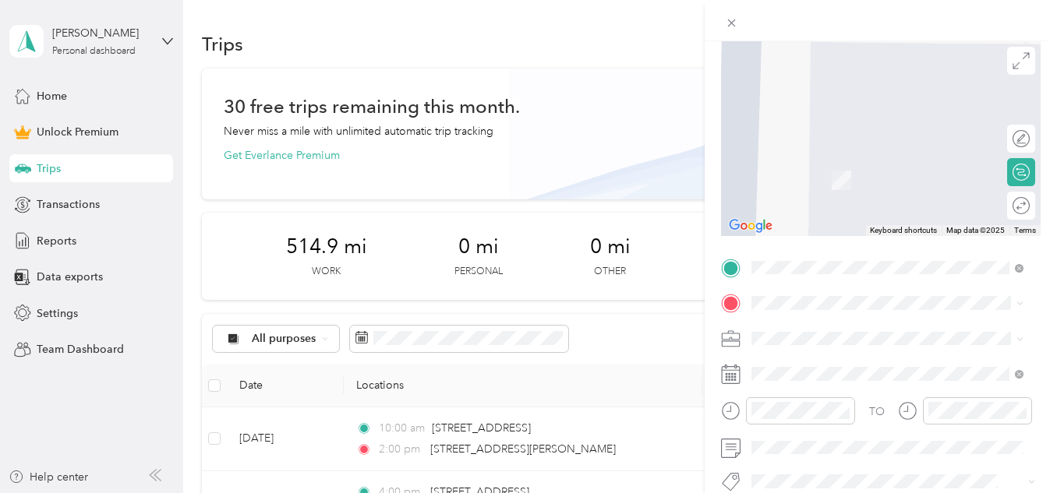
scroll to position [156, 0]
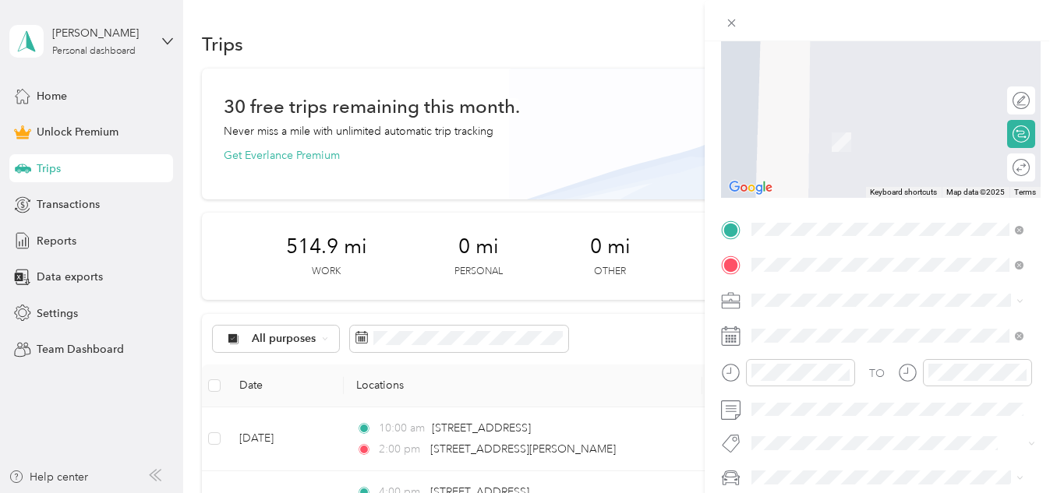
click at [878, 91] on div "[GEOGRAPHIC_DATA][US_STATE], [GEOGRAPHIC_DATA]" at bounding box center [887, 81] width 261 height 33
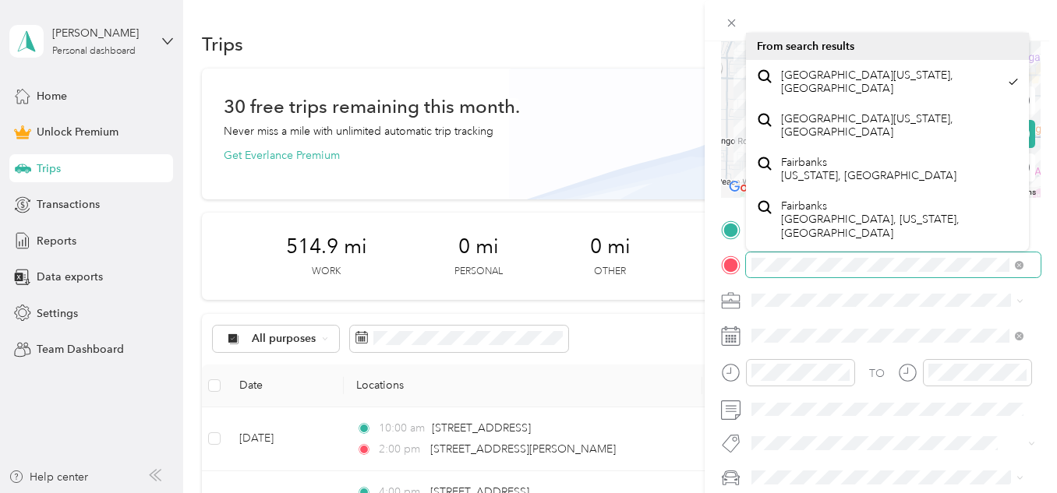
scroll to position [0, 19]
click at [1036, 263] on form "New Trip Save This trip cannot be edited because it is either under review, app…" at bounding box center [881, 227] width 352 height 662
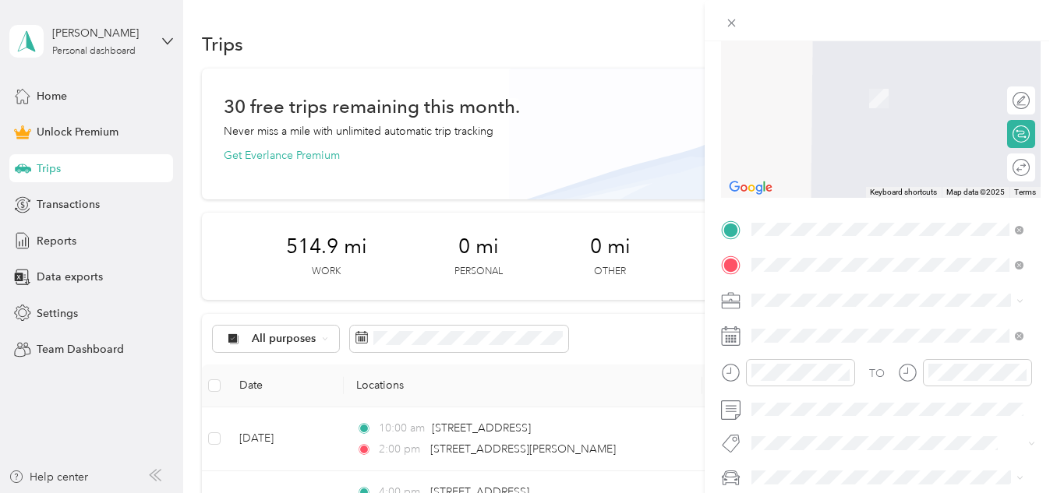
click at [862, 83] on span "[STREET_ADDRESS][US_STATE]" at bounding box center [859, 76] width 156 height 14
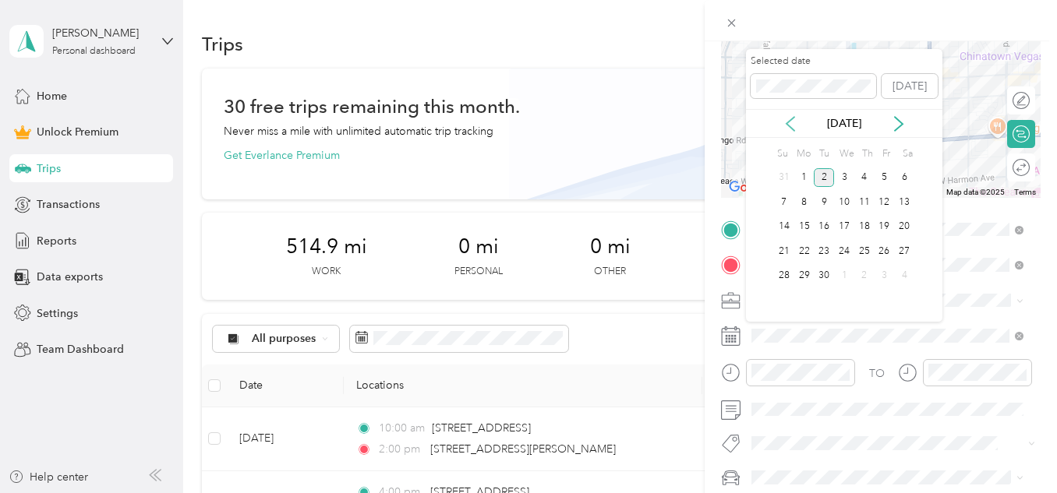
click at [785, 129] on icon at bounding box center [791, 124] width 16 height 16
click at [842, 277] on div "27" at bounding box center [844, 276] width 20 height 19
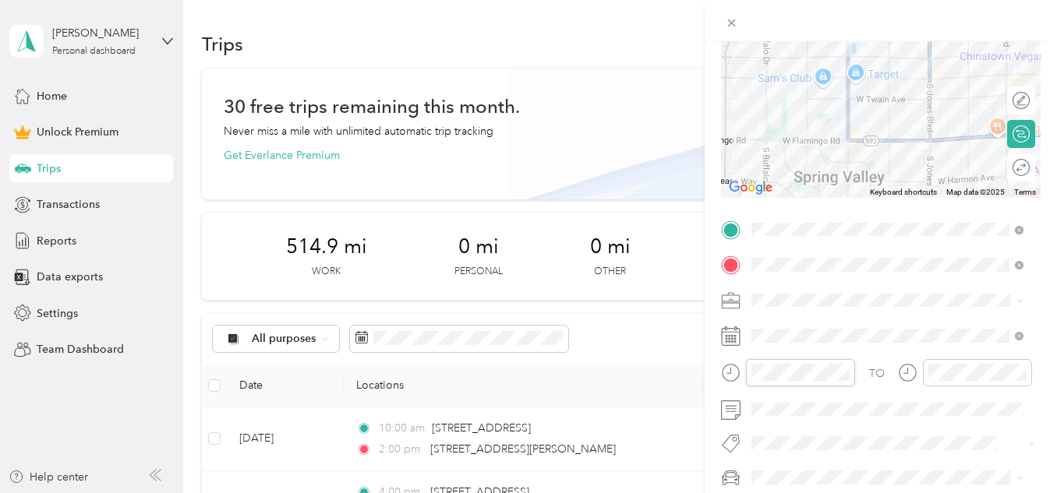
click at [669, 360] on div "New Trip Save This trip cannot be edited because it is either under review, app…" at bounding box center [528, 246] width 1057 height 493
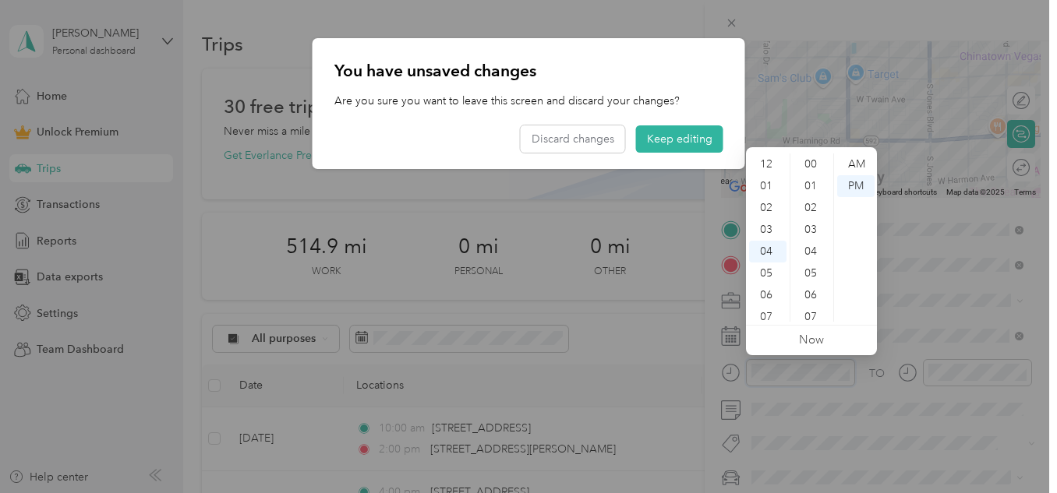
scroll to position [677, 0]
click at [688, 132] on button "Keep editing" at bounding box center [679, 138] width 87 height 27
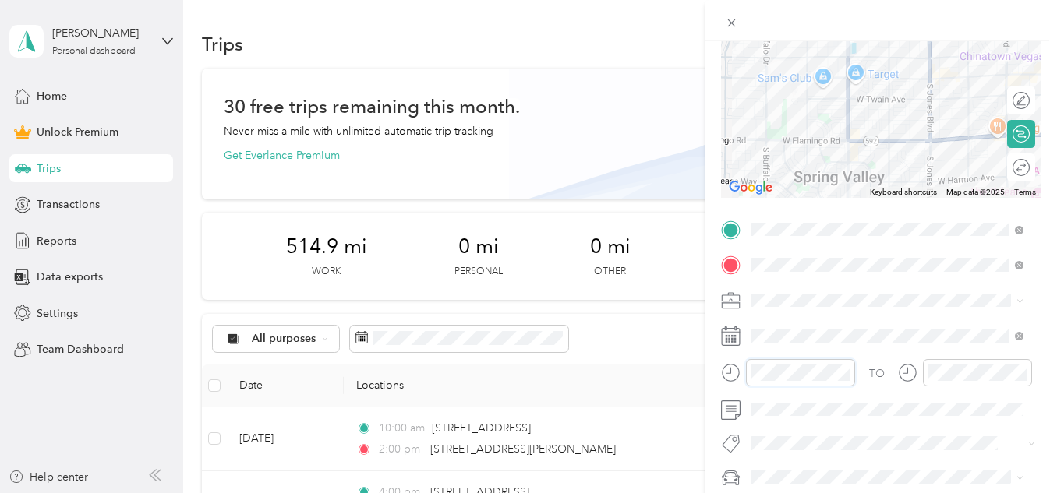
click at [719, 372] on form "New Trip Save This trip cannot be edited because it is either under review, app…" at bounding box center [881, 227] width 352 height 662
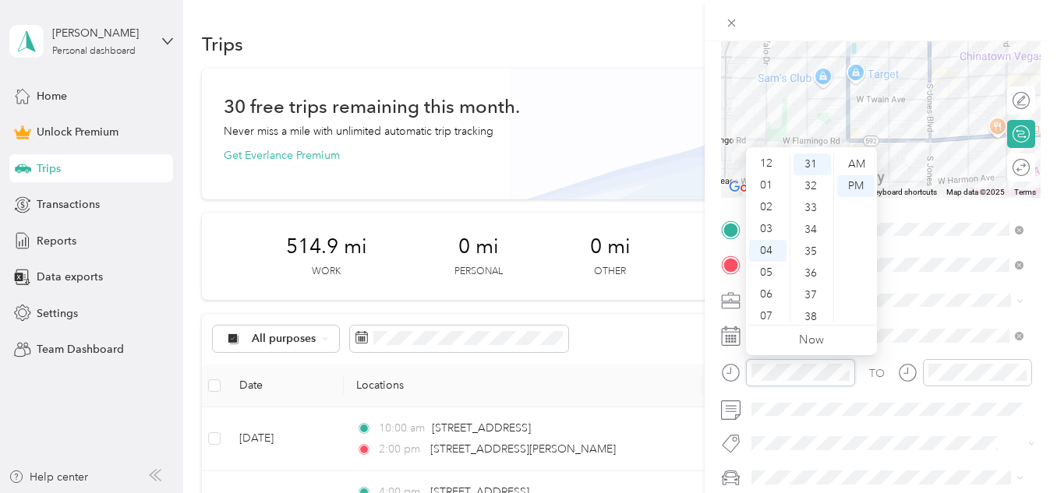
scroll to position [0, 0]
click at [763, 164] on div "12" at bounding box center [767, 165] width 37 height 22
click at [807, 162] on div "00" at bounding box center [811, 165] width 37 height 22
click at [858, 185] on div "PM" at bounding box center [855, 186] width 37 height 22
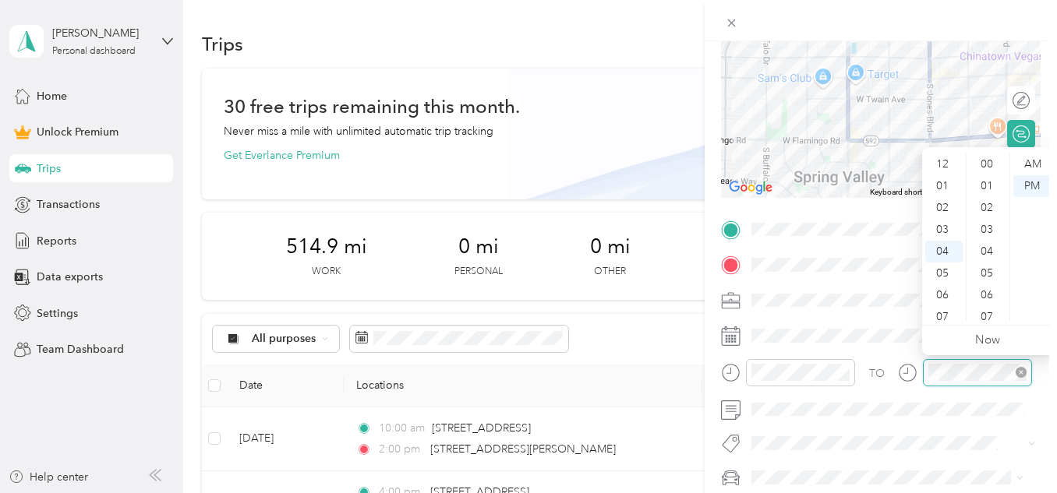
scroll to position [677, 0]
click at [920, 375] on div at bounding box center [965, 372] width 134 height 27
click at [940, 179] on div "01" at bounding box center [943, 186] width 37 height 22
click at [989, 164] on div "00" at bounding box center [988, 165] width 37 height 22
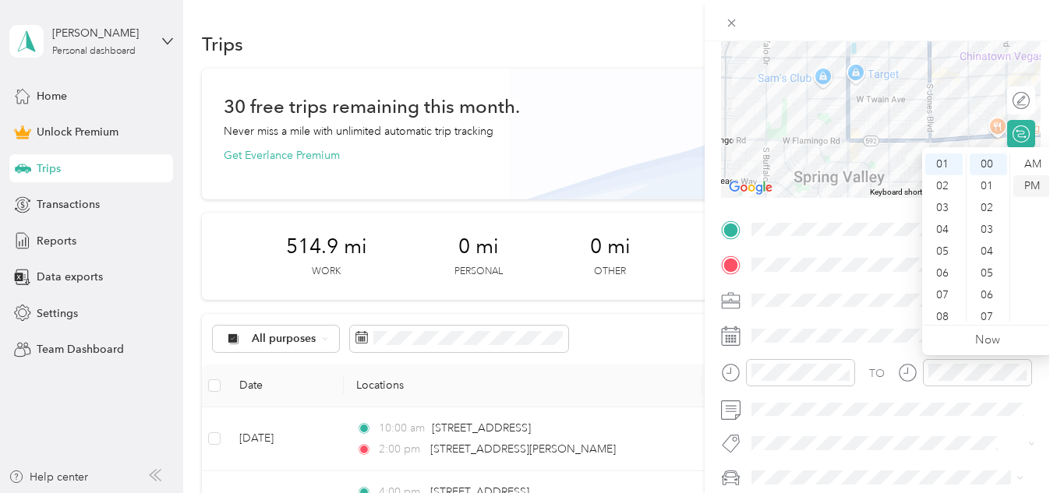
click at [1036, 190] on div "PM" at bounding box center [1031, 186] width 37 height 22
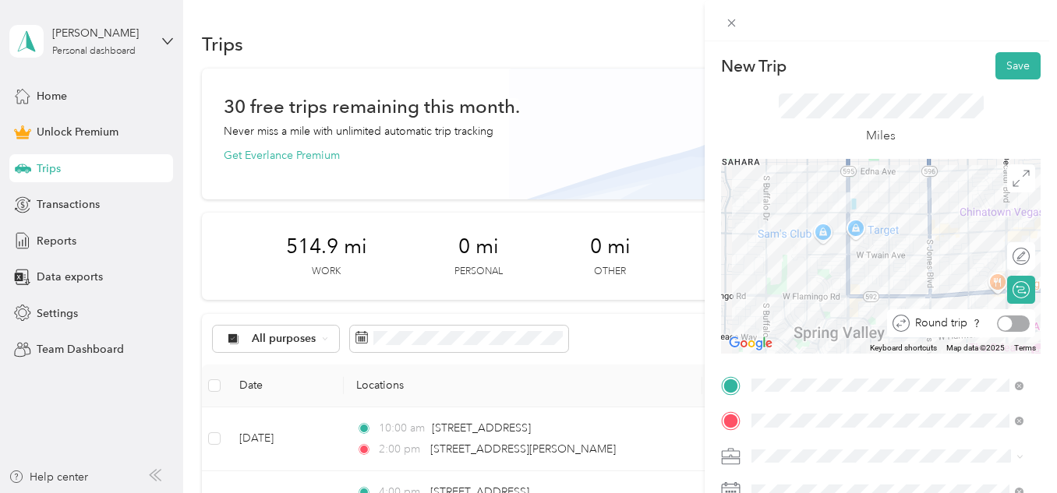
click at [1013, 323] on div at bounding box center [1013, 324] width 33 height 16
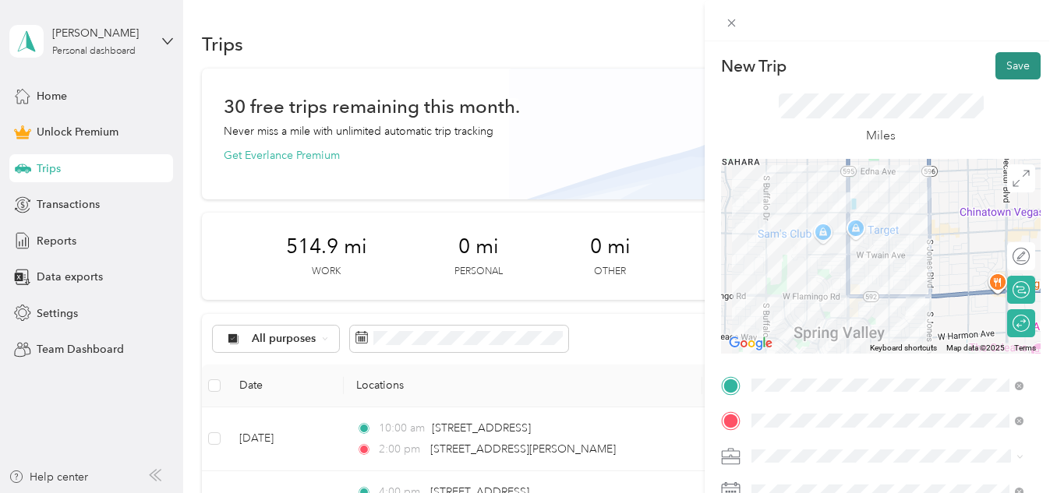
click at [1002, 70] on button "Save" at bounding box center [1017, 65] width 45 height 27
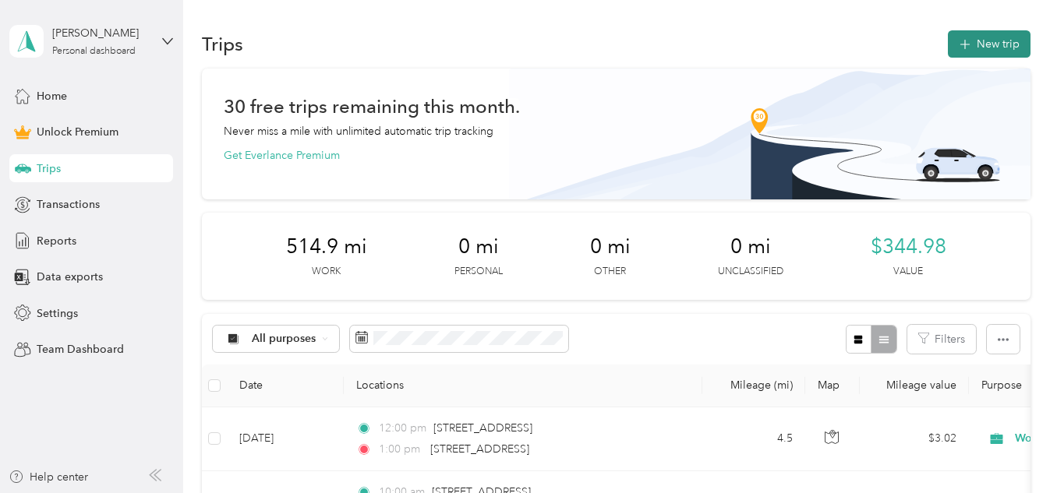
click at [989, 48] on button "New trip" at bounding box center [989, 43] width 83 height 27
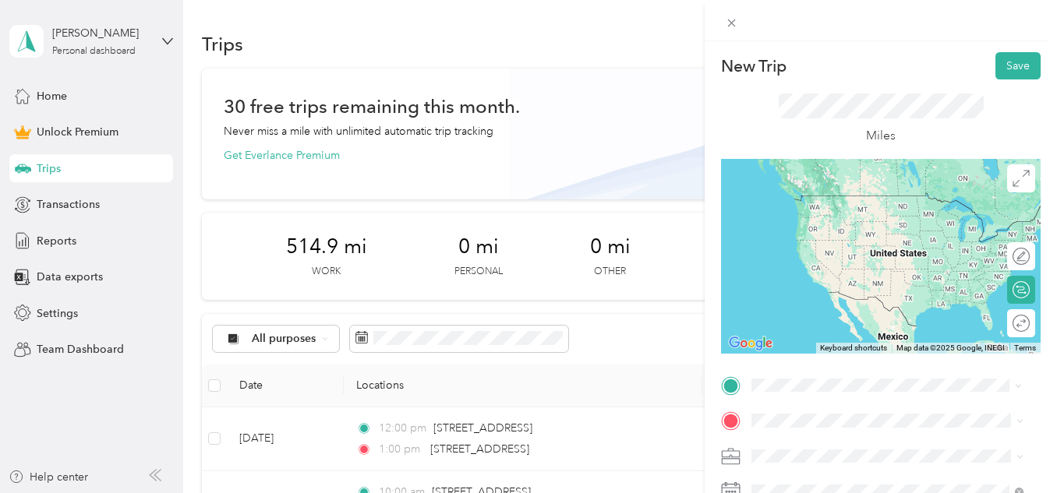
click at [916, 202] on span "[STREET_ADDRESS][US_STATE]" at bounding box center [859, 196] width 156 height 14
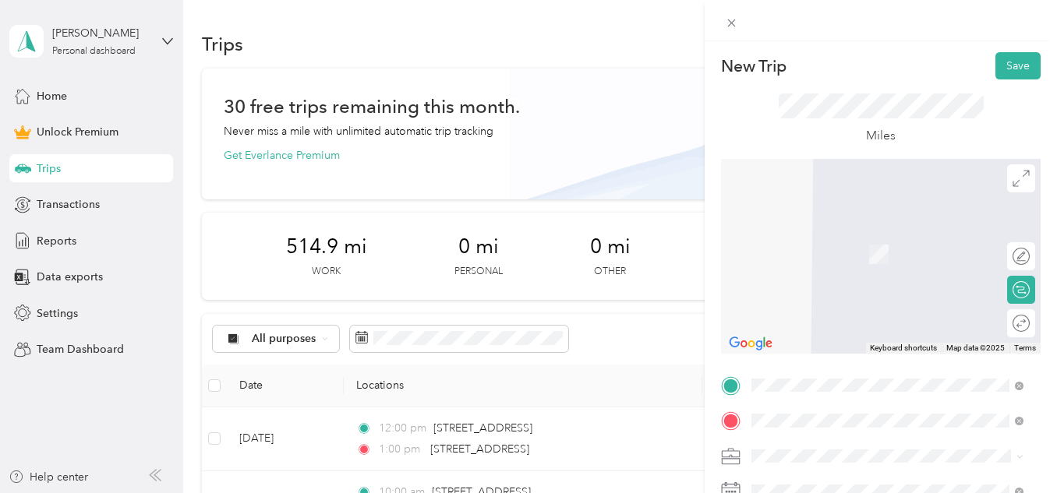
click at [860, 233] on span "[STREET_ADDRESS][PERSON_NAME][US_STATE]" at bounding box center [900, 237] width 238 height 27
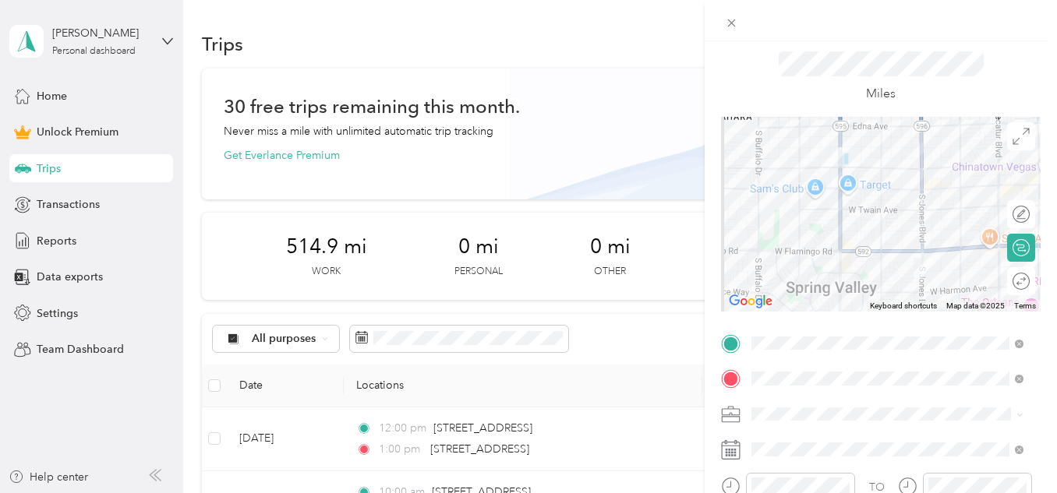
scroll to position [78, 0]
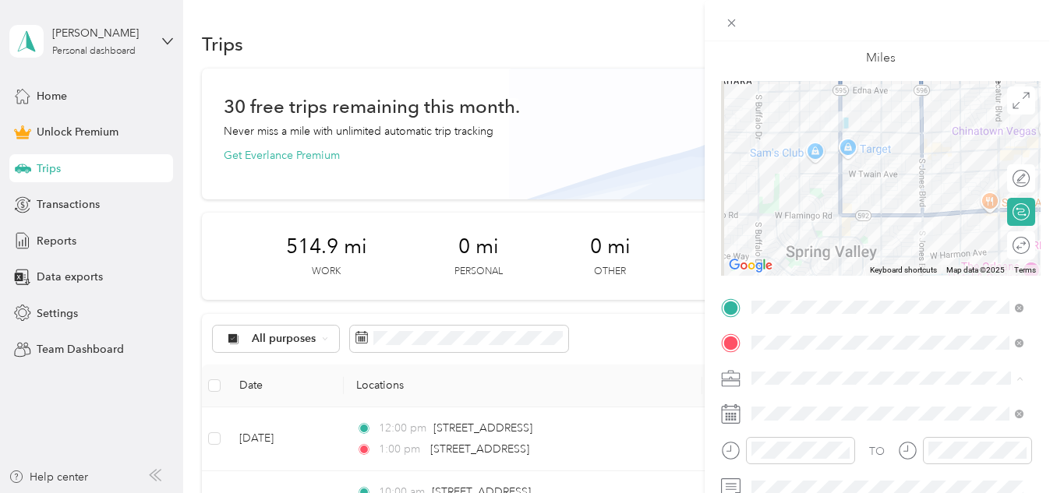
click at [775, 160] on span "Work" at bounding box center [770, 160] width 26 height 13
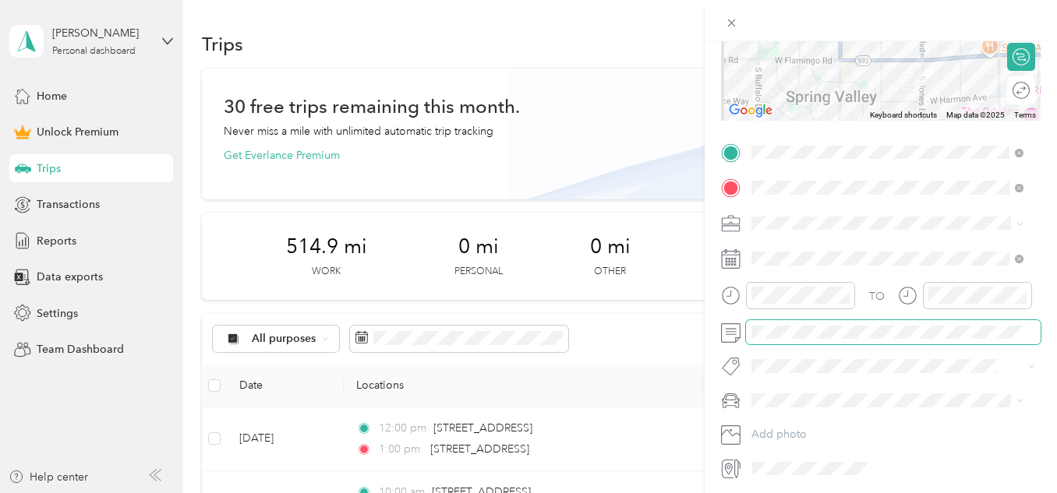
scroll to position [234, 0]
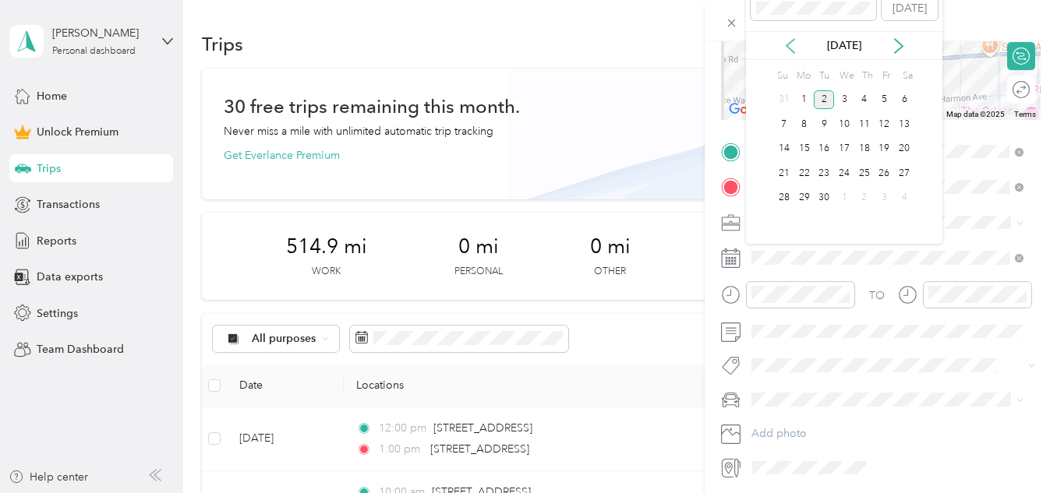
click at [790, 47] on icon at bounding box center [791, 46] width 16 height 16
click at [846, 202] on div "27" at bounding box center [844, 198] width 20 height 19
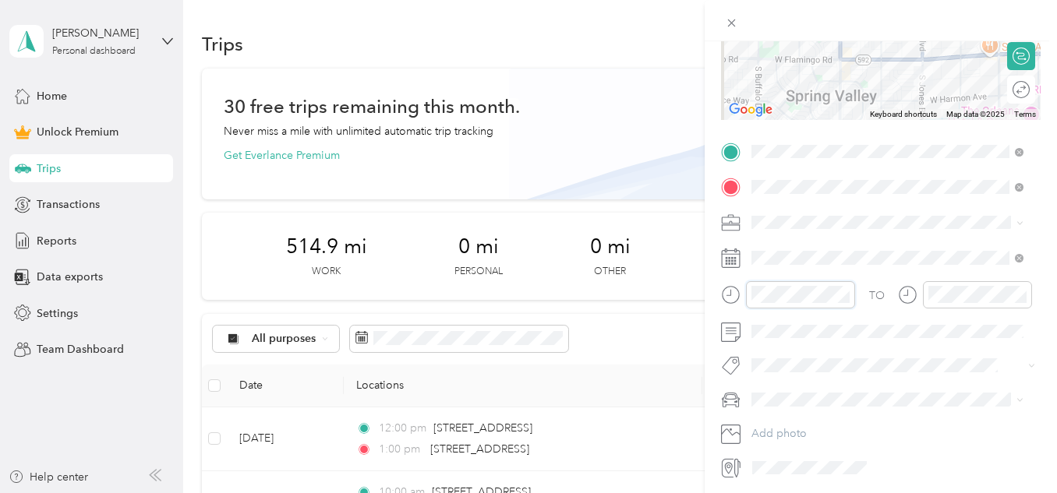
click at [660, 296] on div "New Trip Save This trip cannot be edited because it is either under review, app…" at bounding box center [528, 246] width 1057 height 493
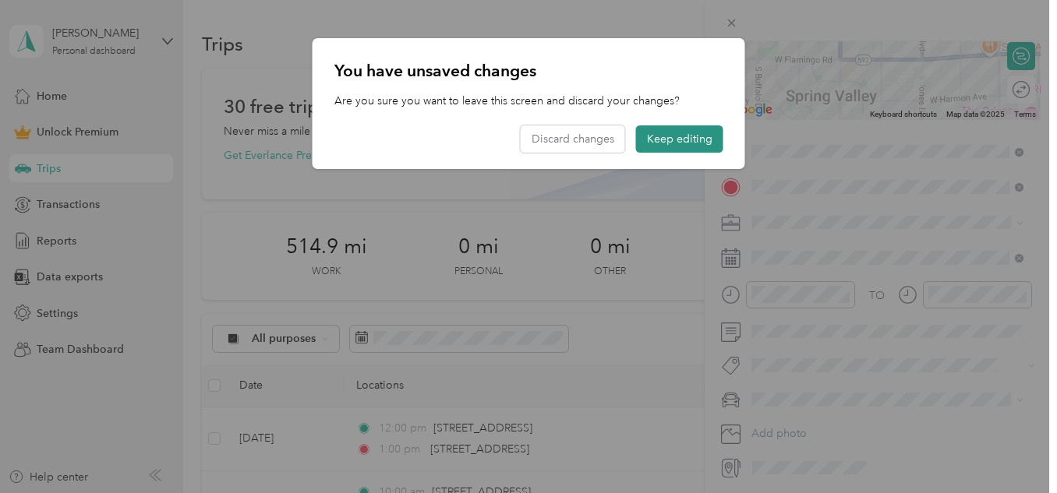
click at [666, 137] on button "Keep editing" at bounding box center [679, 138] width 87 height 27
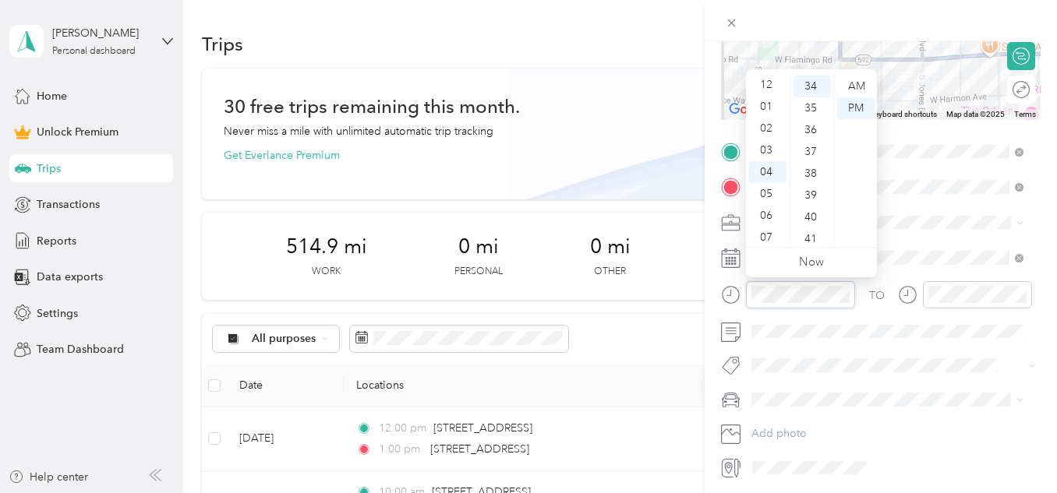
scroll to position [0, 0]
click at [763, 125] on div "02" at bounding box center [767, 130] width 37 height 22
click at [811, 88] on div "00" at bounding box center [811, 87] width 37 height 22
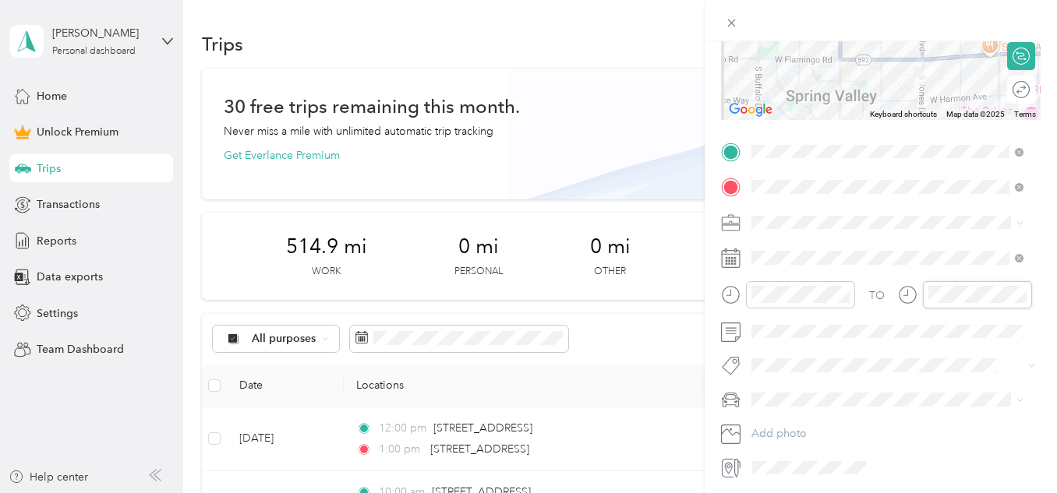
click at [896, 296] on div "TO" at bounding box center [881, 300] width 320 height 38
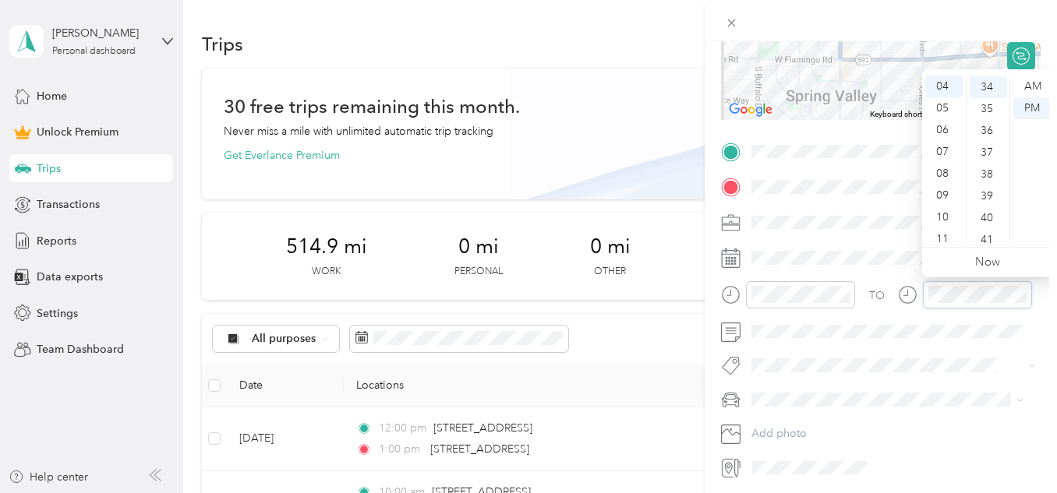
scroll to position [742, 0]
click at [1030, 109] on div "PM" at bounding box center [1031, 108] width 37 height 22
click at [950, 108] on div "05" at bounding box center [943, 108] width 37 height 22
click at [991, 87] on div "00" at bounding box center [988, 87] width 37 height 22
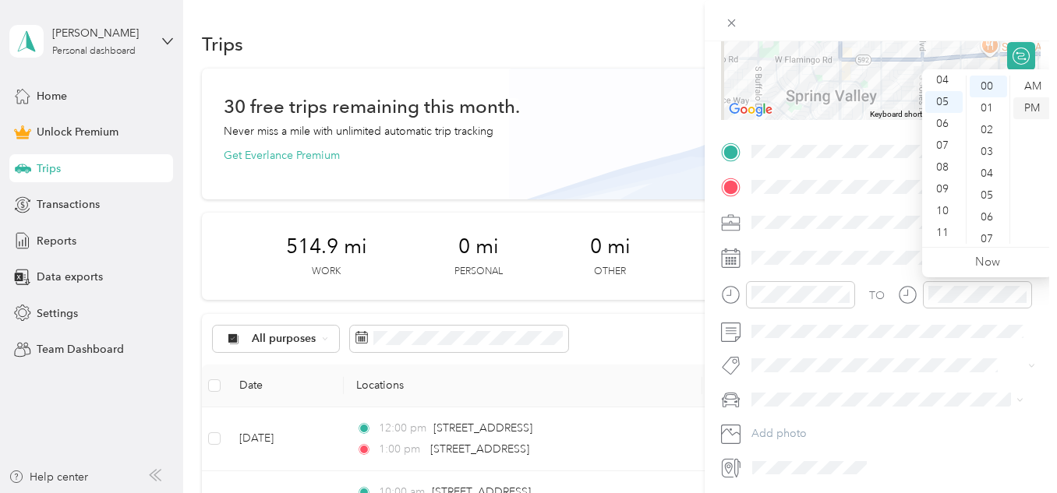
click at [1043, 105] on div "PM" at bounding box center [1031, 108] width 37 height 22
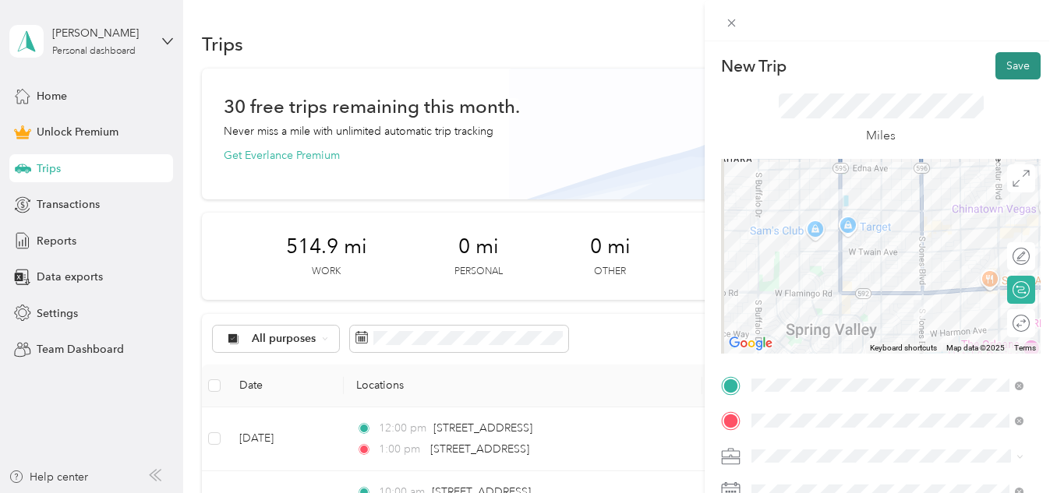
click at [1013, 64] on button "Save" at bounding box center [1017, 65] width 45 height 27
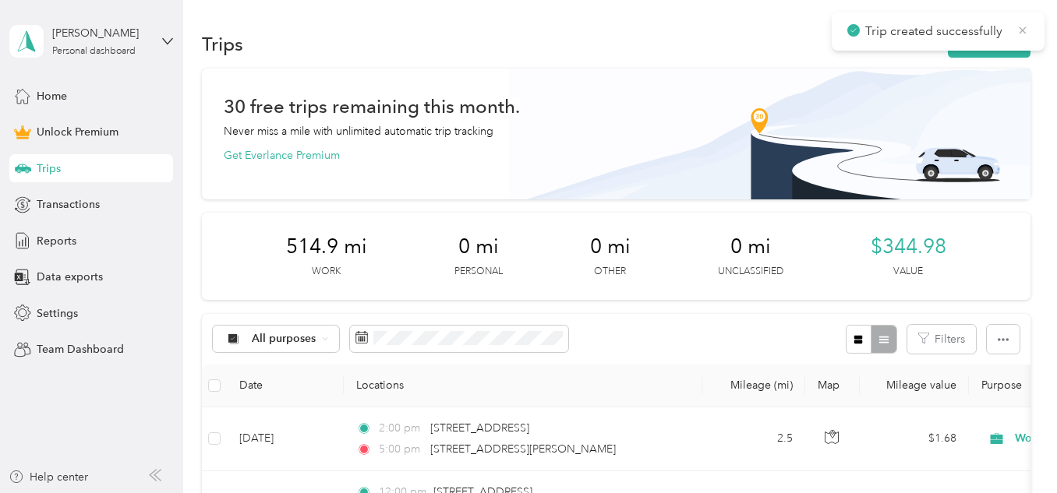
click at [1023, 30] on icon at bounding box center [1022, 30] width 12 height 14
click at [994, 47] on button "New trip" at bounding box center [989, 43] width 83 height 27
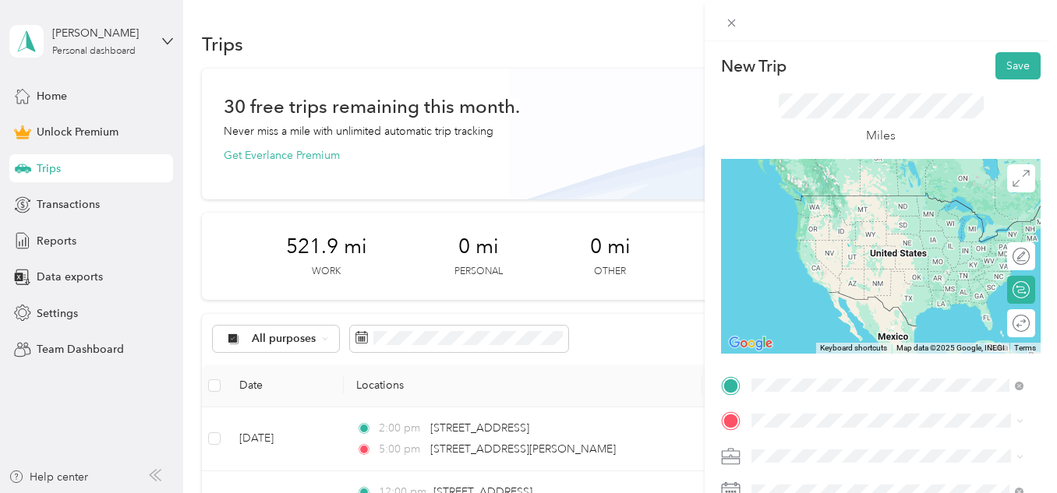
click at [871, 198] on span "[STREET_ADDRESS][US_STATE]" at bounding box center [859, 196] width 156 height 14
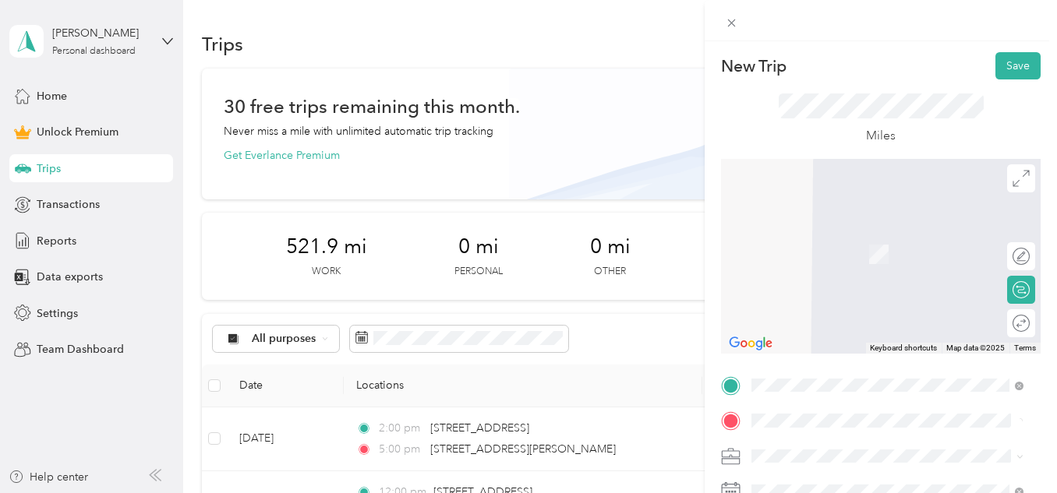
click at [764, 242] on li "Work" at bounding box center [887, 237] width 283 height 27
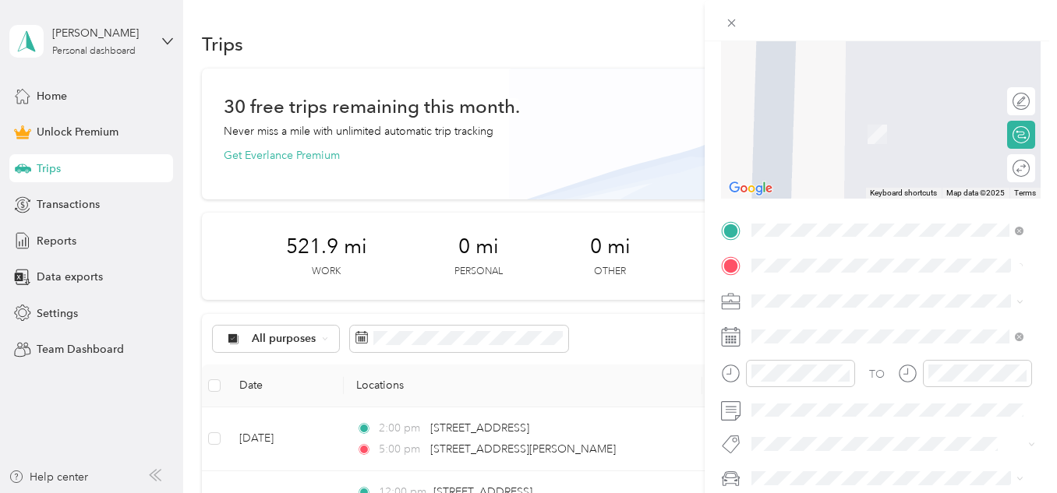
scroll to position [156, 0]
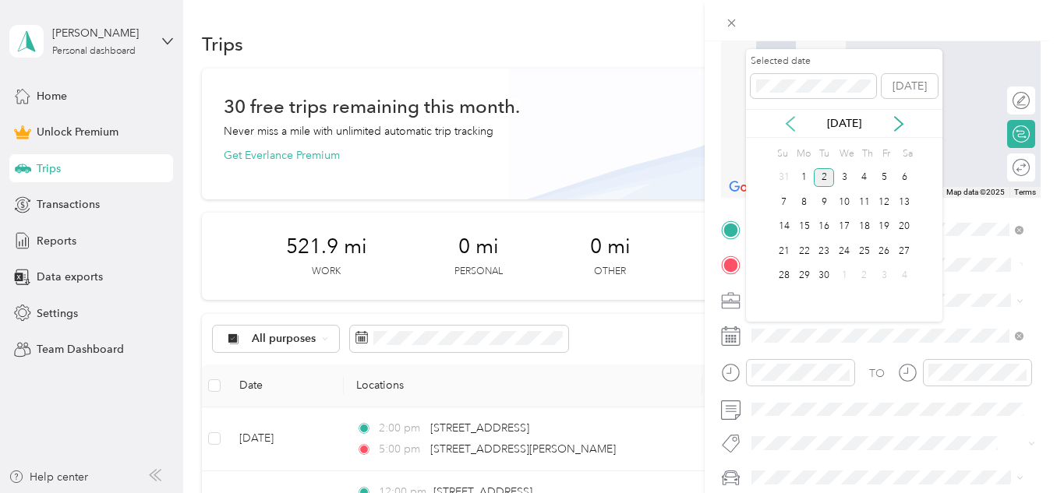
click at [786, 129] on icon at bounding box center [791, 124] width 16 height 16
click at [885, 276] on div "29" at bounding box center [884, 276] width 20 height 19
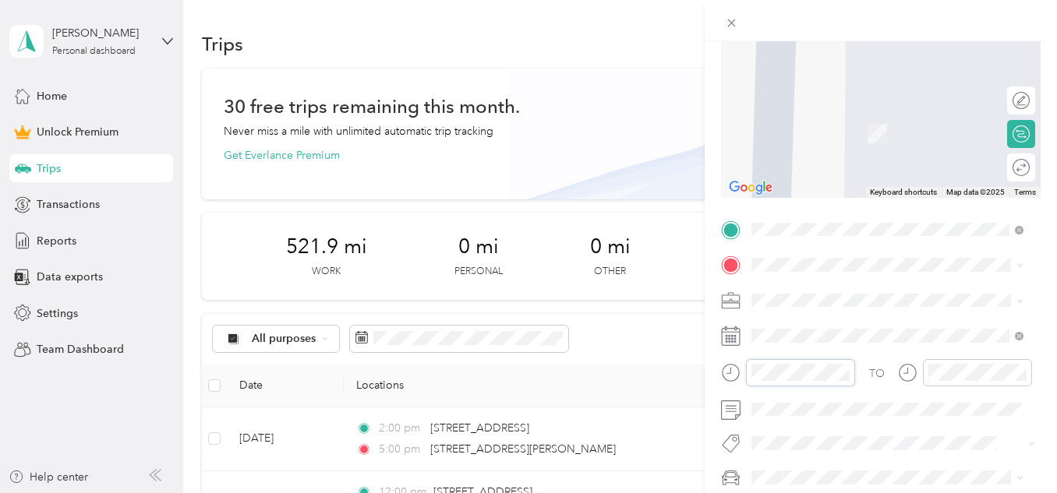
click at [706, 380] on form "New Trip Save This trip cannot be edited because it is either under review, app…" at bounding box center [881, 227] width 352 height 662
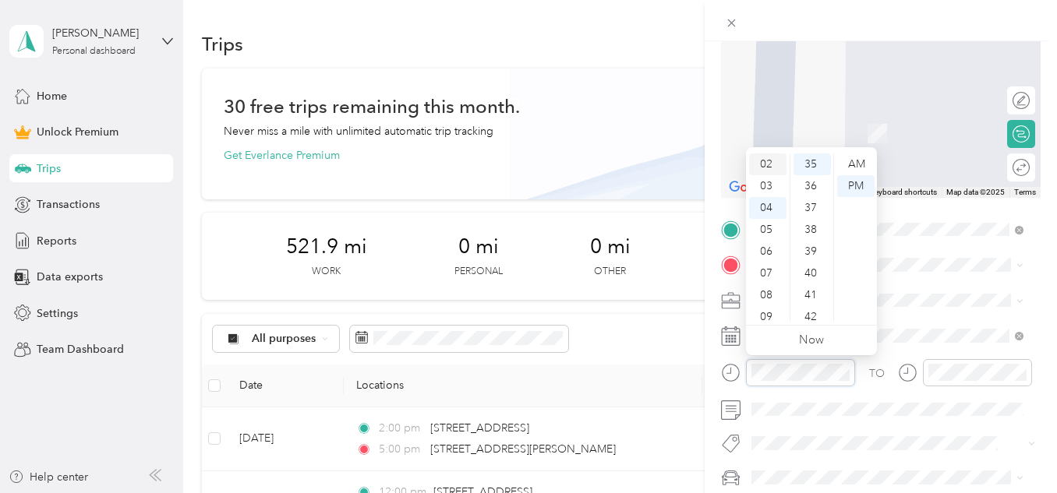
scroll to position [0, 0]
click at [768, 210] on div "02" at bounding box center [767, 208] width 37 height 22
click at [814, 227] on div "45" at bounding box center [811, 227] width 37 height 22
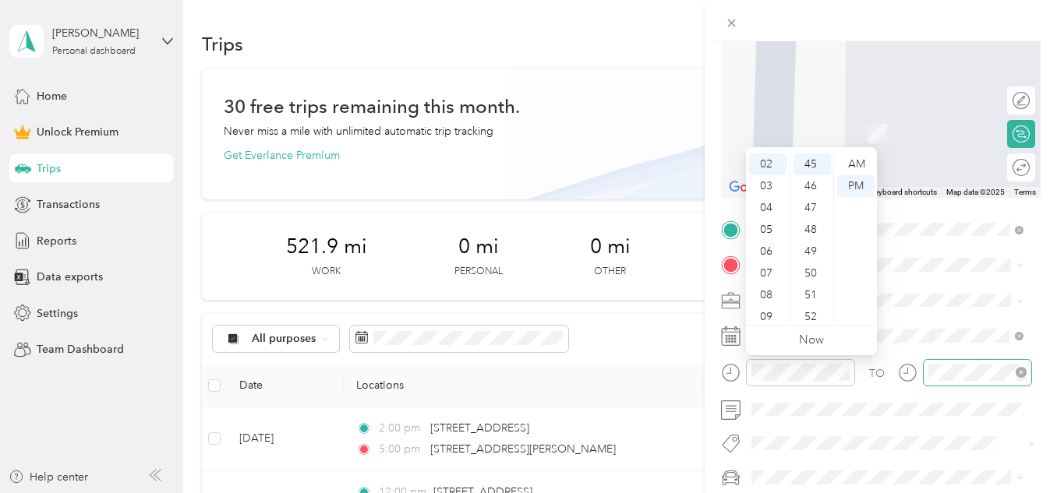
click at [927, 369] on div at bounding box center [977, 372] width 109 height 27
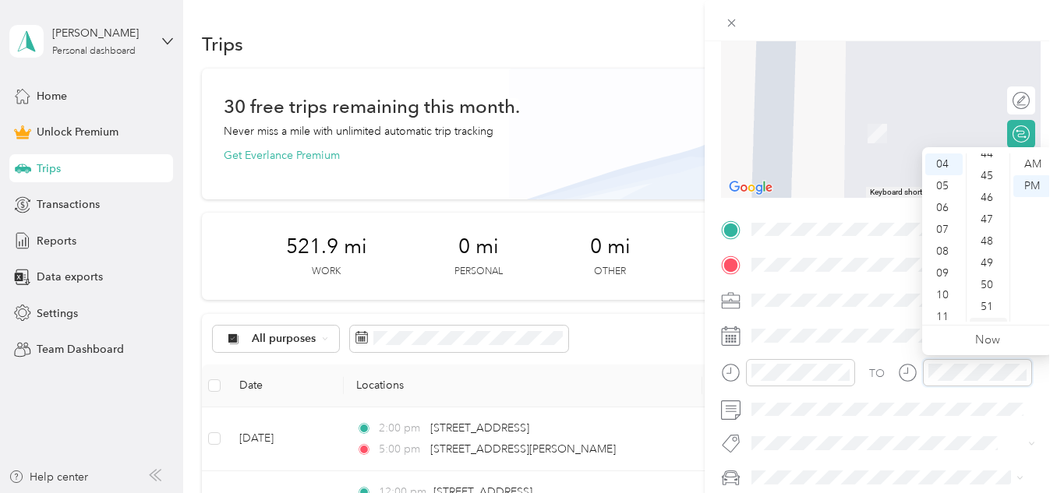
scroll to position [998, 0]
click at [987, 257] on div "50" at bounding box center [988, 258] width 37 height 22
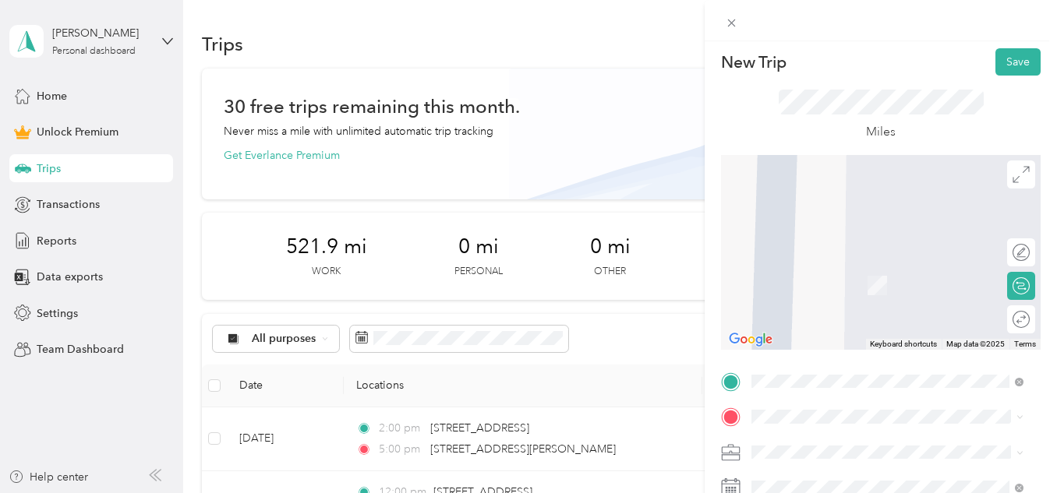
scroll to position [0, 0]
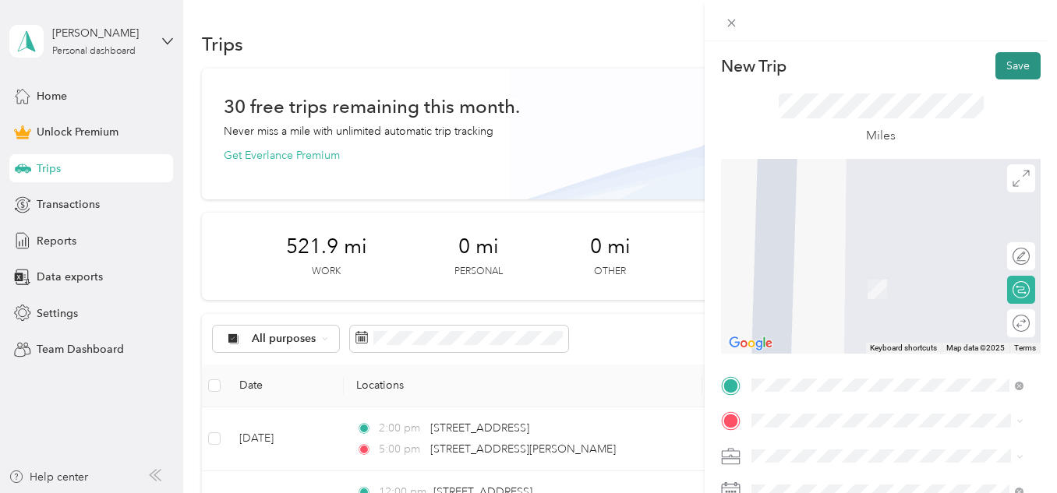
click at [1016, 65] on button "Save" at bounding box center [1017, 65] width 45 height 27
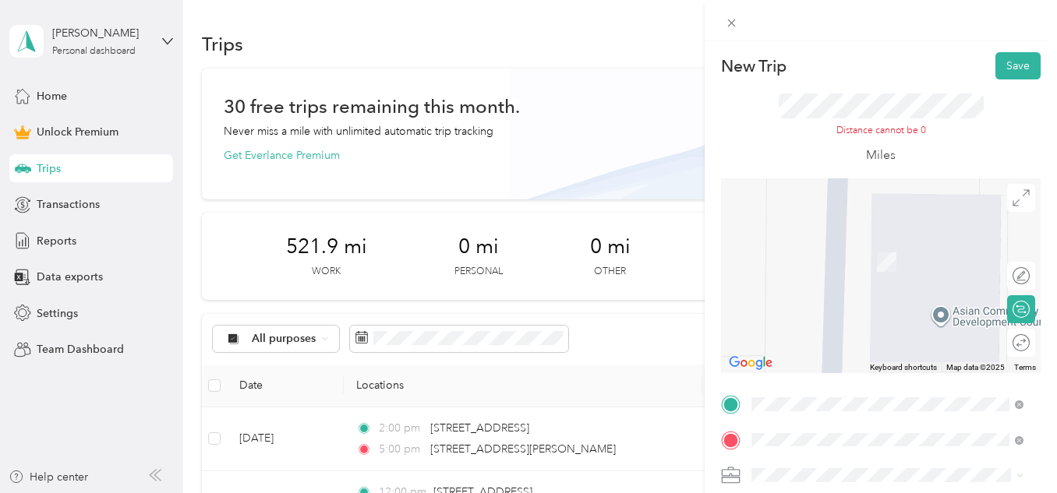
click at [808, 257] on span "[STREET_ADDRESS][US_STATE]" at bounding box center [859, 250] width 156 height 14
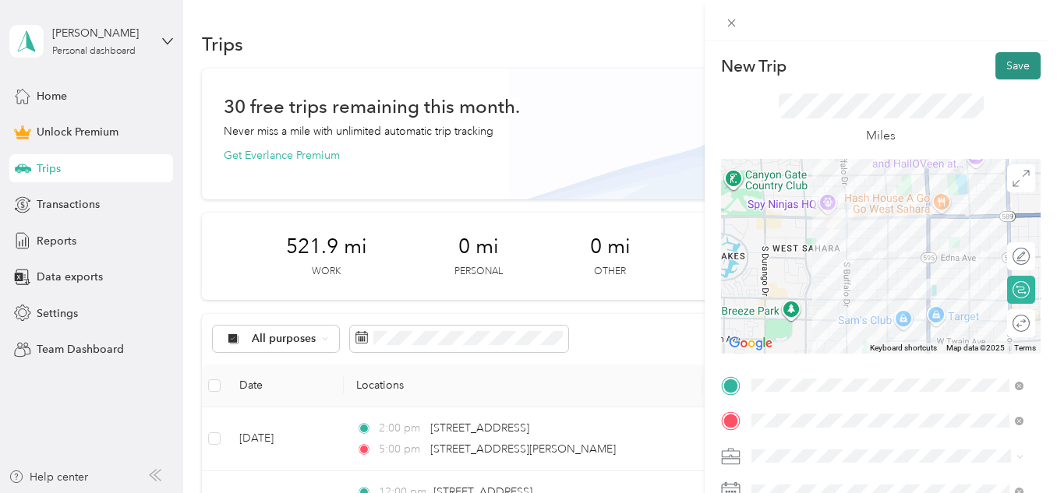
click at [1000, 69] on button "Save" at bounding box center [1017, 65] width 45 height 27
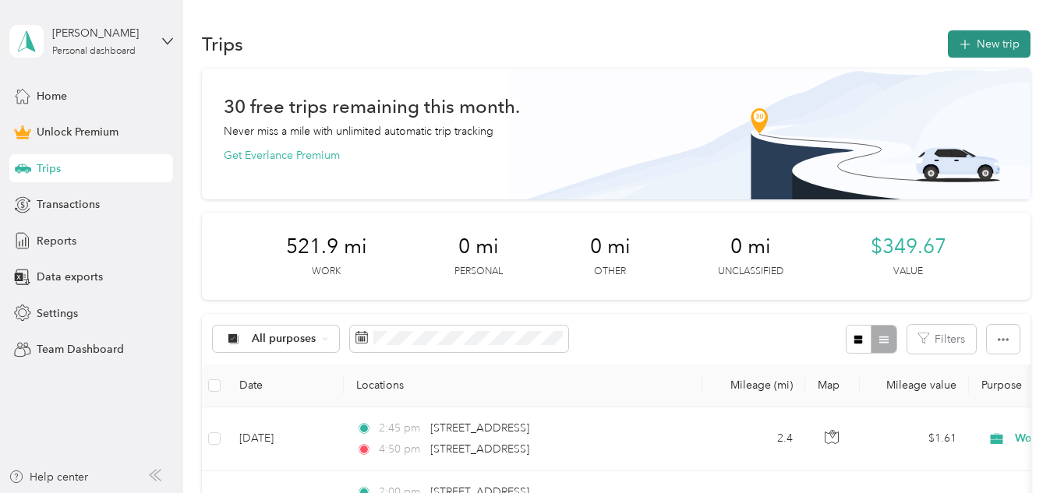
click at [983, 40] on button "New trip" at bounding box center [989, 43] width 83 height 27
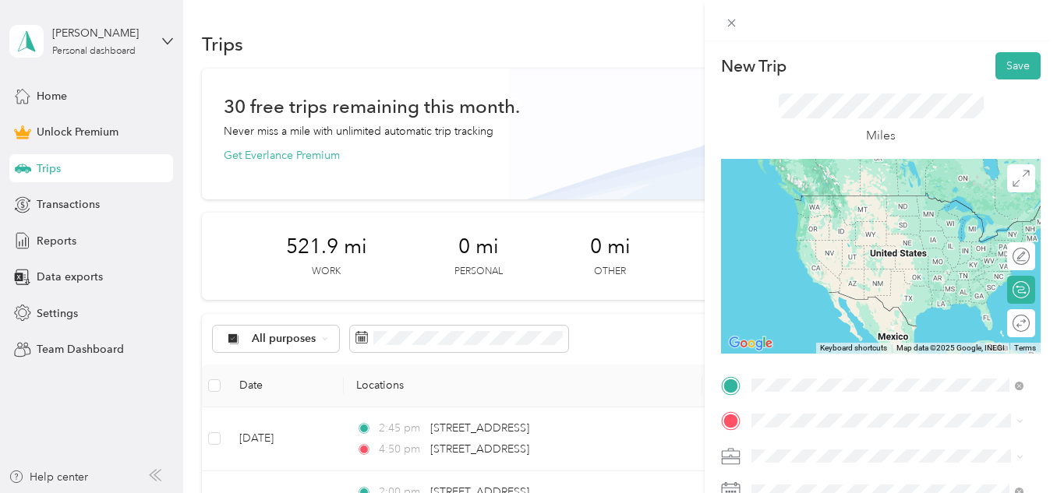
click at [877, 199] on span "[STREET_ADDRESS][US_STATE]" at bounding box center [859, 196] width 156 height 14
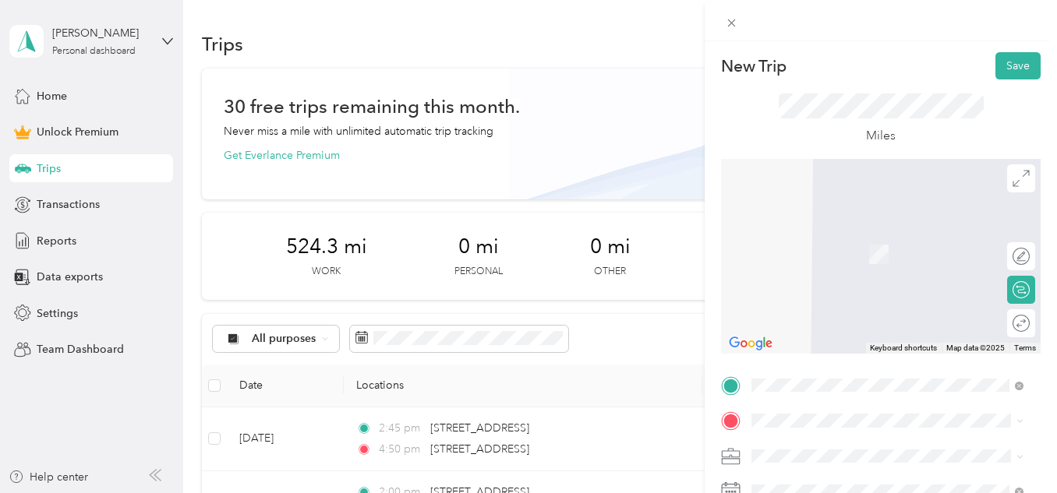
click at [775, 238] on div "Work" at bounding box center [887, 236] width 261 height 16
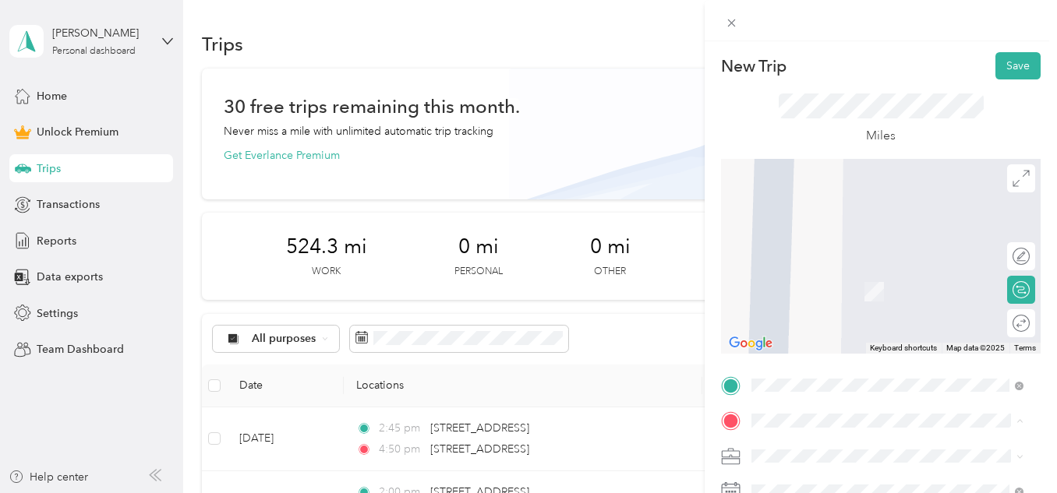
click at [810, 235] on span "[STREET_ADDRESS][US_STATE]" at bounding box center [859, 231] width 156 height 14
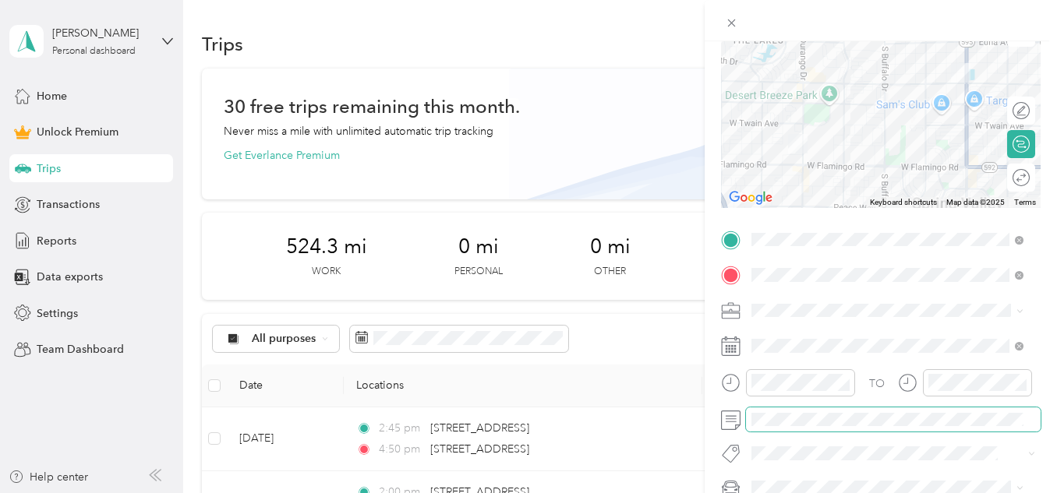
scroll to position [156, 0]
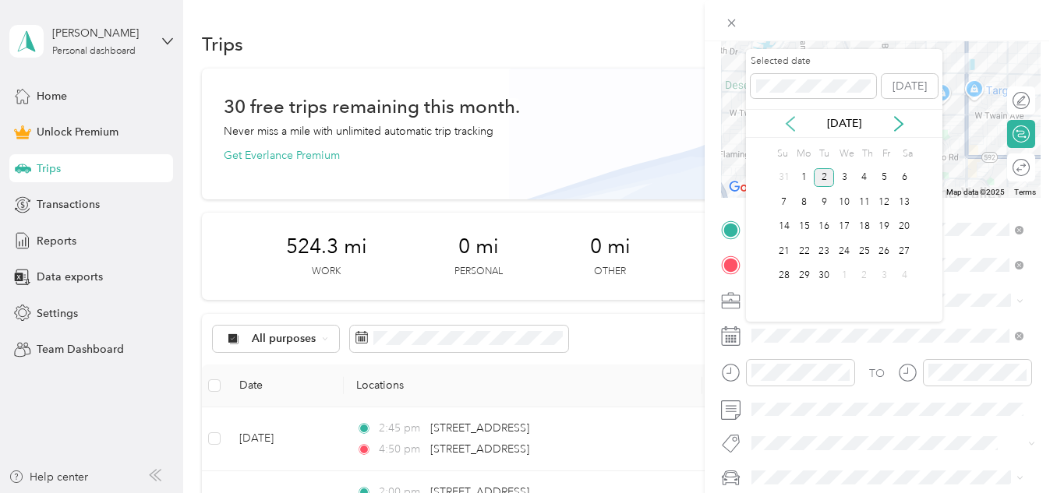
click at [790, 125] on icon at bounding box center [791, 124] width 16 height 16
click at [867, 229] on div "14" at bounding box center [864, 226] width 20 height 19
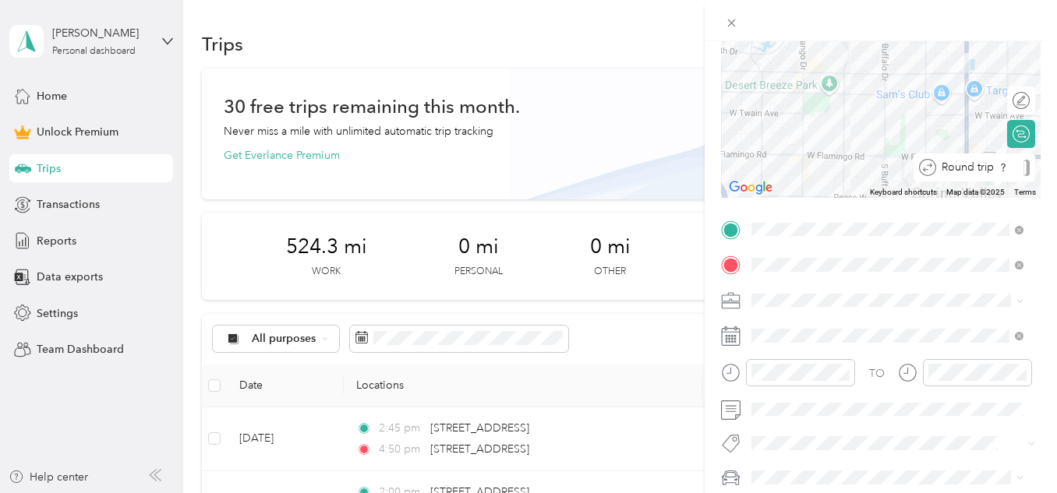
click at [1004, 174] on div "Round trip" at bounding box center [983, 168] width 94 height 16
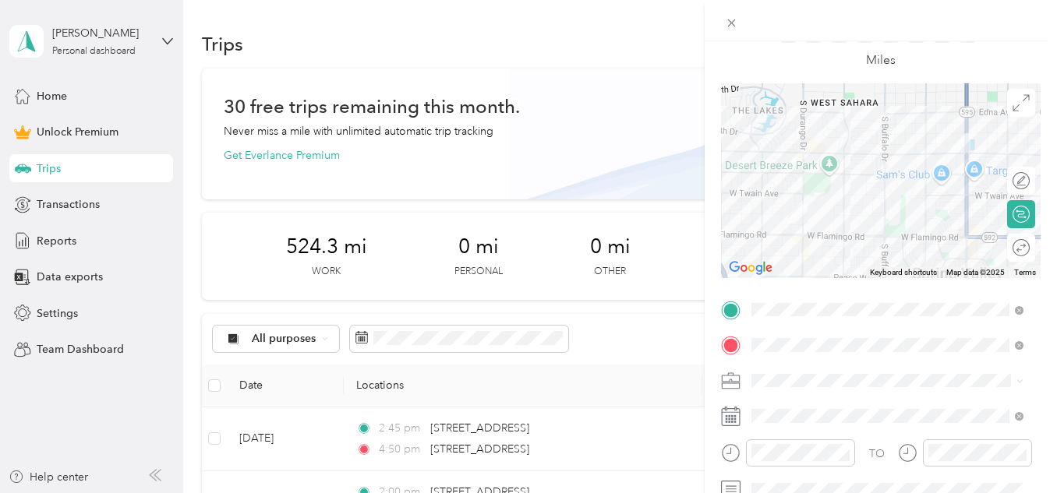
scroll to position [0, 0]
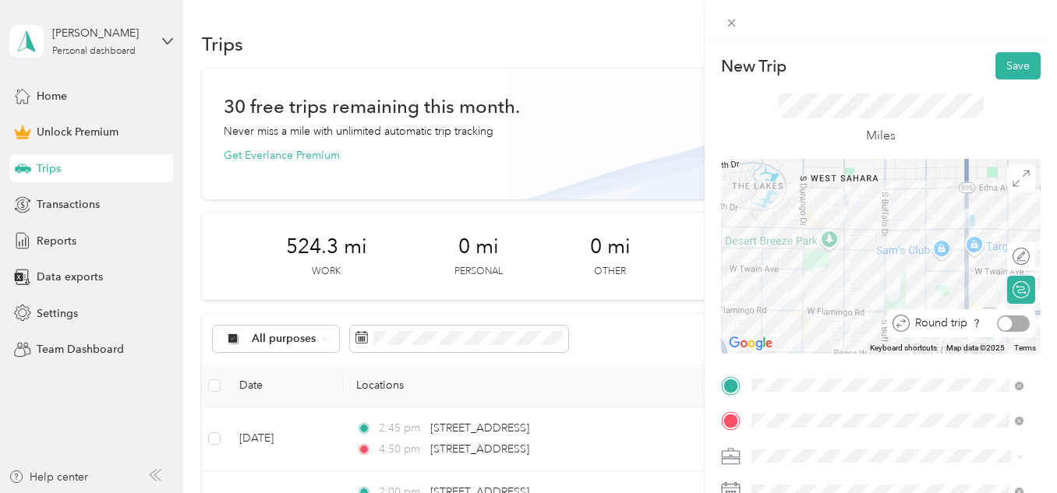
click at [1009, 325] on div at bounding box center [1013, 324] width 33 height 16
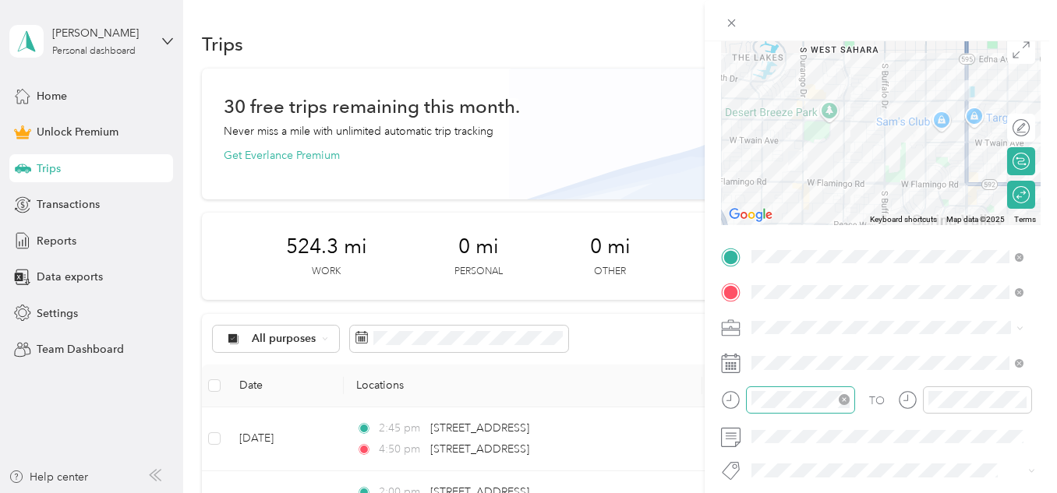
scroll to position [156, 0]
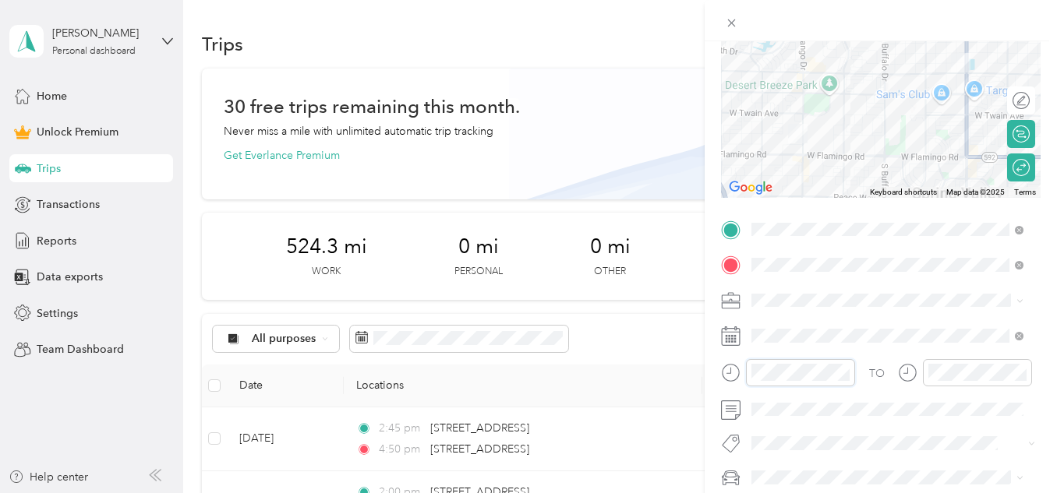
click at [718, 366] on form "New Trip Save This trip cannot be edited because it is either under review, app…" at bounding box center [881, 227] width 352 height 662
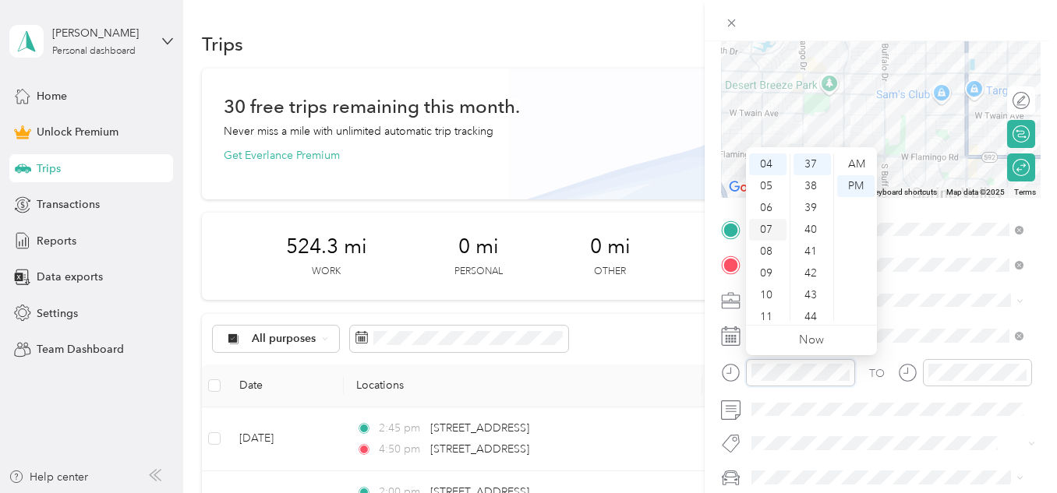
scroll to position [9, 0]
click at [758, 221] on div "03" at bounding box center [767, 221] width 37 height 22
click at [808, 164] on div "00" at bounding box center [811, 165] width 37 height 22
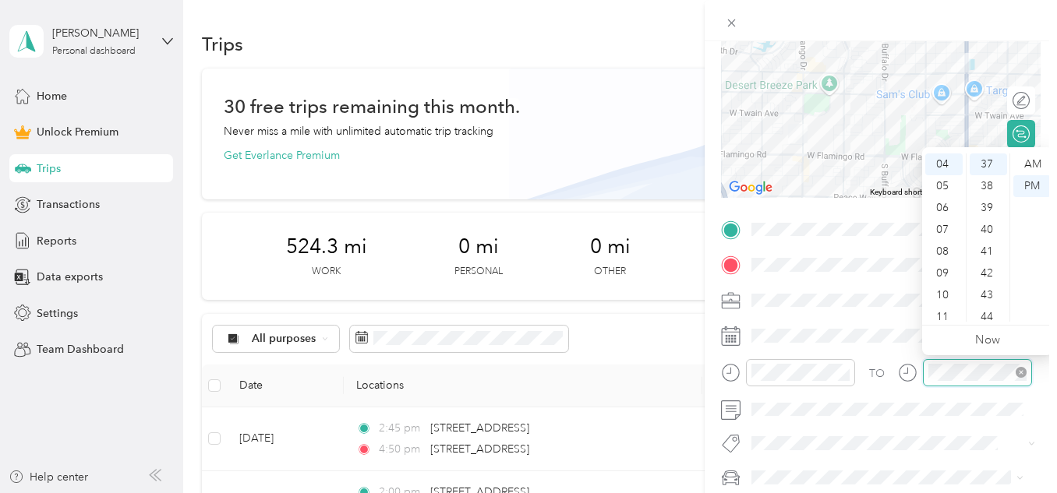
scroll to position [807, 0]
click at [918, 377] on div at bounding box center [965, 372] width 134 height 27
click at [945, 227] on div "03" at bounding box center [943, 230] width 37 height 22
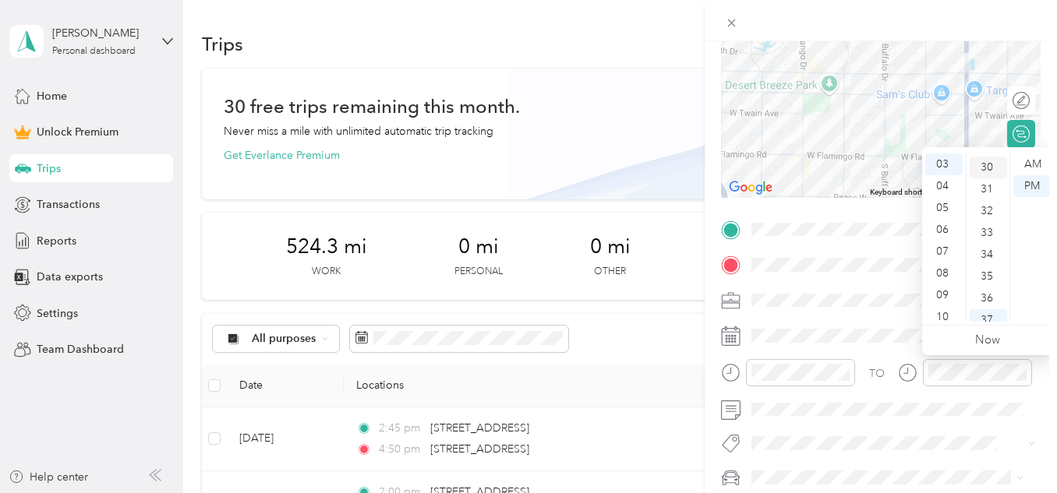
click at [992, 169] on div "30" at bounding box center [988, 168] width 37 height 22
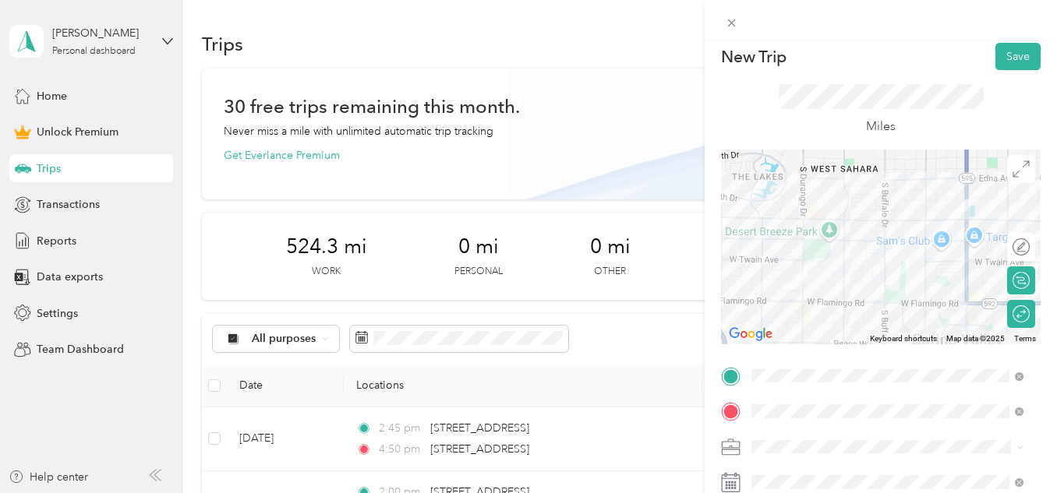
scroll to position [0, 0]
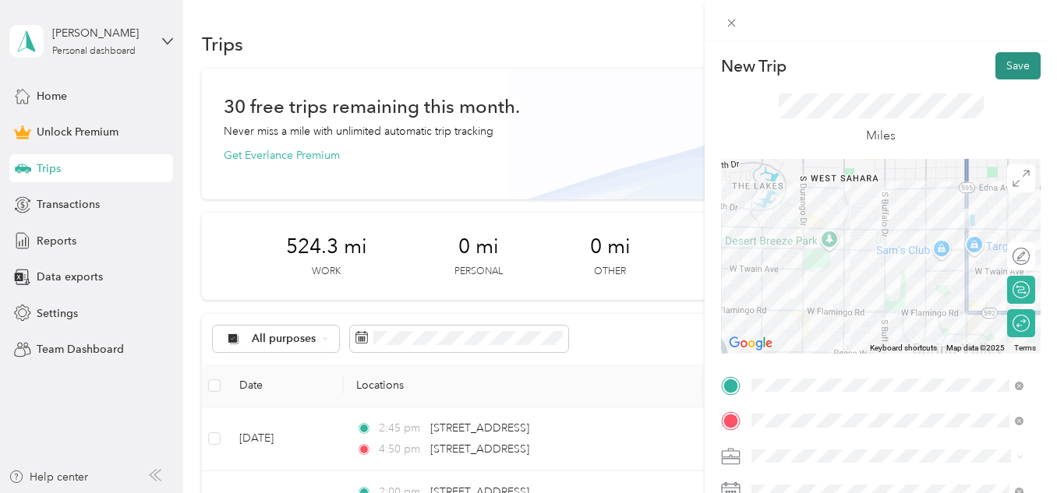
click at [1008, 68] on button "Save" at bounding box center [1017, 65] width 45 height 27
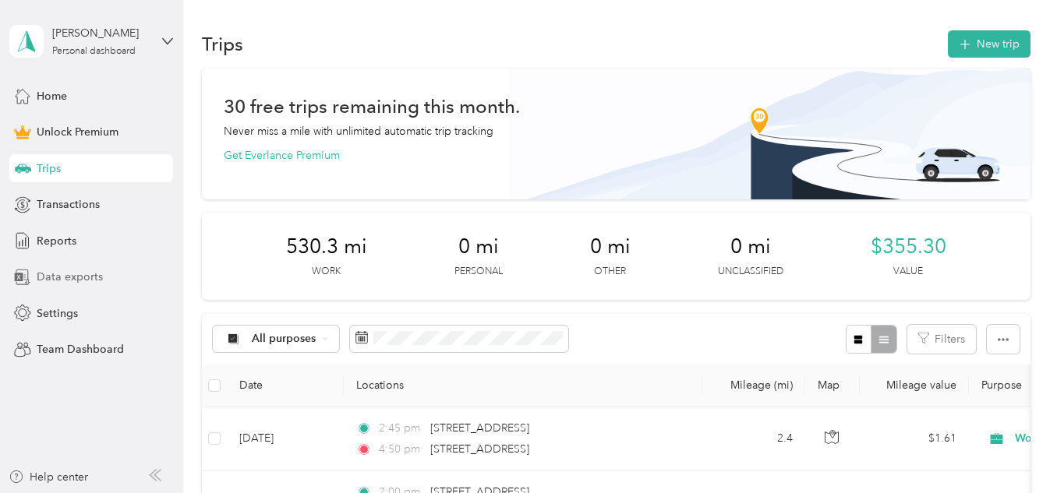
click at [87, 274] on span "Data exports" at bounding box center [70, 277] width 66 height 16
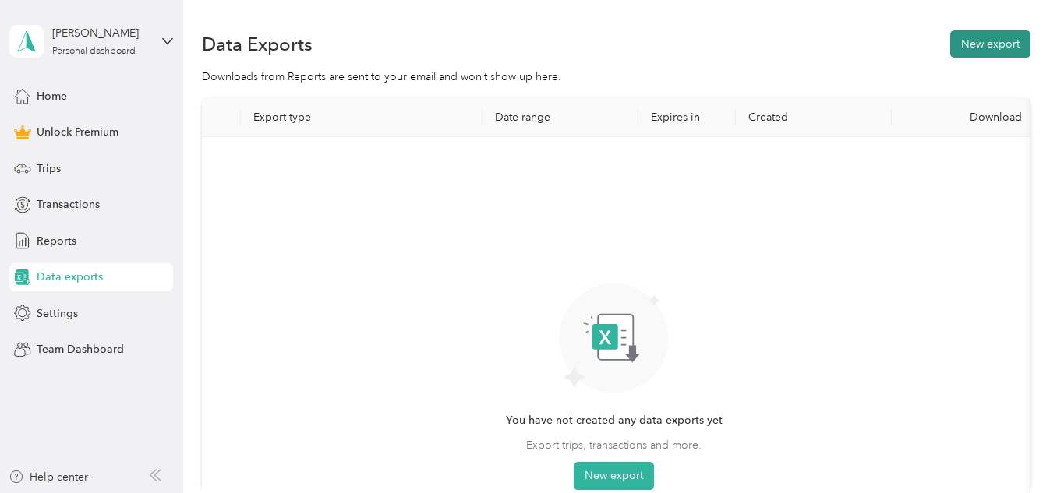
click at [981, 47] on button "New export" at bounding box center [990, 43] width 80 height 27
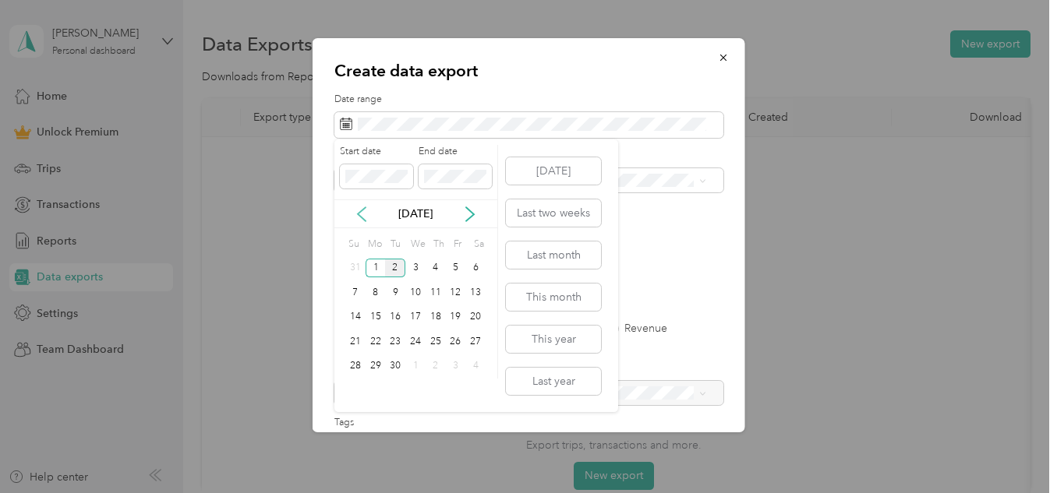
click at [366, 210] on icon at bounding box center [362, 215] width 16 height 16
click at [458, 268] on div "1" at bounding box center [456, 268] width 20 height 19
click at [475, 364] on div "30" at bounding box center [475, 366] width 20 height 19
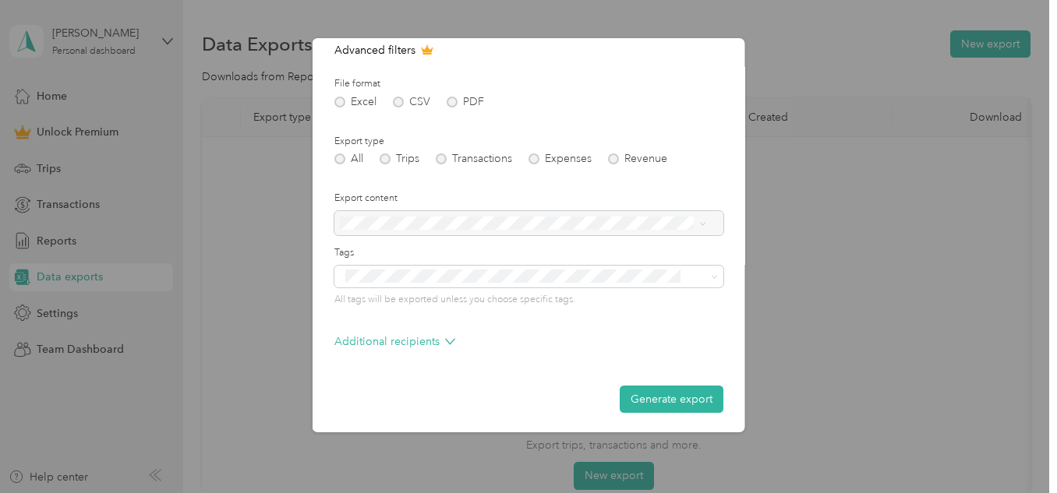
scroll to position [172, 0]
click at [674, 397] on button "Generate export" at bounding box center [672, 396] width 104 height 27
